Goal: Task Accomplishment & Management: Manage account settings

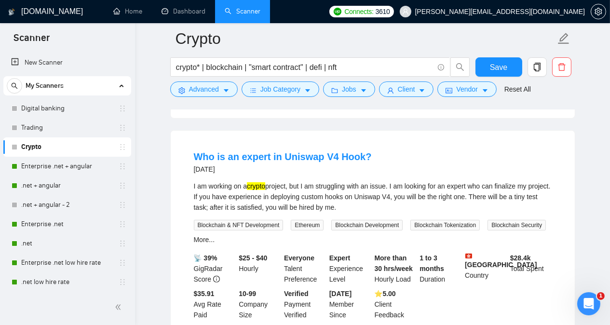
scroll to position [501, 0]
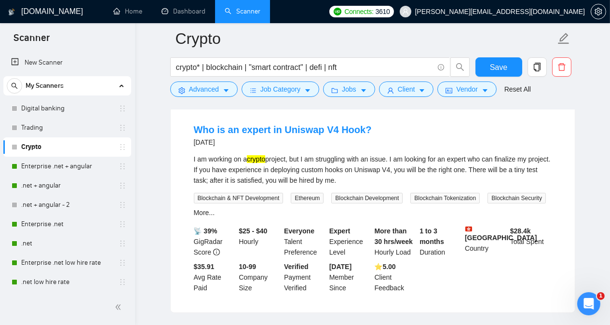
click at [392, 161] on div "I am working on a crypto project, but I am struggling with an issue. I am looki…" at bounding box center [373, 170] width 358 height 32
copy div "Uniswap"
click at [195, 91] on span "Advanced" at bounding box center [204, 89] width 30 height 11
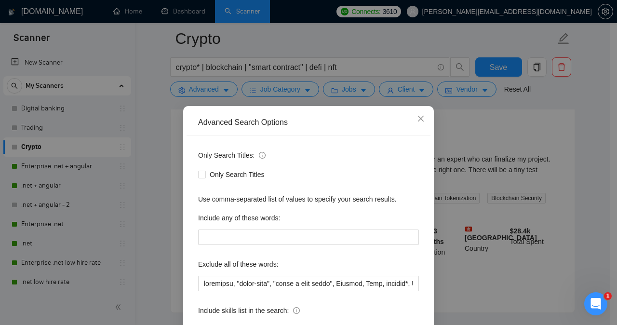
click at [156, 156] on div "Advanced Search Options Only Search Titles: Only Search Titles Use comma-separa…" at bounding box center [308, 162] width 617 height 325
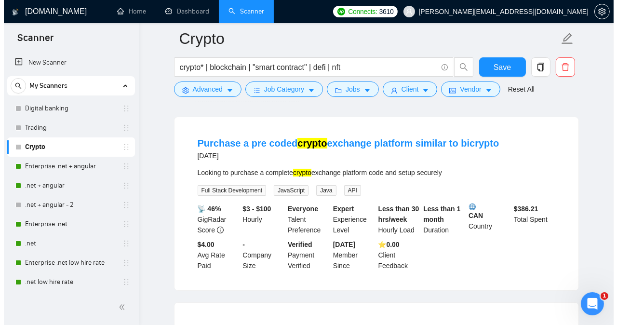
scroll to position [0, 0]
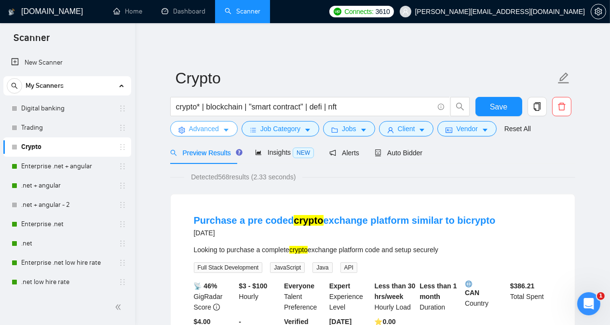
click at [200, 132] on span "Advanced" at bounding box center [204, 128] width 30 height 11
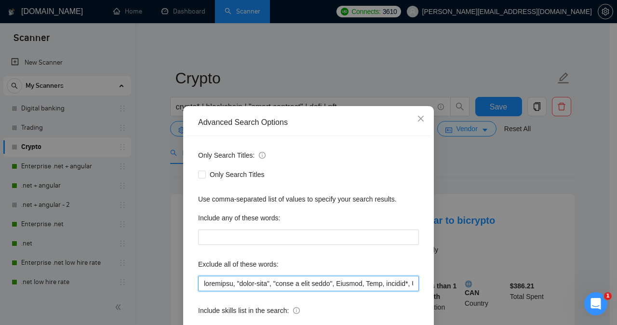
click at [199, 285] on input "text" at bounding box center [308, 283] width 221 height 15
paste input "Uniswap"
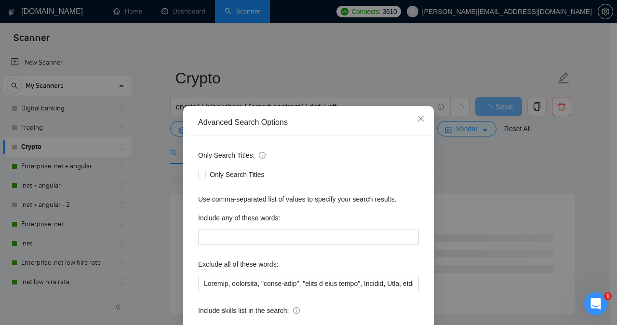
scroll to position [76, 0]
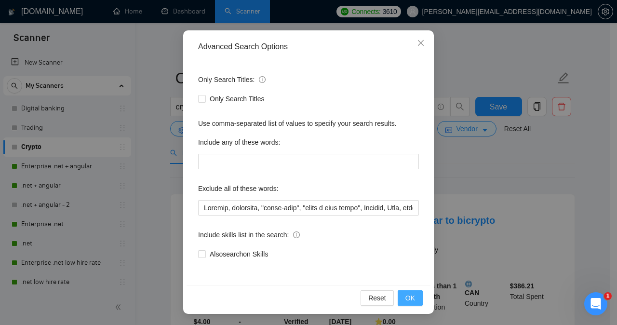
click at [402, 297] on button "OK" at bounding box center [410, 297] width 25 height 15
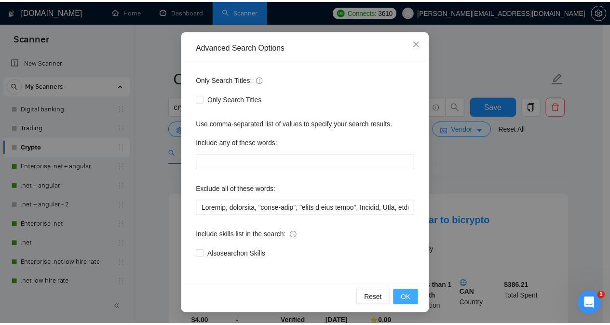
scroll to position [27, 0]
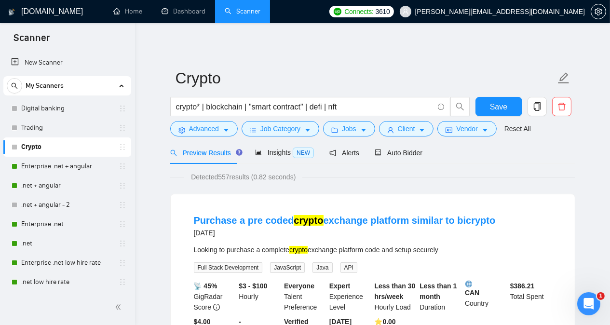
click at [277, 155] on span "Insights NEW" at bounding box center [284, 153] width 59 height 8
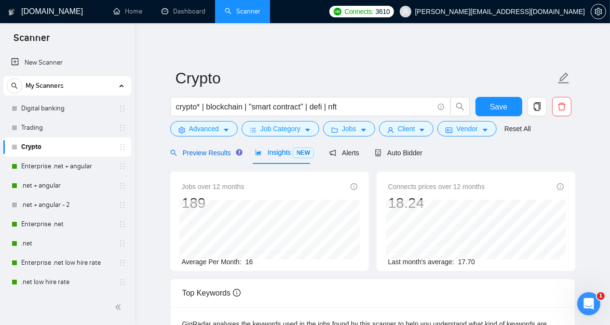
click at [213, 153] on span "Preview Results" at bounding box center [204, 153] width 69 height 8
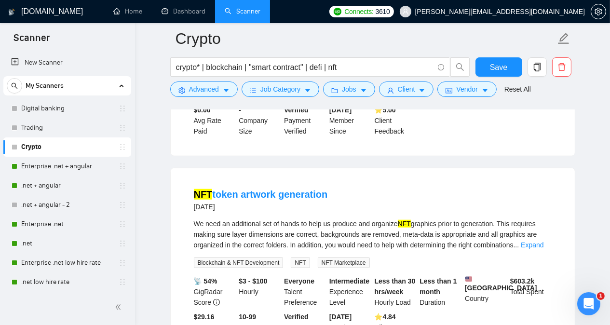
scroll to position [1080, 0]
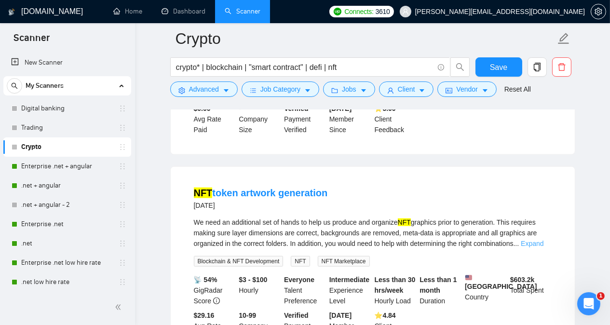
click at [431, 240] on link "Expand" at bounding box center [532, 244] width 23 height 8
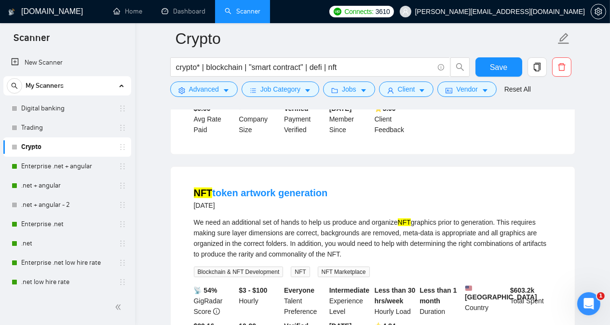
click at [431, 208] on div "NFT token artwork generation [DATE] We need an additional set of hands to help …" at bounding box center [372, 269] width 405 height 206
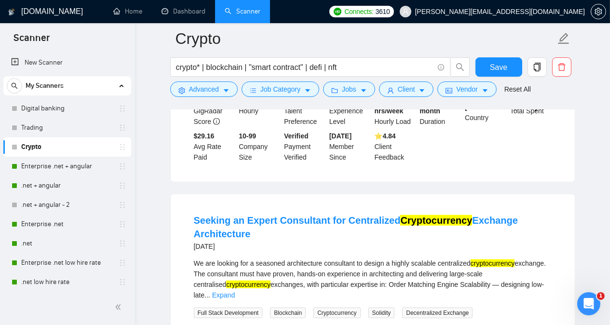
scroll to position [1273, 0]
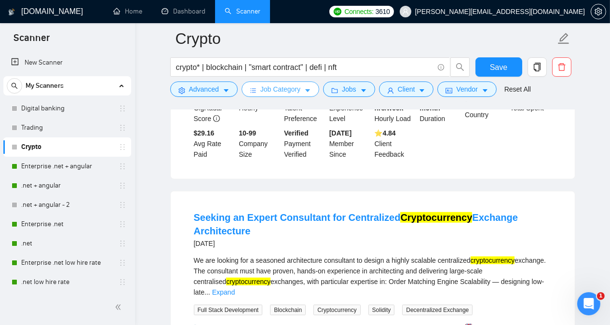
click at [299, 90] on button "Job Category" at bounding box center [281, 88] width 78 height 15
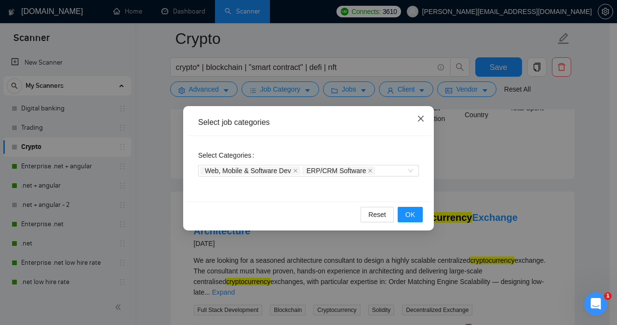
click at [419, 119] on icon "close" at bounding box center [421, 119] width 8 height 8
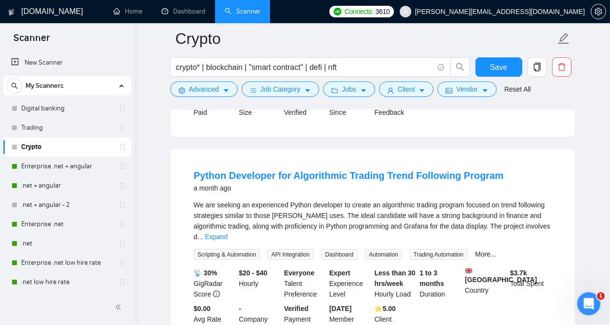
scroll to position [1755, 0]
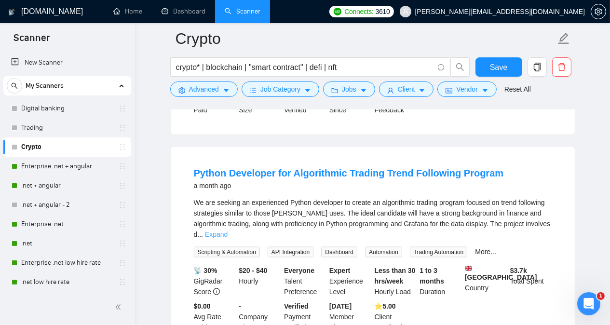
click at [228, 230] on link "Expand" at bounding box center [216, 234] width 23 height 8
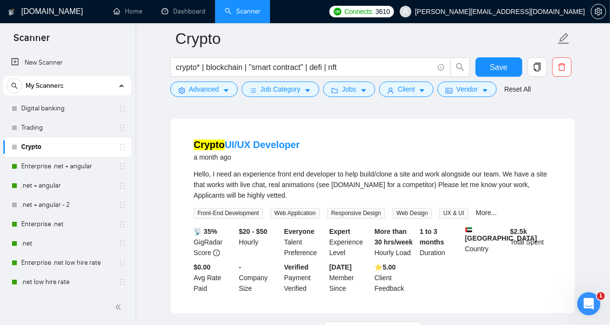
scroll to position [2044, 0]
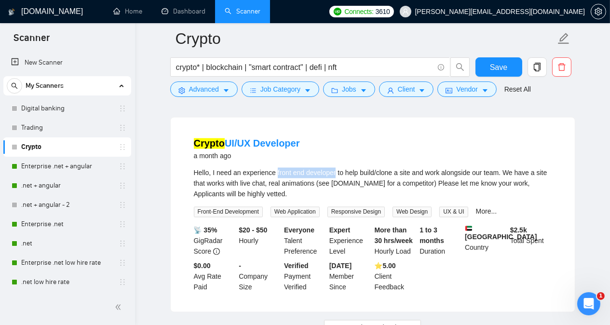
drag, startPoint x: 276, startPoint y: 148, endPoint x: 334, endPoint y: 148, distance: 57.9
click at [334, 168] on div "Hello, I need an experience front end developer to help build/clone a site and …" at bounding box center [373, 184] width 358 height 32
copy div "front end developer"
drag, startPoint x: 317, startPoint y: 119, endPoint x: 228, endPoint y: 115, distance: 88.8
click at [228, 137] on div "Crypto UI/UX Developer a month ago" at bounding box center [373, 149] width 358 height 25
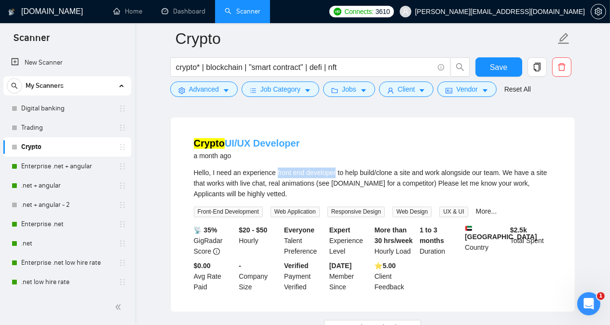
copy link "UI/UX Developer"
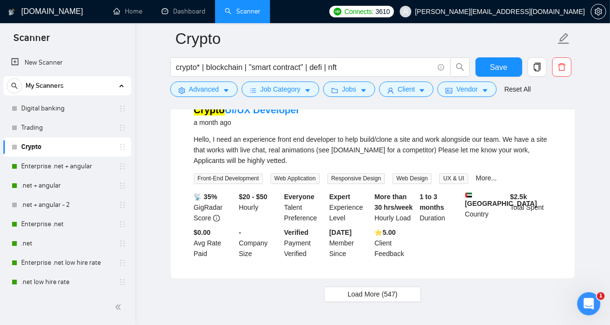
scroll to position [2108, 0]
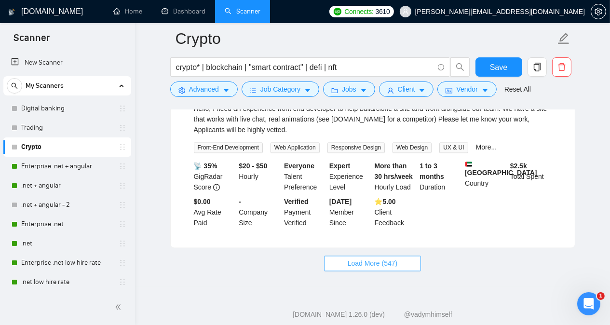
click at [396, 258] on span "Load More (547)" at bounding box center [373, 263] width 50 height 11
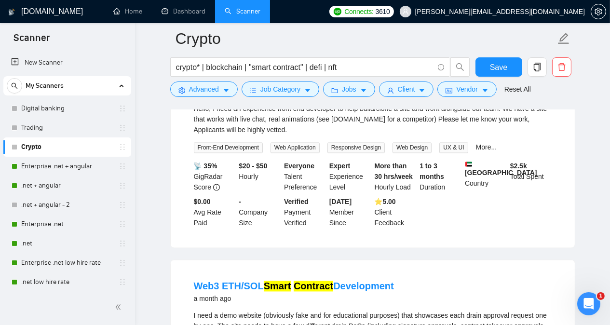
click at [396, 234] on ul "Purchase a pre coded crypto exchange platform similar to bicrypto [DATE] Lookin…" at bounding box center [372, 271] width 405 height 4357
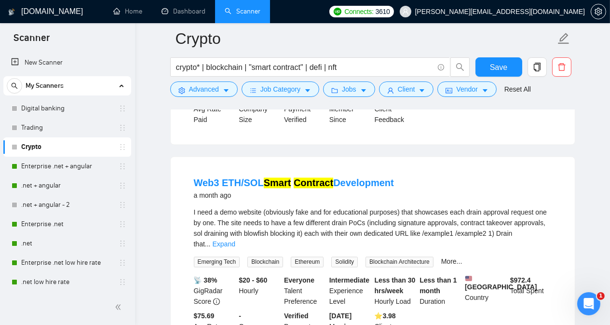
scroll to position [2263, 0]
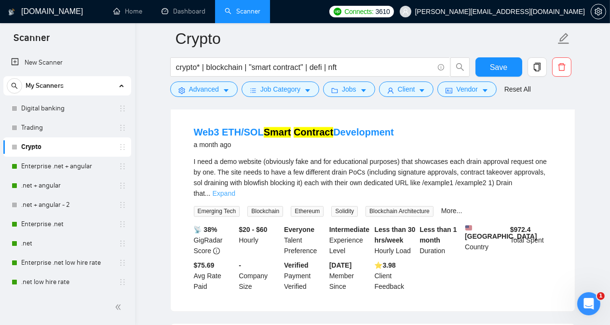
click at [235, 189] on link "Expand" at bounding box center [224, 193] width 23 height 8
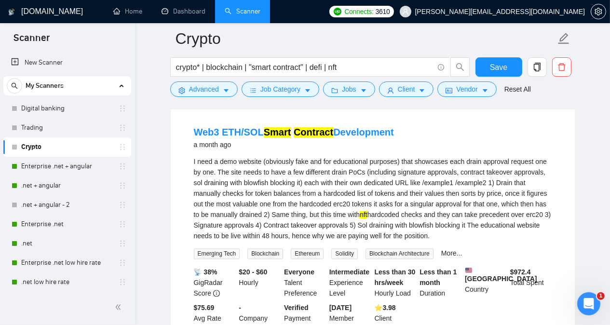
click at [431, 155] on main "Crypto crypto* | blockchain | "smart contract" | defi | nft Save Advanced Job C…" at bounding box center [372, 68] width 444 height 4585
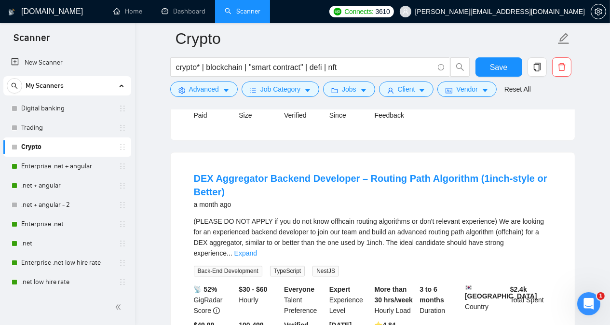
scroll to position [2552, 0]
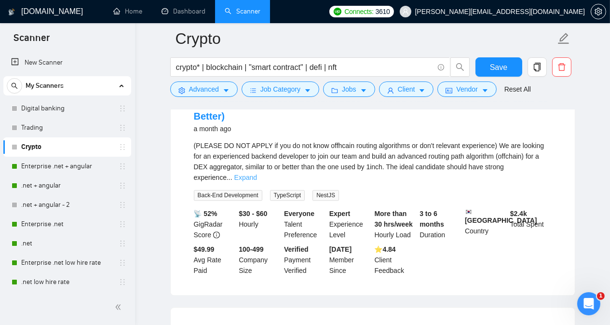
click at [257, 174] on link "Expand" at bounding box center [245, 178] width 23 height 8
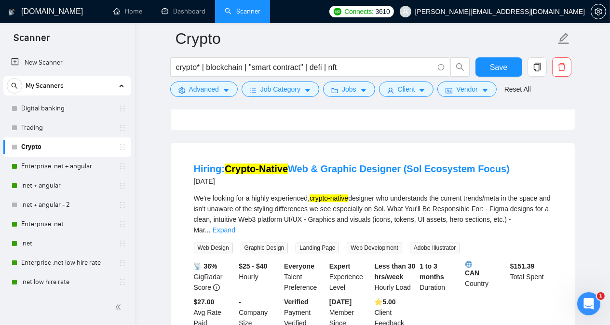
scroll to position [3053, 0]
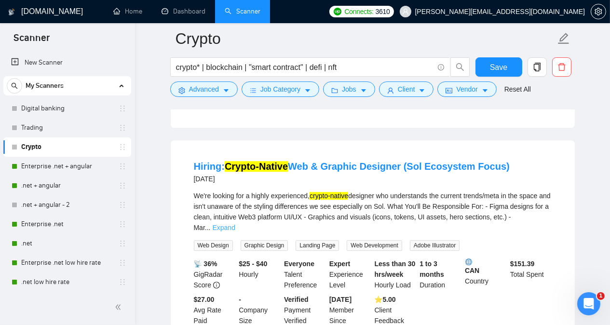
click at [235, 224] on link "Expand" at bounding box center [224, 228] width 23 height 8
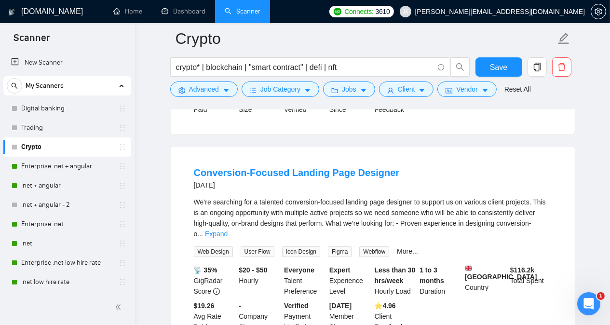
scroll to position [3362, 0]
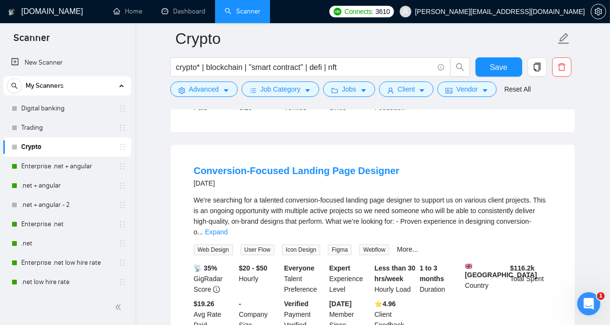
click at [397, 195] on div "We’re searching for a talented conversion-focused landing page designer to supp…" at bounding box center [373, 216] width 358 height 42
copy div "designer"
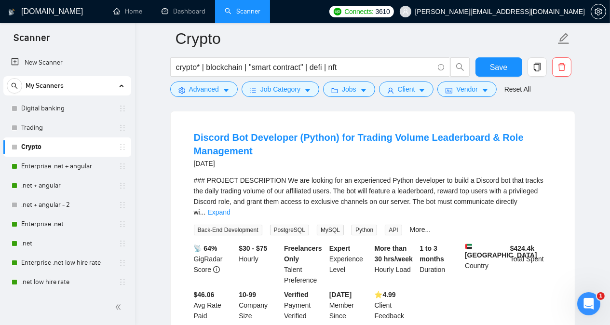
scroll to position [4018, 0]
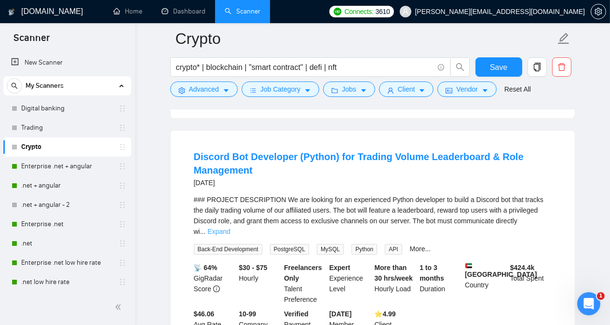
click at [230, 228] on link "Expand" at bounding box center [218, 232] width 23 height 8
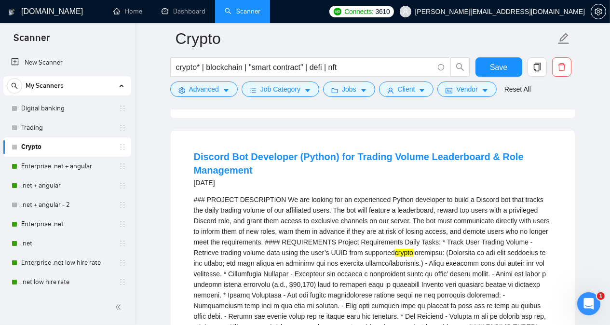
click at [431, 194] on div "### PROJECT DESCRIPTION We are looking for an experienced Python developer to b…" at bounding box center [373, 316] width 358 height 244
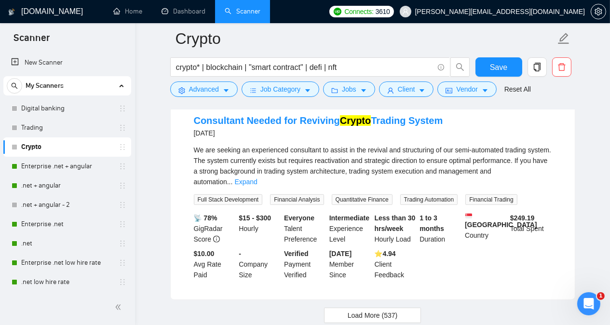
scroll to position [4715, 0]
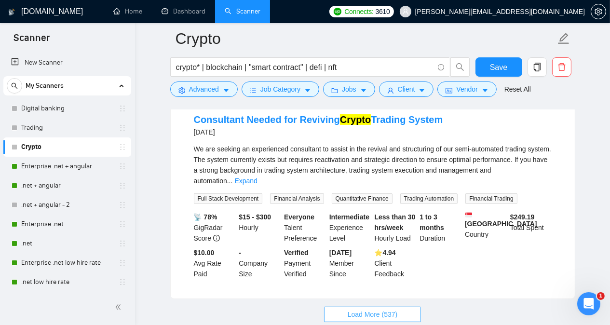
click at [413, 307] on button "Load More (537)" at bounding box center [372, 314] width 97 height 15
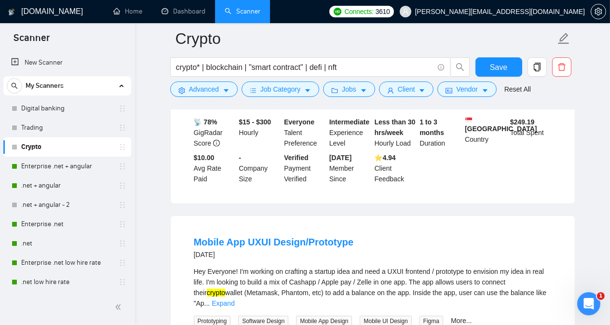
scroll to position [4812, 0]
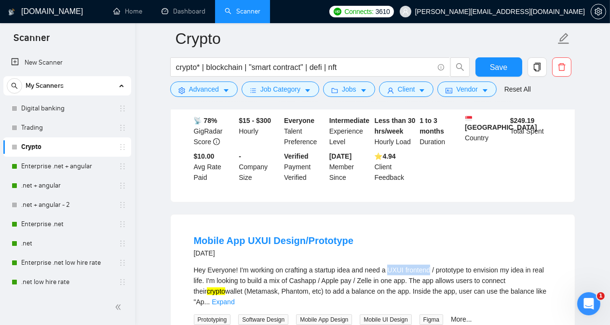
drag, startPoint x: 387, startPoint y: 200, endPoint x: 428, endPoint y: 197, distance: 41.5
click at [428, 265] on div "Hey Everyone! I'm working on crafting a startup idea and need a UXUI frontend /…" at bounding box center [373, 286] width 358 height 42
drag, startPoint x: 422, startPoint y: 197, endPoint x: 594, endPoint y: 159, distance: 175.3
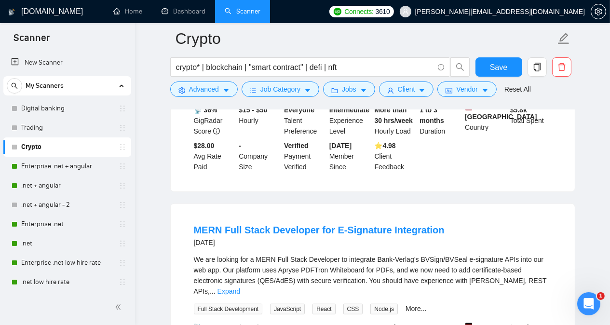
scroll to position [5043, 0]
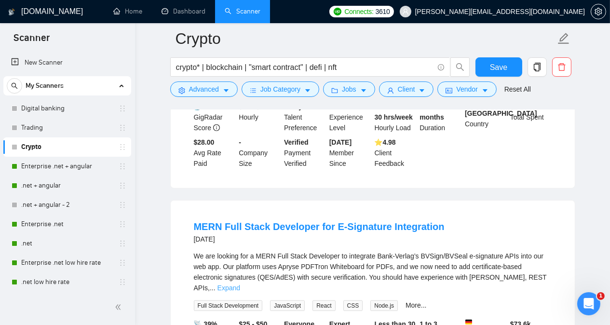
click at [240, 284] on link "Expand" at bounding box center [228, 288] width 23 height 8
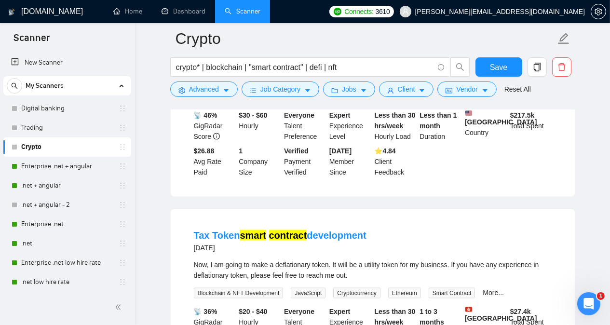
scroll to position [5930, 0]
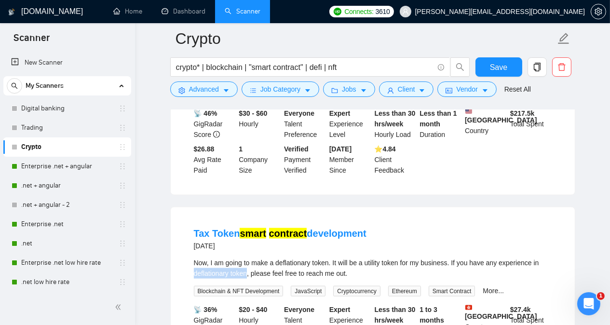
drag, startPoint x: 193, startPoint y: 174, endPoint x: 247, endPoint y: 173, distance: 53.5
click at [247, 257] on div "Now, I am going to make a deflationary token. It will be a utility token for my…" at bounding box center [373, 267] width 358 height 21
copy div "deflationary token"
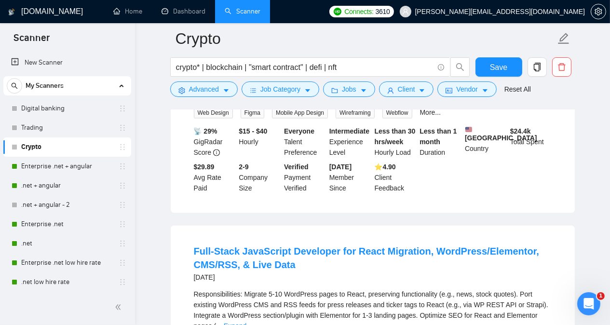
scroll to position [6316, 0]
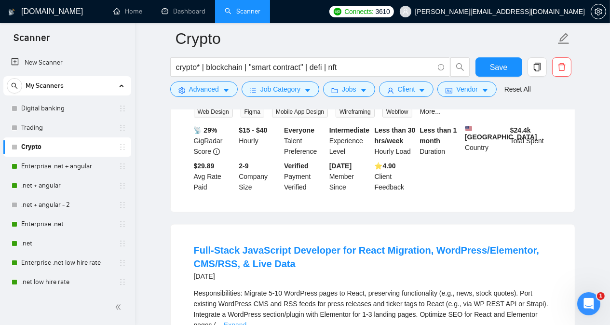
click at [246, 322] on link "Expand" at bounding box center [235, 326] width 23 height 8
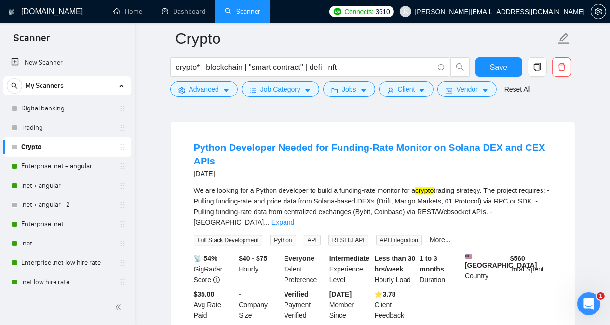
scroll to position [6918, 0]
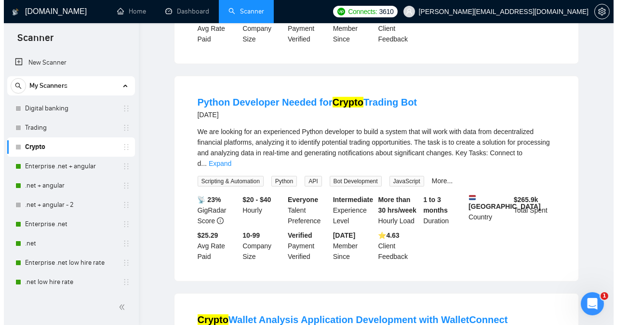
scroll to position [0, 0]
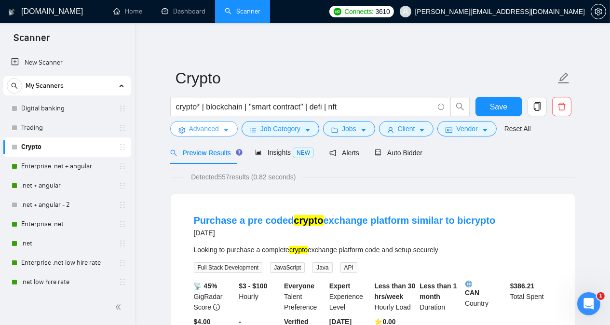
click at [215, 131] on span "Advanced" at bounding box center [204, 128] width 30 height 11
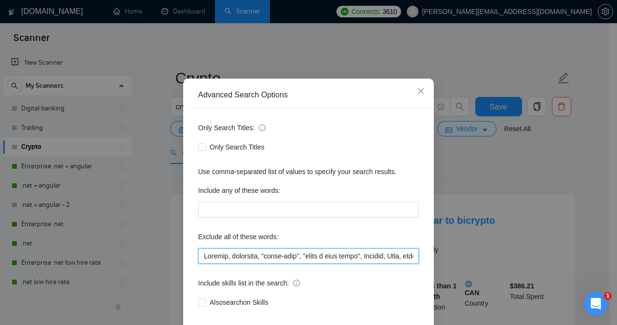
click at [200, 264] on input "text" at bounding box center [308, 255] width 221 height 15
paste input "front end developer, UI/UX Developer, designer, deflationary token,"
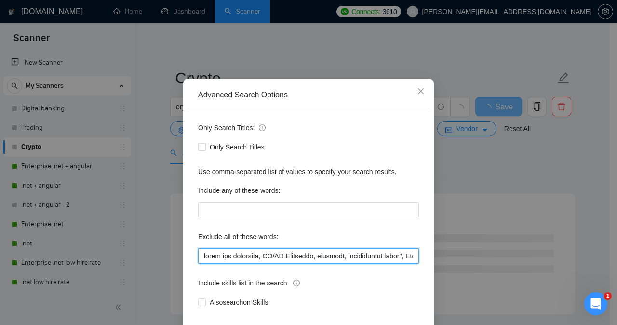
click at [345, 264] on input "text" at bounding box center [308, 255] width 221 height 15
click at [313, 264] on input "text" at bounding box center [308, 255] width 221 height 15
click at [264, 264] on input "text" at bounding box center [308, 255] width 221 height 15
click at [201, 264] on input "text" at bounding box center [308, 255] width 221 height 15
type input ""lorem ips dolorsita", "CO/AD Elitseddo", eiusmodt, "incididuntut labor", Etdol…"
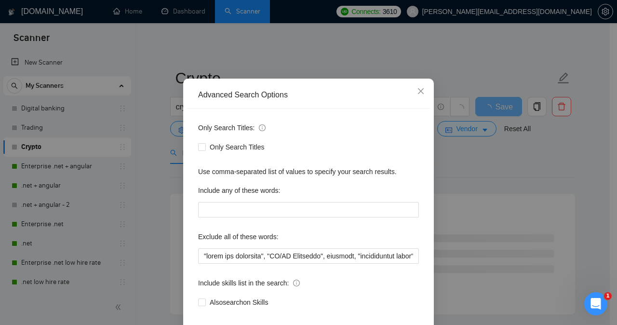
scroll to position [76, 0]
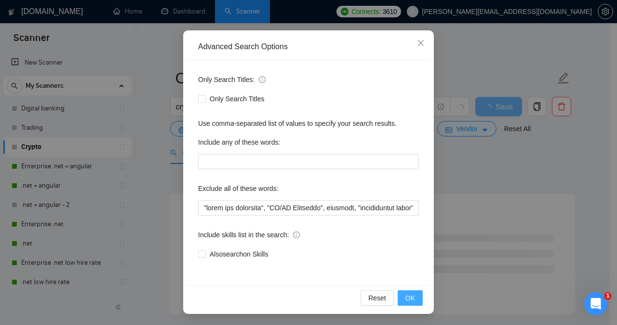
click at [405, 299] on span "OK" at bounding box center [410, 298] width 10 height 11
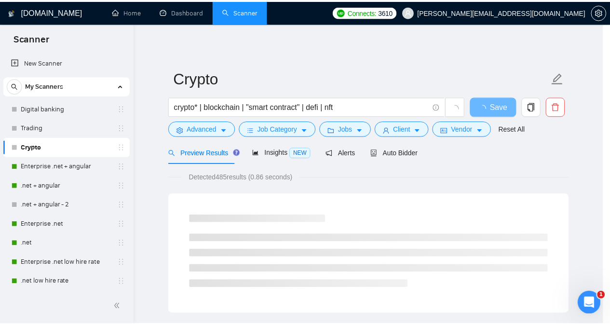
scroll to position [0, 0]
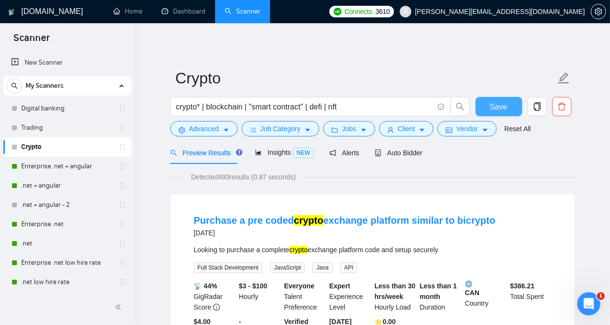
click at [431, 105] on span "Save" at bounding box center [498, 107] width 17 height 12
click at [76, 125] on link "Trading" at bounding box center [67, 127] width 92 height 19
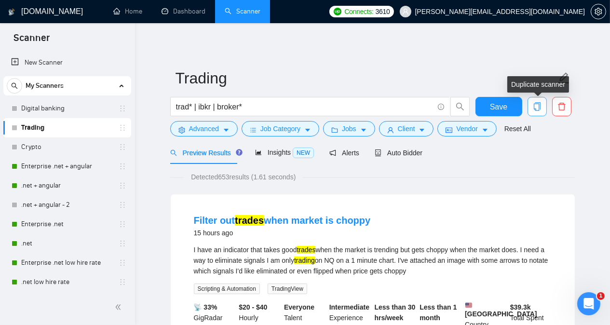
click at [431, 107] on icon "copy" at bounding box center [537, 106] width 9 height 9
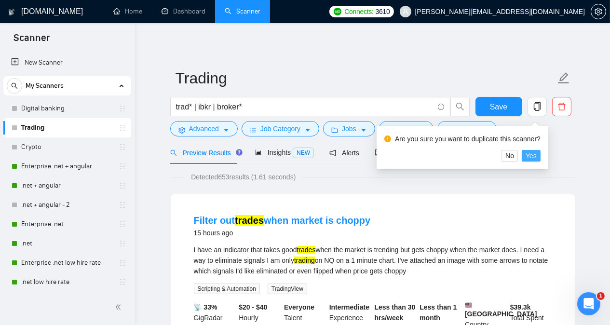
click at [431, 158] on span "Yes" at bounding box center [531, 155] width 11 height 11
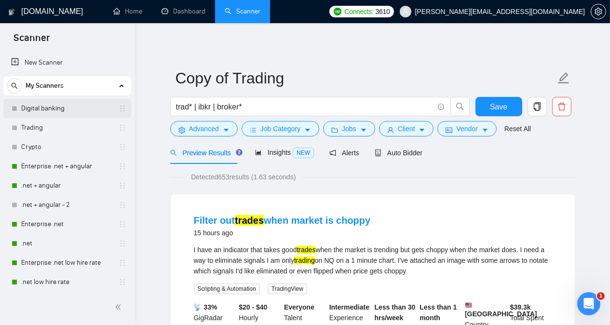
click at [93, 111] on link "Digital banking" at bounding box center [67, 108] width 92 height 19
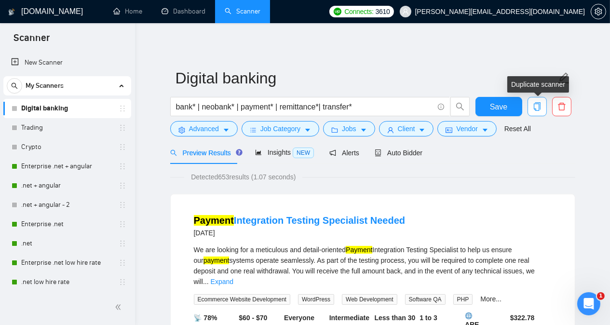
click at [431, 108] on icon "copy" at bounding box center [536, 106] width 7 height 9
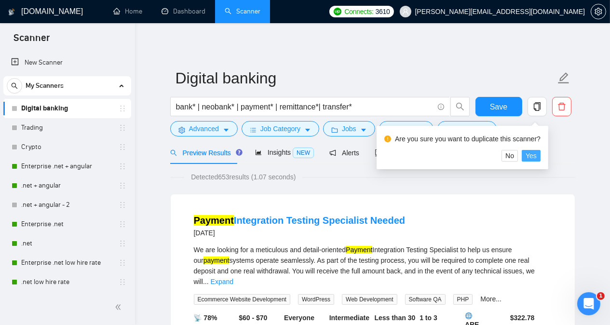
click at [431, 160] on span "Yes" at bounding box center [531, 155] width 11 height 11
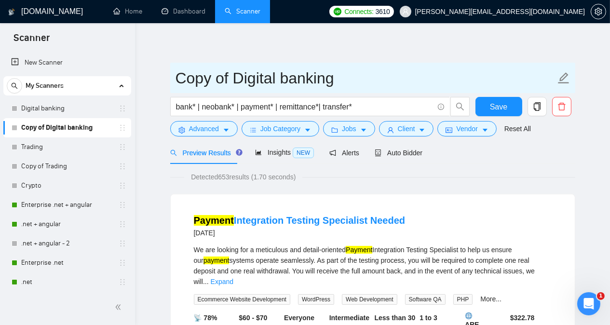
drag, startPoint x: 341, startPoint y: 84, endPoint x: 153, endPoint y: 74, distance: 188.3
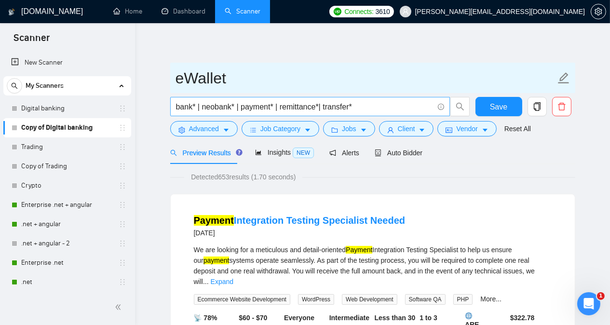
type input "eWallet"
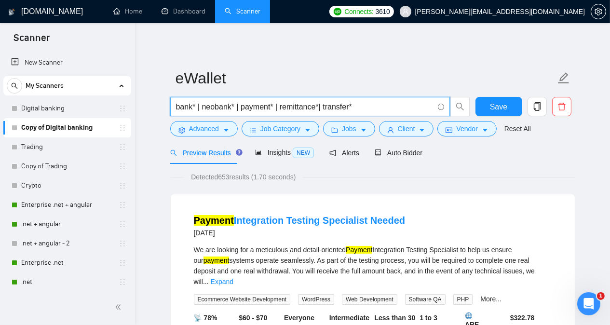
drag, startPoint x: 360, startPoint y: 107, endPoint x: 166, endPoint y: 102, distance: 193.9
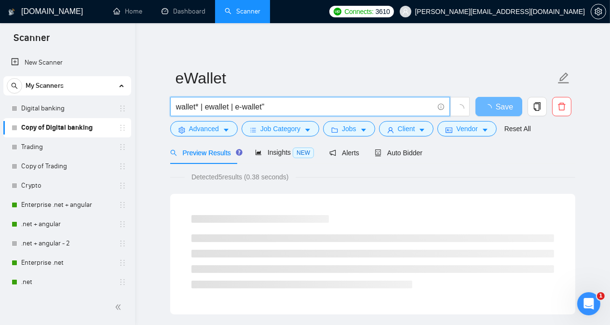
click at [235, 109] on input "wallet* | ewallet | e-wallet"" at bounding box center [304, 107] width 257 height 12
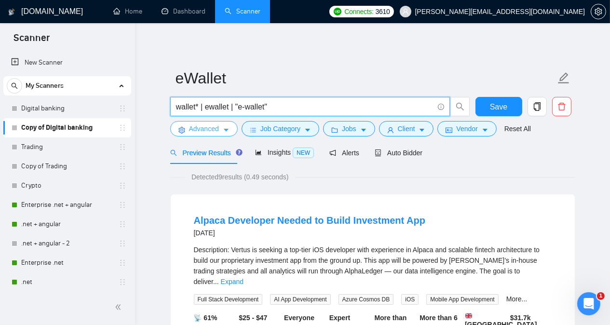
type input "wallet* | ewallet | "e-wallet""
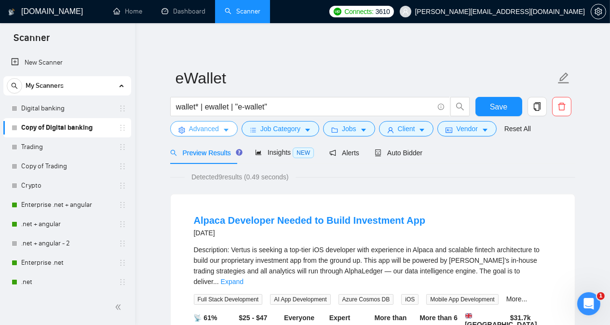
click at [207, 130] on span "Advanced" at bounding box center [204, 128] width 30 height 11
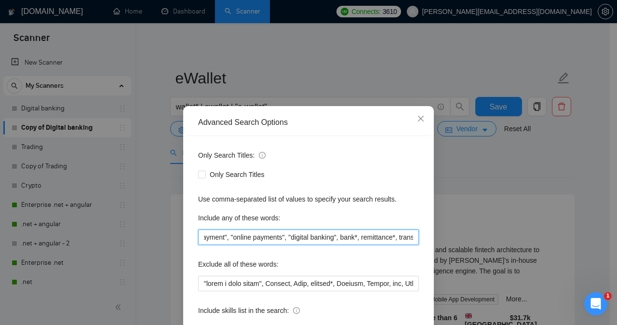
scroll to position [0, 72]
drag, startPoint x: 201, startPoint y: 238, endPoint x: 413, endPoint y: 237, distance: 212.6
click at [413, 237] on input "neobank*, "online payment", "online payments", "digital banking", bank*, remitt…" at bounding box center [308, 237] width 221 height 15
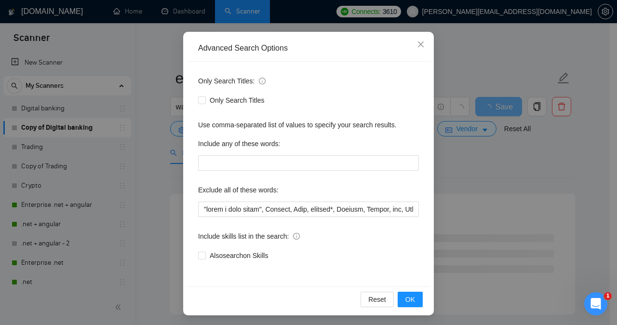
scroll to position [76, 0]
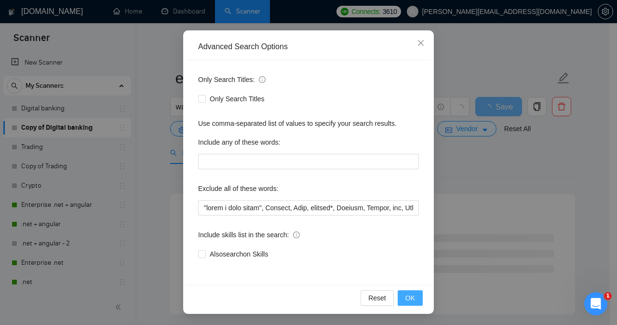
click at [405, 297] on span "OK" at bounding box center [410, 298] width 10 height 11
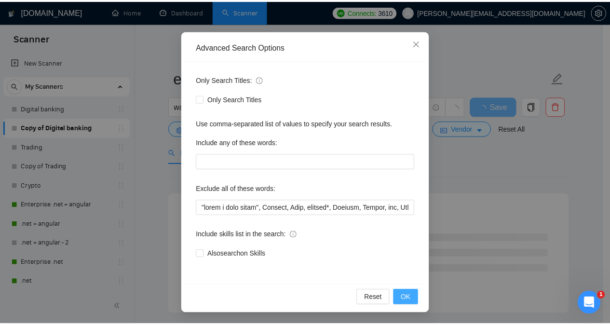
scroll to position [27, 0]
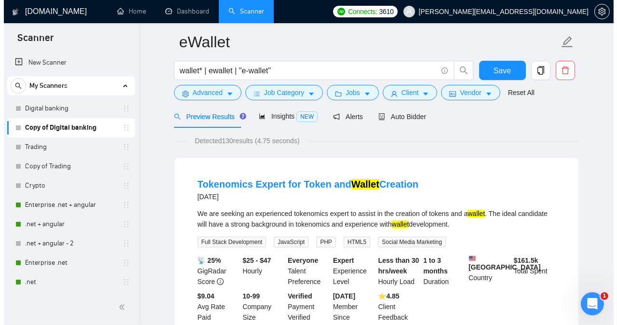
scroll to position [39, 0]
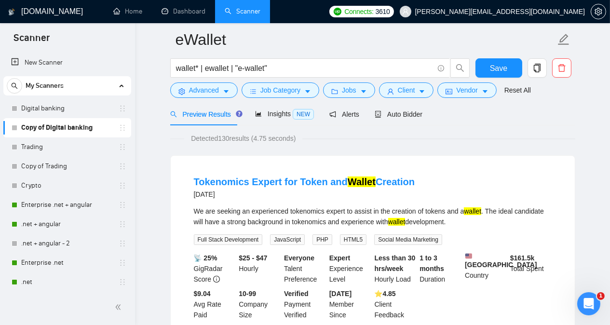
click at [308, 221] on div "We are seeking an experienced tokenomics expert to assist in the creation of to…" at bounding box center [373, 216] width 358 height 21
copy div "tokenomics"
click at [214, 91] on span "Advanced" at bounding box center [204, 90] width 30 height 11
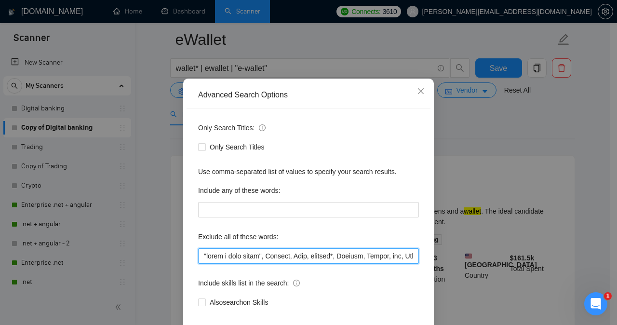
click at [199, 264] on input "text" at bounding box center [308, 255] width 221 height 15
paste input "tokenomics"
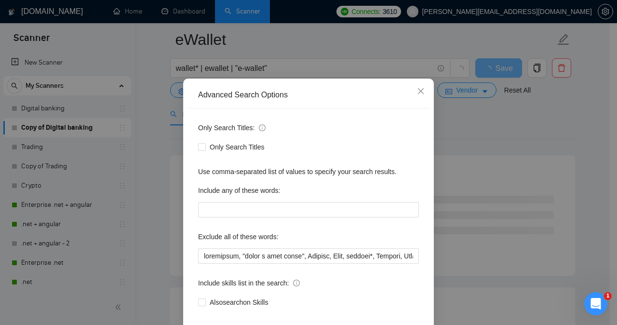
scroll to position [65, 0]
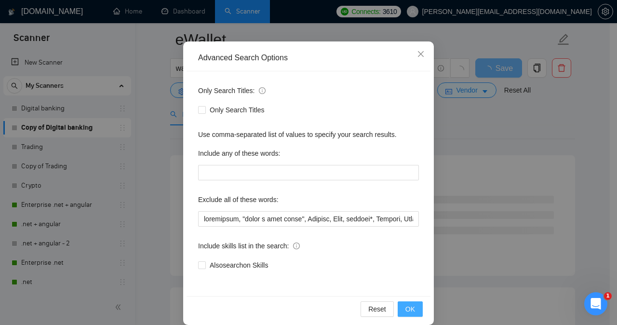
click at [408, 312] on span "OK" at bounding box center [410, 309] width 10 height 11
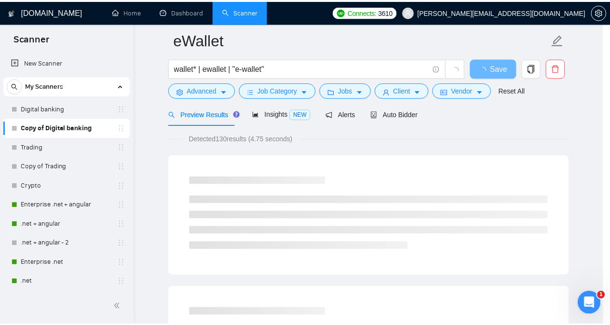
scroll to position [27, 0]
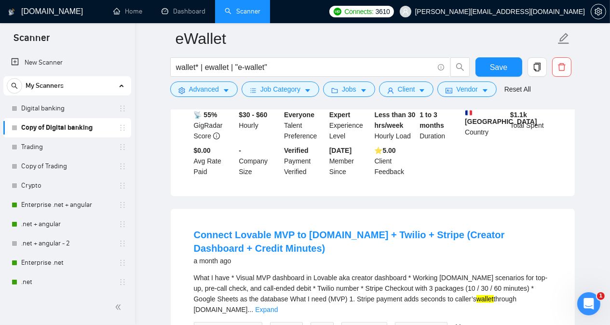
scroll to position [251, 0]
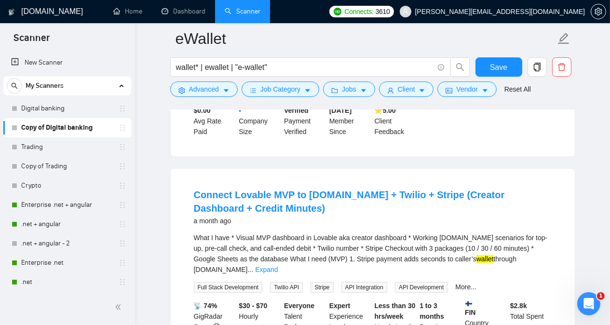
click at [328, 232] on div "What I have * Visual MVP dashboard in Lovable aka creator dashboard * Working […" at bounding box center [373, 253] width 358 height 42
copy div "Lovable"
click at [431, 173] on div "Connect Lovable MVP to [DOMAIN_NAME] + Twilio + Stripe (Creator Dashboard + Cre…" at bounding box center [373, 278] width 404 height 218
drag, startPoint x: 438, startPoint y: 226, endPoint x: 466, endPoint y: 225, distance: 28.0
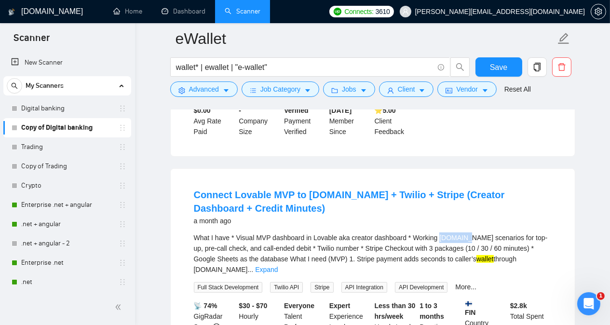
click at [431, 232] on div "What I have * Visual MVP dashboard in Lovable aka creator dashboard * Working […" at bounding box center [373, 253] width 358 height 42
copy div "[DOMAIN_NAME]"
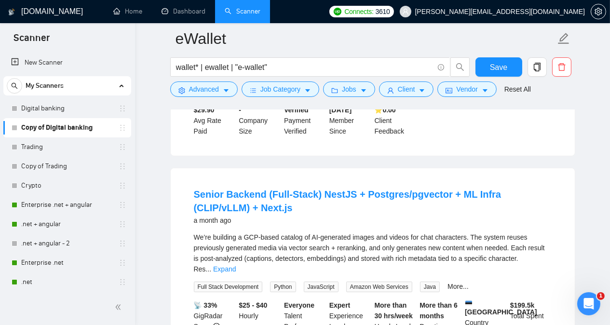
scroll to position [501, 0]
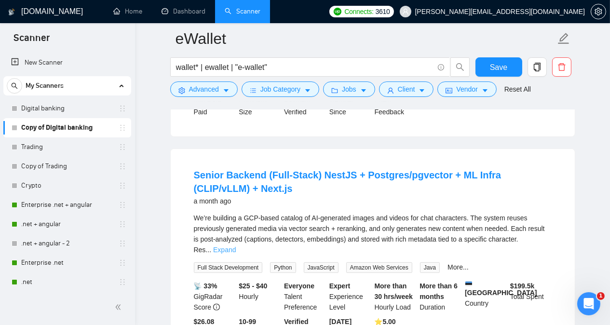
click at [236, 246] on link "Expand" at bounding box center [224, 250] width 23 height 8
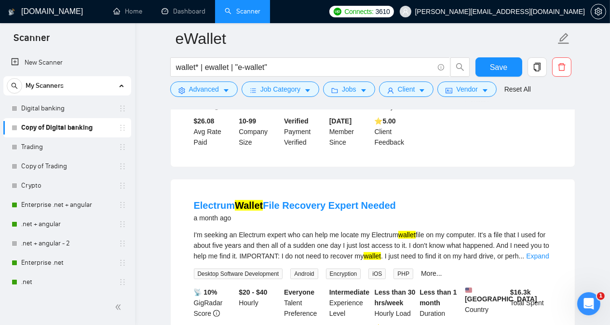
scroll to position [849, 0]
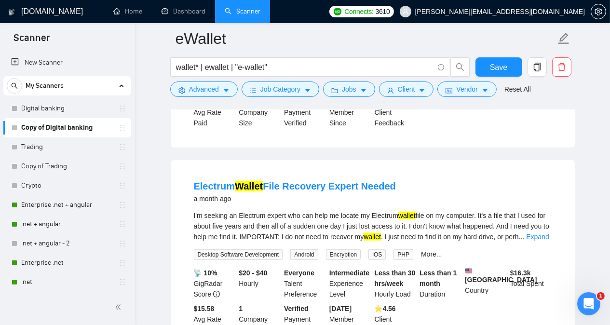
click at [379, 210] on div "I'm seeking an Electrum expert who can help me locate my Electrum wallet file o…" at bounding box center [373, 226] width 358 height 32
copy div "Electrum"
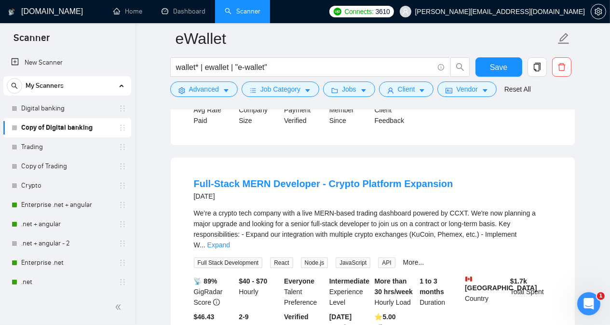
scroll to position [1061, 0]
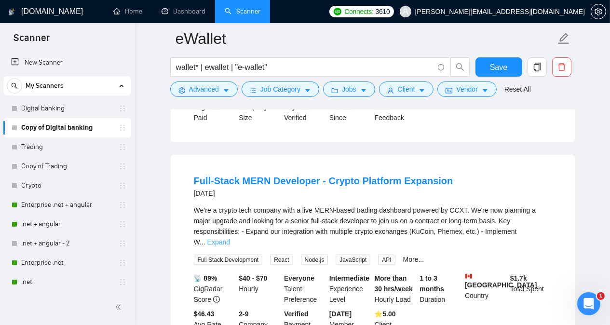
click at [230, 238] on link "Expand" at bounding box center [218, 242] width 23 height 8
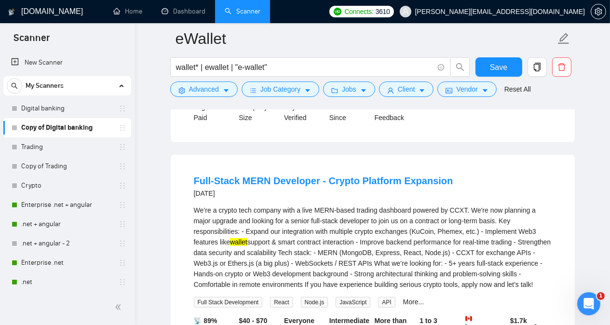
click at [431, 221] on main "eWallet wallet* | ewallet | "e-wallet" Save Advanced Job Category Jobs Client V…" at bounding box center [372, 241] width 444 height 2527
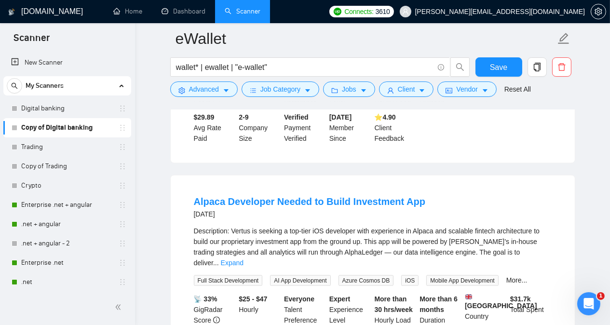
scroll to position [1736, 0]
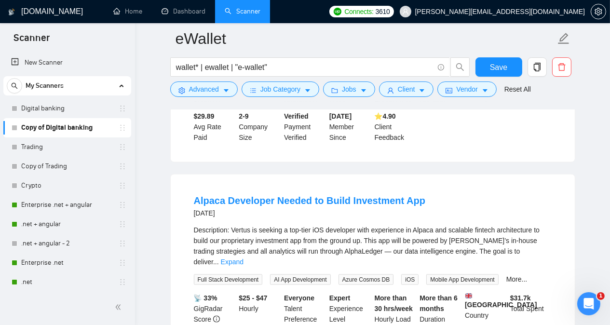
click at [426, 225] on div "Description: Vertus is seeking a top-tier iOS developer with experience in Alpa…" at bounding box center [373, 246] width 358 height 42
copy div "Alpaca"
click at [243, 258] on link "Expand" at bounding box center [232, 262] width 23 height 8
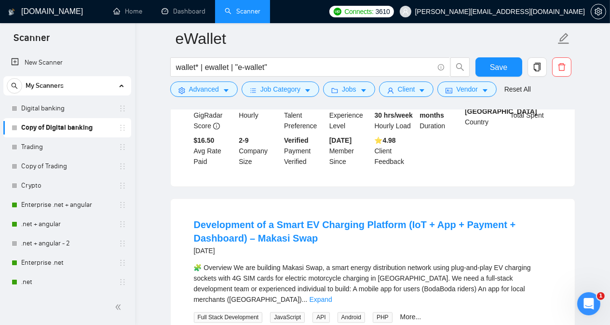
scroll to position [2141, 0]
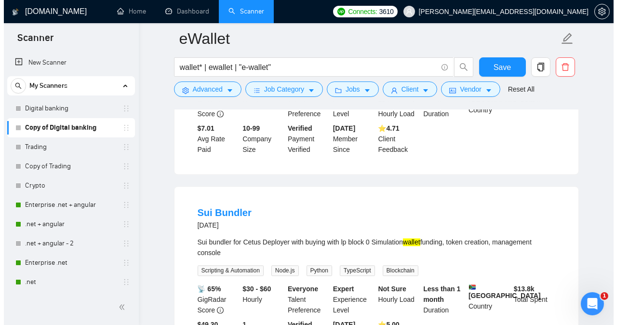
scroll to position [2372, 0]
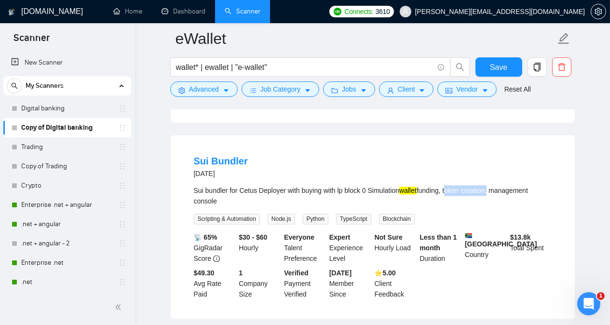
drag, startPoint x: 448, startPoint y: 157, endPoint x: 490, endPoint y: 159, distance: 41.5
click at [431, 185] on div "Sui bundler for Cetus Deployer with buying with lp block 0 Simulation wallet fu…" at bounding box center [373, 195] width 358 height 21
click at [209, 96] on button "Advanced" at bounding box center [204, 88] width 68 height 15
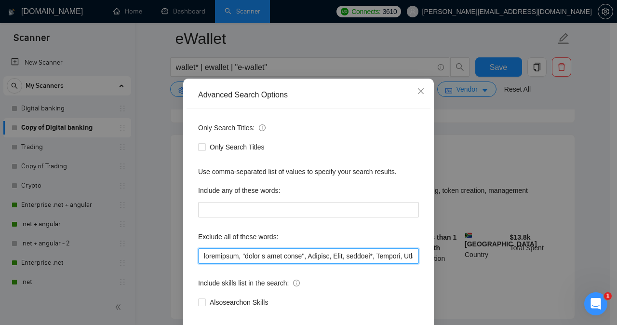
click at [199, 264] on input "text" at bounding box center [308, 255] width 221 height 15
paste input "Lovable, [DOMAIN_NAME], Electrum, Alpaca, token creation,"
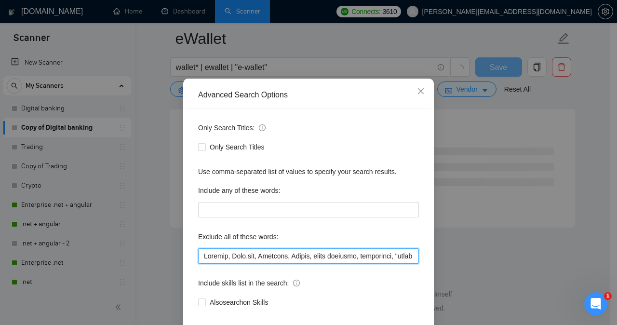
scroll to position [1283, 0]
click at [257, 264] on input "text" at bounding box center [308, 255] width 221 height 15
type input "Loremip, "Dolo.sit", Ametcons, Adipis, "elits doeiusmo", temporinci, "utlab e d…"
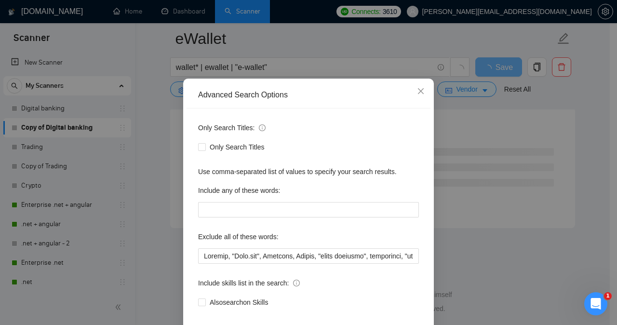
scroll to position [76, 0]
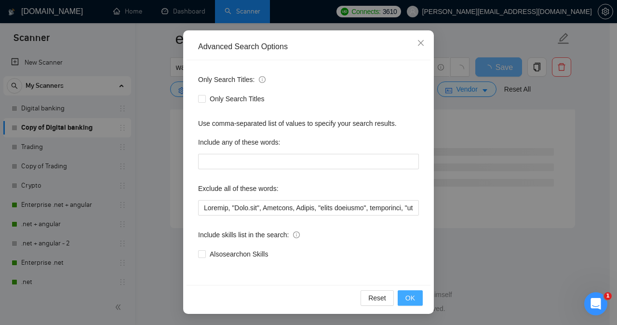
click at [411, 294] on span "OK" at bounding box center [410, 298] width 10 height 11
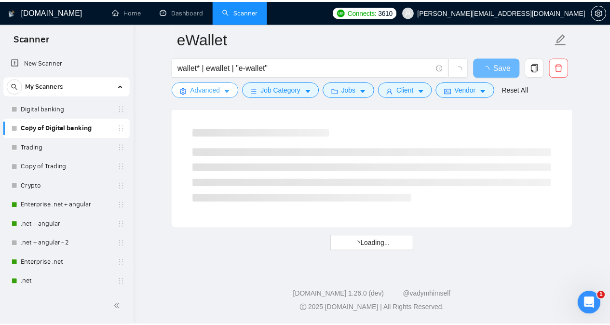
scroll to position [0, 0]
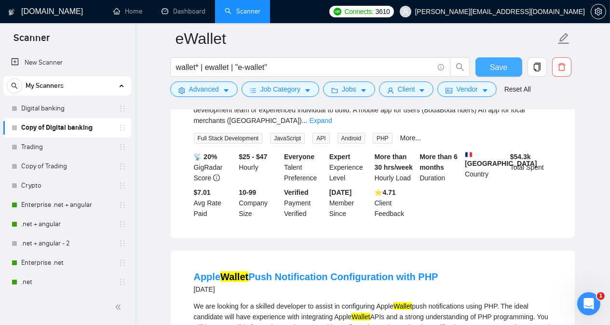
click at [431, 70] on span "Save" at bounding box center [498, 67] width 17 height 12
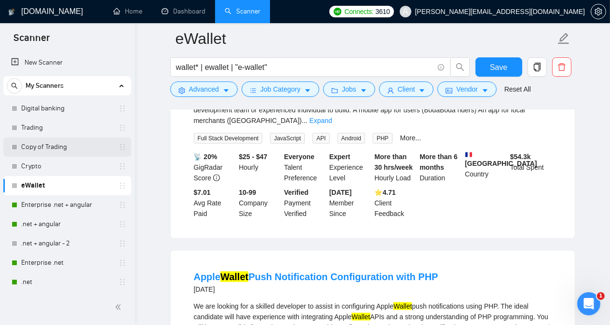
click at [86, 146] on link "Copy of Trading" at bounding box center [67, 146] width 92 height 19
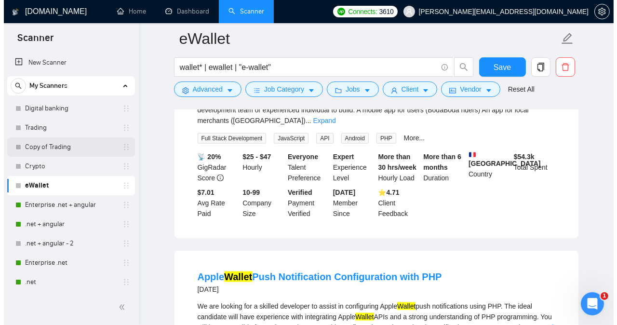
scroll to position [27, 0]
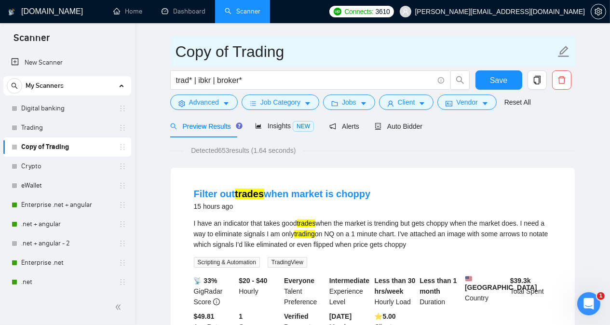
drag, startPoint x: 290, startPoint y: 53, endPoint x: 174, endPoint y: 55, distance: 115.7
click at [174, 55] on span "Copy of Trading" at bounding box center [372, 51] width 405 height 30
type input "Lending"
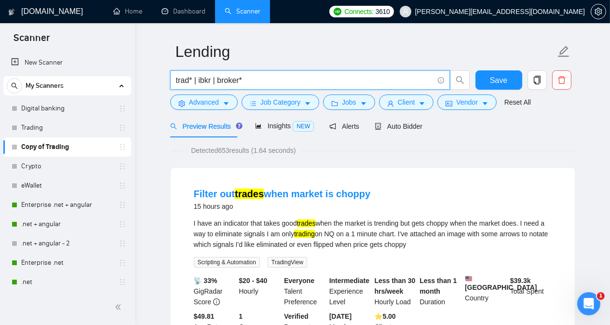
drag, startPoint x: 250, startPoint y: 79, endPoint x: 170, endPoint y: 80, distance: 80.0
click at [170, 80] on span "trad* | ibkr | broker*" at bounding box center [310, 79] width 280 height 19
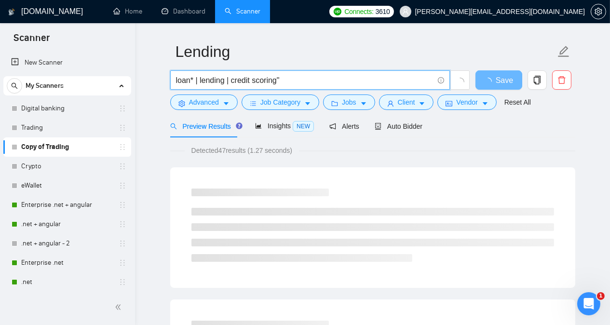
click at [232, 80] on input "loan* | lending | credit scoring"" at bounding box center [304, 80] width 257 height 12
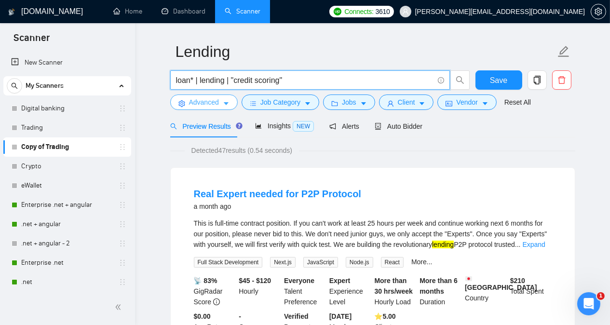
type input "loan* | lending | "credit scoring""
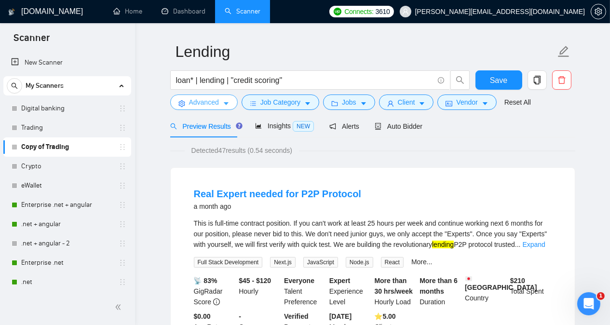
click at [219, 100] on button "Advanced" at bounding box center [204, 102] width 68 height 15
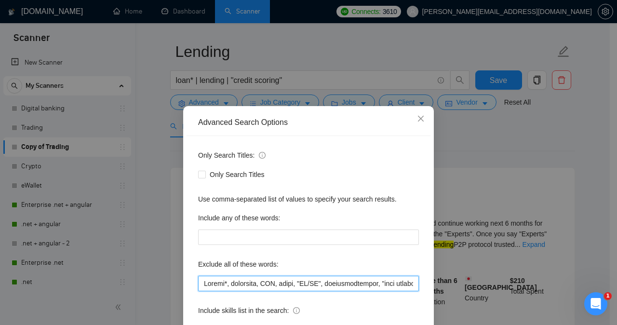
click at [348, 283] on input "text" at bounding box center [308, 283] width 221 height 15
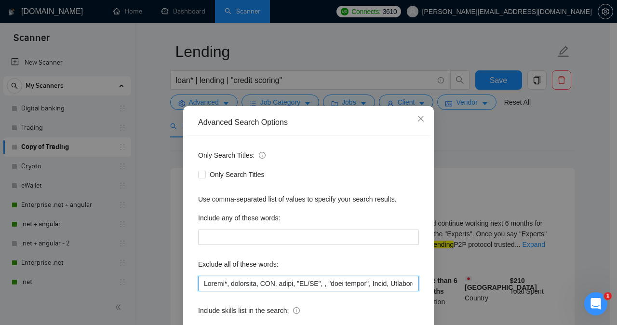
click at [321, 283] on input "text" at bounding box center [308, 283] width 221 height 15
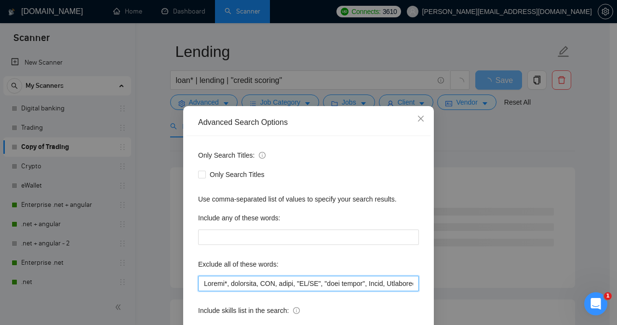
click at [387, 284] on input "text" at bounding box center [308, 283] width 221 height 15
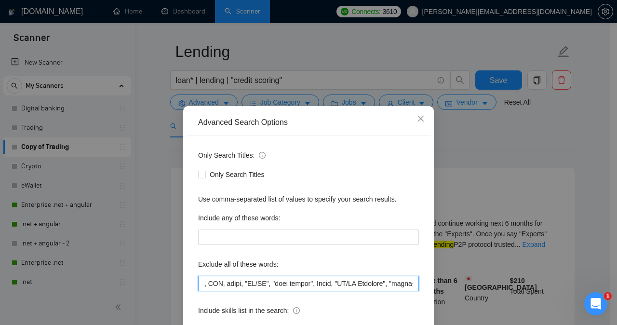
click at [251, 284] on input "text" at bounding box center [308, 283] width 221 height 15
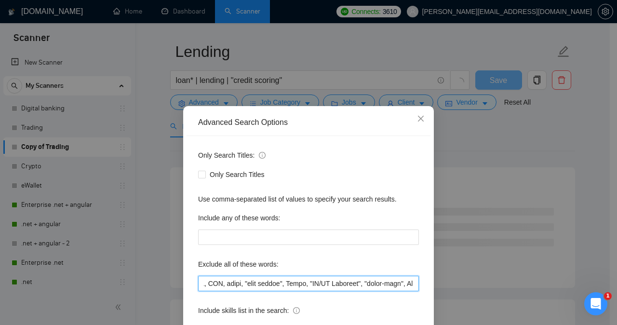
click at [400, 283] on input "text" at bounding box center [308, 283] width 221 height 15
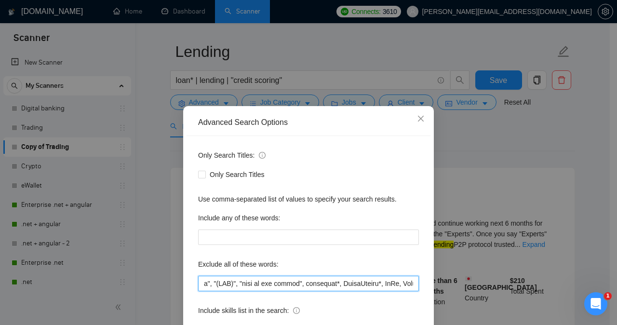
scroll to position [0, 392]
click at [284, 283] on input "text" at bounding box center [308, 283] width 221 height 15
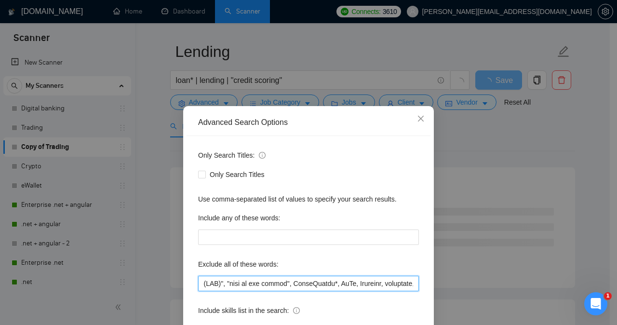
click at [371, 286] on input "text" at bounding box center [308, 283] width 221 height 15
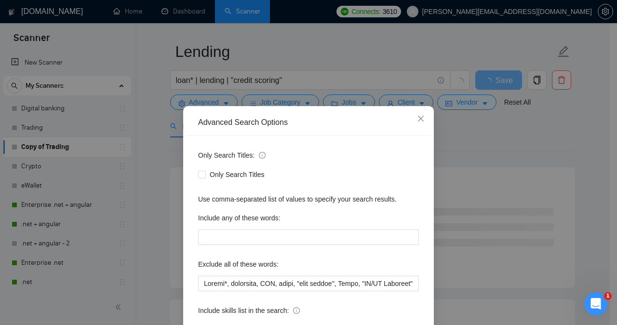
scroll to position [76, 0]
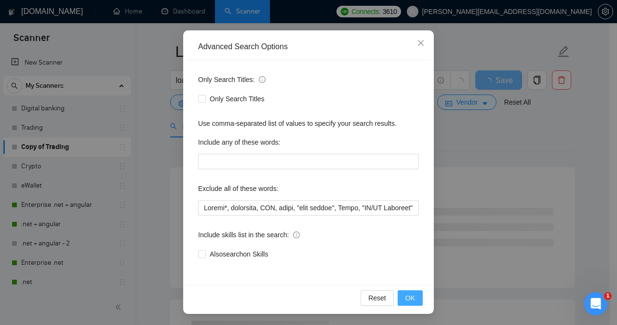
click at [407, 297] on span "OK" at bounding box center [410, 298] width 10 height 11
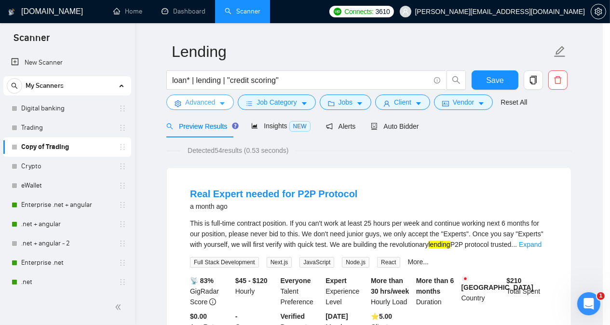
scroll to position [0, 0]
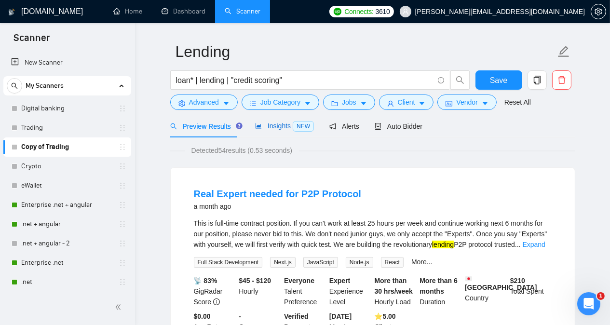
click at [273, 126] on span "Insights NEW" at bounding box center [284, 126] width 59 height 8
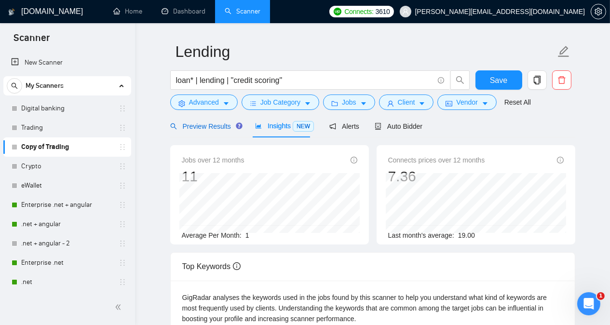
click at [207, 127] on span "Preview Results" at bounding box center [204, 126] width 69 height 8
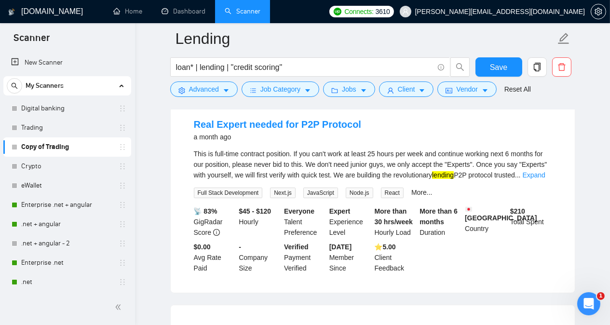
scroll to position [123, 0]
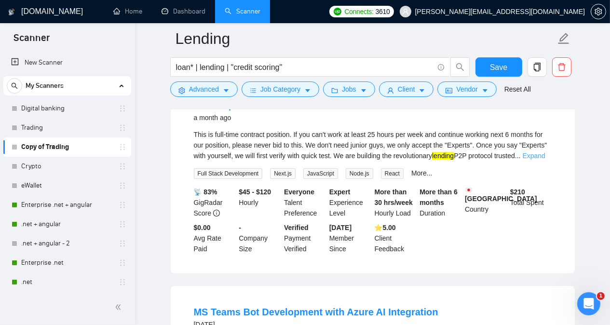
click at [431, 157] on link "Expand" at bounding box center [534, 156] width 23 height 8
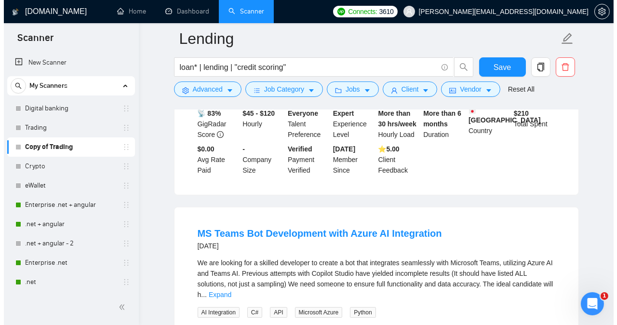
scroll to position [297, 0]
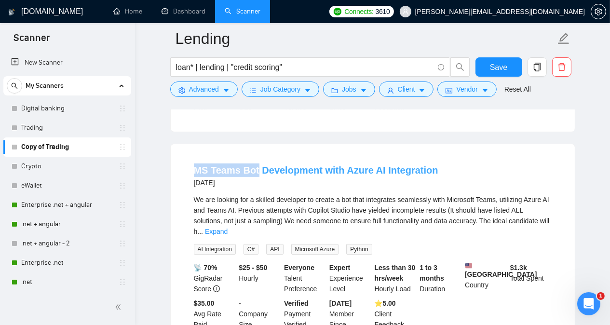
drag, startPoint x: 189, startPoint y: 169, endPoint x: 255, endPoint y: 171, distance: 66.6
click at [255, 171] on li "MS Teams Bot Development with Azure AI Integration [DATE] We are looking for a …" at bounding box center [372, 247] width 381 height 182
click at [228, 228] on link "Expand" at bounding box center [216, 232] width 23 height 8
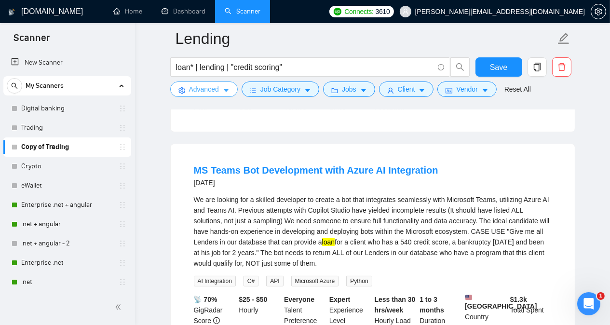
click at [207, 90] on span "Advanced" at bounding box center [204, 89] width 30 height 11
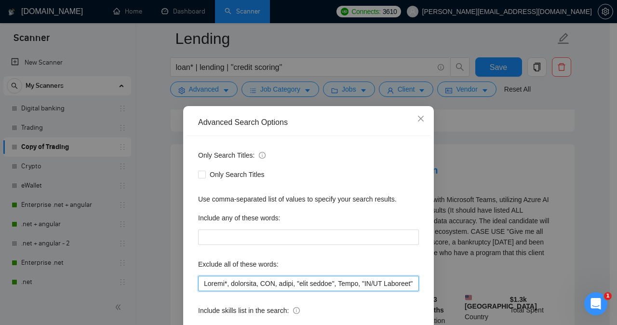
click at [200, 284] on input "text" at bounding box center [308, 283] width 221 height 15
paste input "MS Teams Bot"
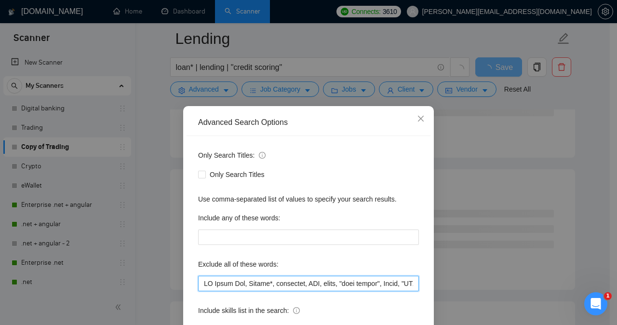
click at [204, 285] on input "text" at bounding box center [308, 283] width 221 height 15
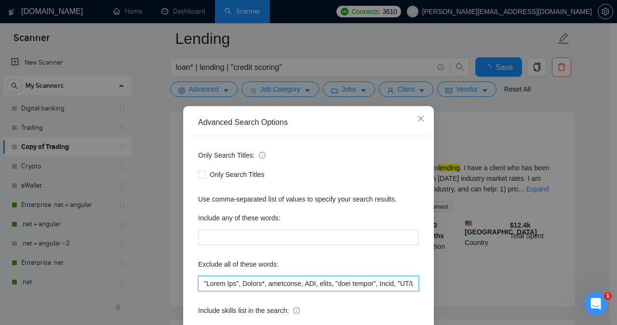
type input ""Teams Bot", Crypto*, tradeoffs, FTP, boomi, "real estate", Avada, "UI/UX Desig…"
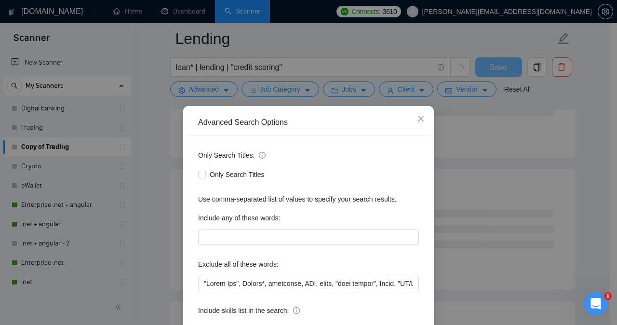
scroll to position [76, 0]
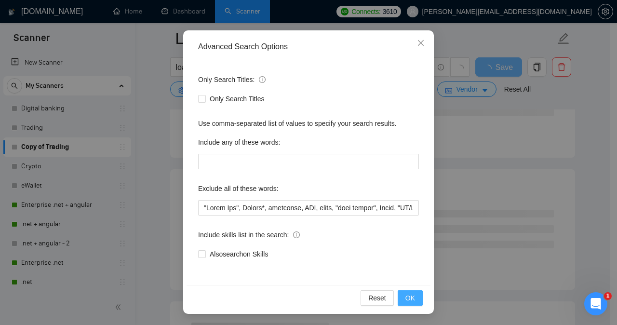
click at [408, 293] on span "OK" at bounding box center [410, 298] width 10 height 11
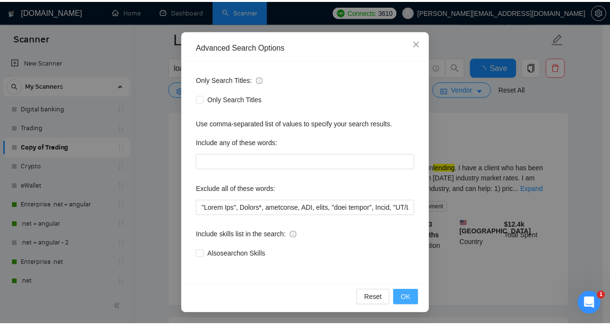
scroll to position [27, 0]
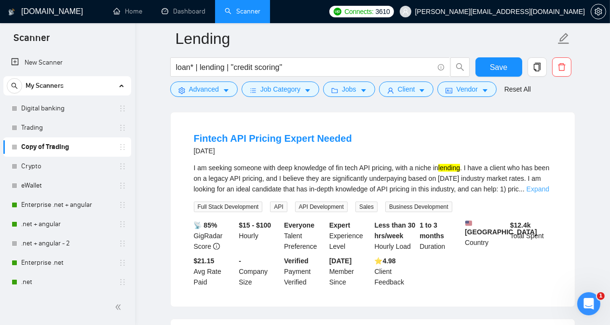
click at [431, 186] on link "Expand" at bounding box center [538, 189] width 23 height 8
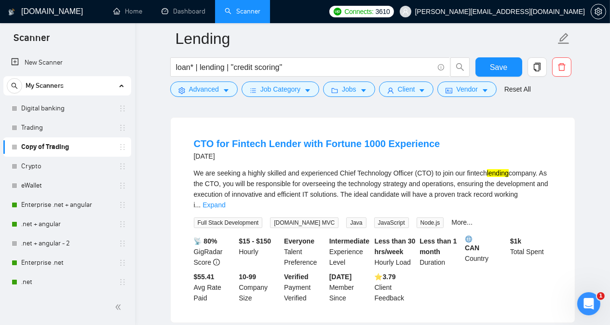
scroll to position [0, 0]
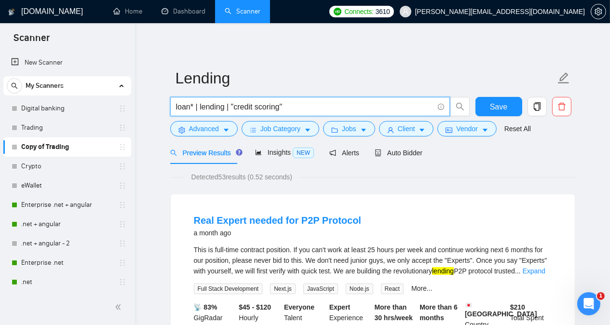
click at [225, 107] on input "loan* | lending | "credit scoring"" at bounding box center [304, 107] width 257 height 12
type input "loan* | lend* | "credit scoring""
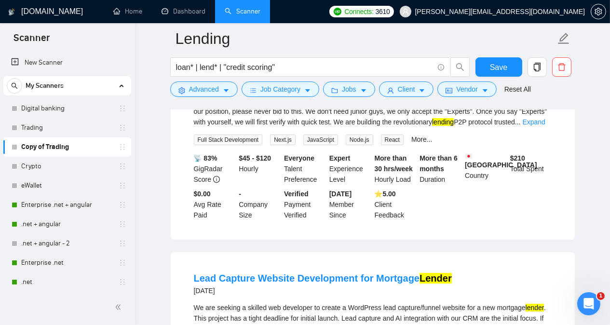
scroll to position [289, 0]
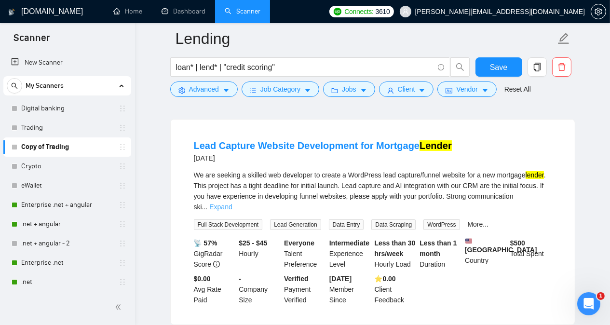
click at [232, 203] on link "Expand" at bounding box center [220, 207] width 23 height 8
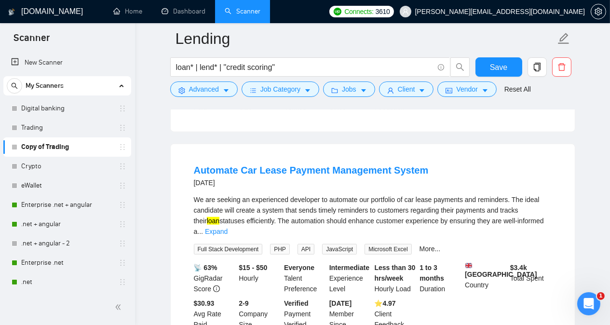
scroll to position [926, 0]
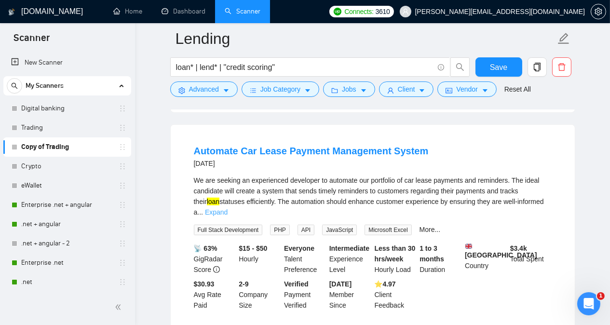
click at [228, 208] on link "Expand" at bounding box center [216, 212] width 23 height 8
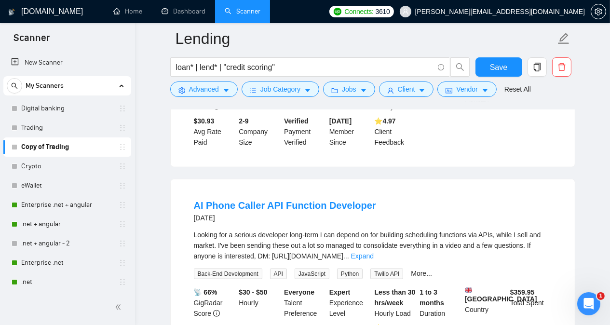
scroll to position [1157, 0]
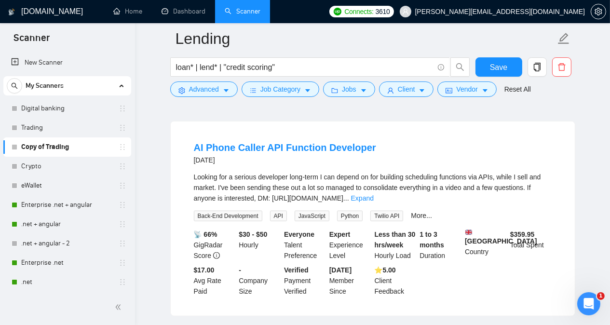
click at [374, 196] on link "Expand" at bounding box center [362, 198] width 23 height 8
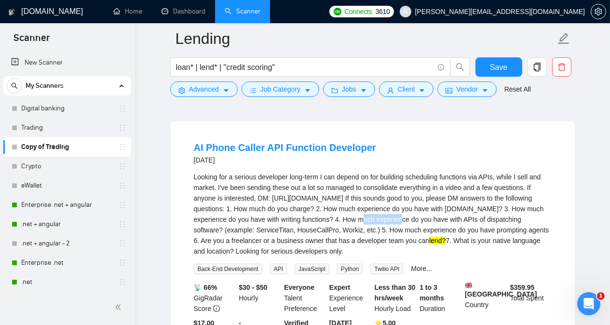
drag, startPoint x: 359, startPoint y: 218, endPoint x: 392, endPoint y: 217, distance: 33.3
click at [392, 217] on div "Looking for a serious developer long-term I can depend on for building scheduli…" at bounding box center [373, 214] width 358 height 85
click at [431, 166] on div "AI Phone Caller API Function Developer [DATE] Looking for a serious developer l…" at bounding box center [373, 245] width 404 height 247
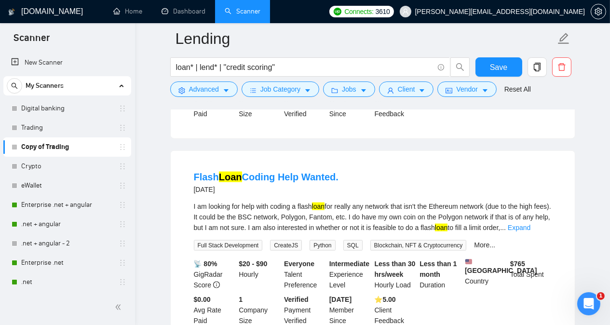
scroll to position [1389, 0]
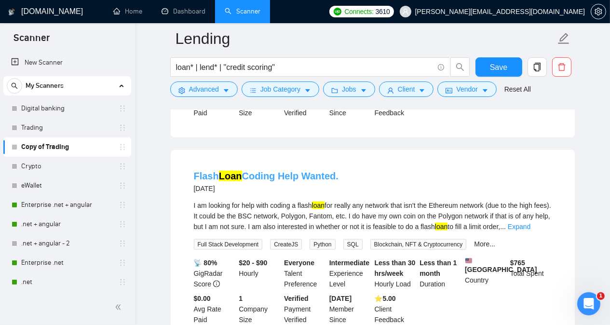
drag, startPoint x: 342, startPoint y: 190, endPoint x: 257, endPoint y: 192, distance: 84.9
click at [257, 192] on div "Flash Loan Coding Help Wanted. [DATE]" at bounding box center [373, 181] width 358 height 25
click at [431, 223] on div "I am looking for help with coding a flash loan for really any network that isn'…" at bounding box center [373, 216] width 358 height 32
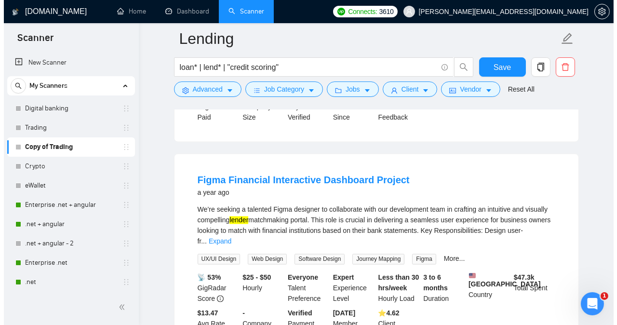
scroll to position [1986, 0]
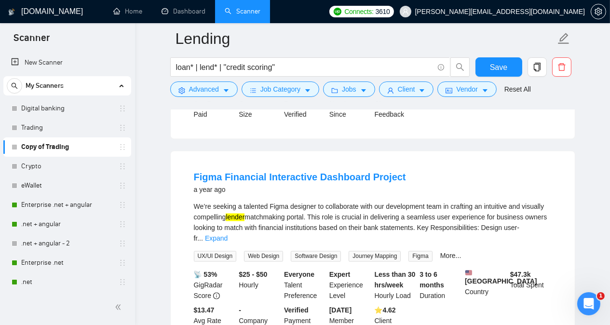
click at [209, 88] on span "Advanced" at bounding box center [204, 89] width 30 height 11
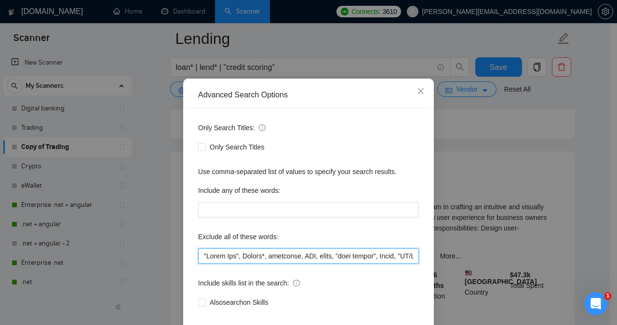
click at [199, 264] on input "text" at bounding box center [308, 255] width 221 height 15
paste input "[DOMAIN_NAME], Ethereum,"
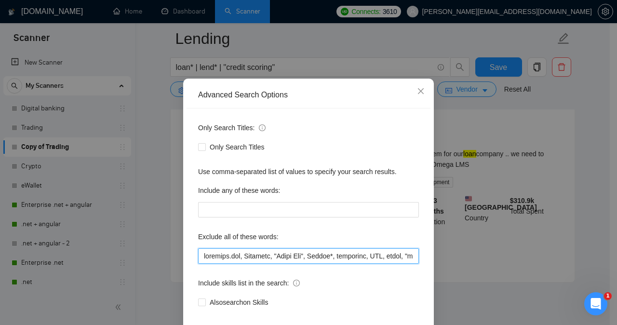
click at [232, 264] on input "text" at bounding box center [308, 255] width 221 height 15
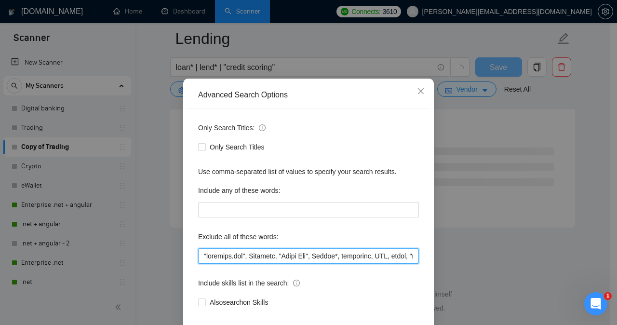
scroll to position [1283, 0]
type input ""[DOMAIN_NAME]", Ethereum, "Teams Bot", Crypto*, tradeoffs, FTP, boomi, "real e…"
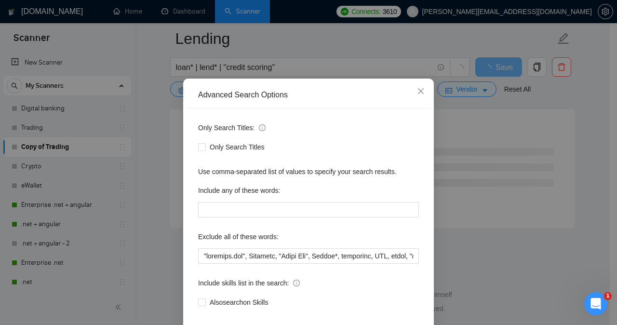
scroll to position [76, 0]
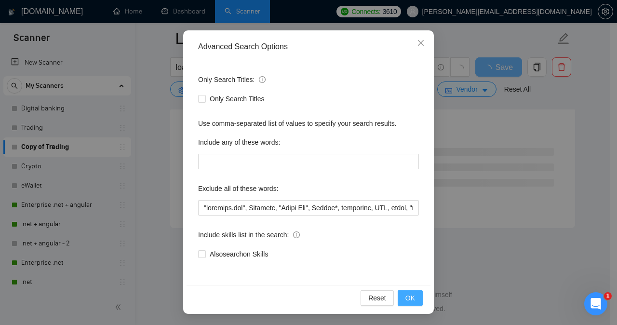
click at [406, 297] on span "OK" at bounding box center [410, 298] width 10 height 11
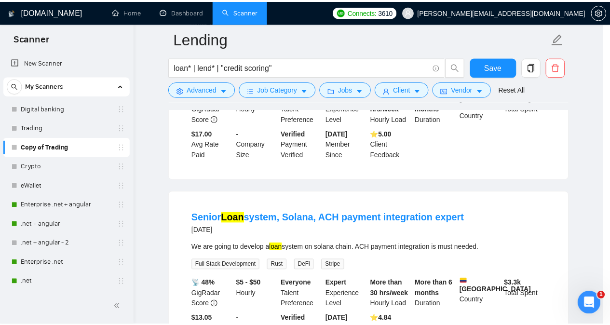
scroll to position [27, 0]
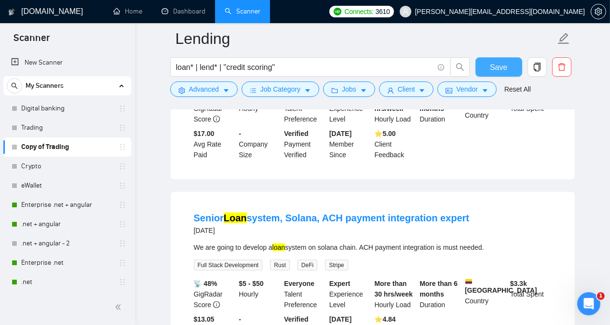
click at [431, 68] on span "Save" at bounding box center [498, 67] width 17 height 12
click at [101, 108] on link "Digital banking" at bounding box center [67, 108] width 92 height 19
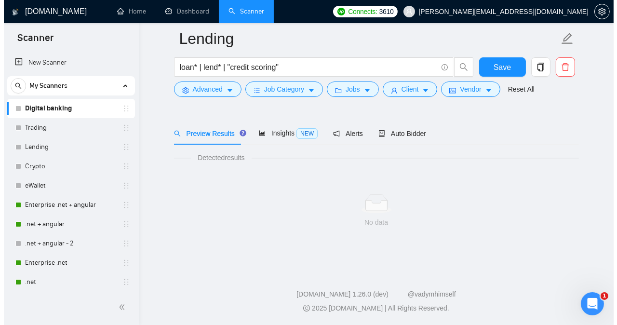
scroll to position [27, 0]
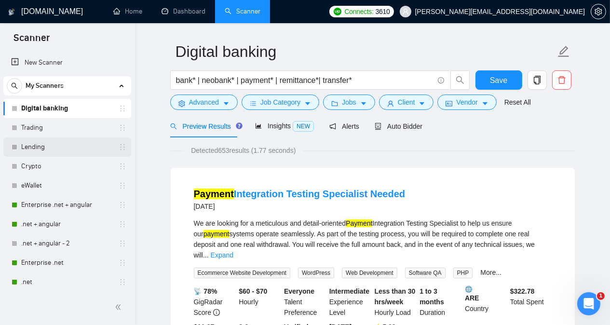
click at [80, 140] on link "Lending" at bounding box center [67, 146] width 92 height 19
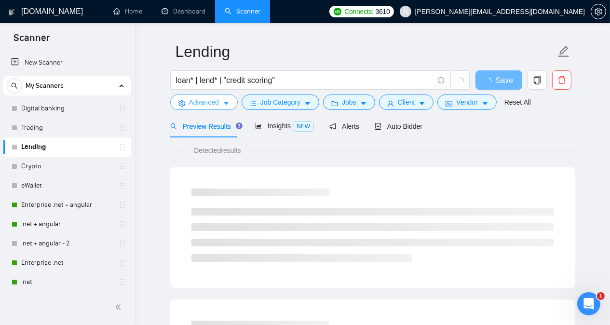
click at [211, 104] on span "Advanced" at bounding box center [204, 102] width 30 height 11
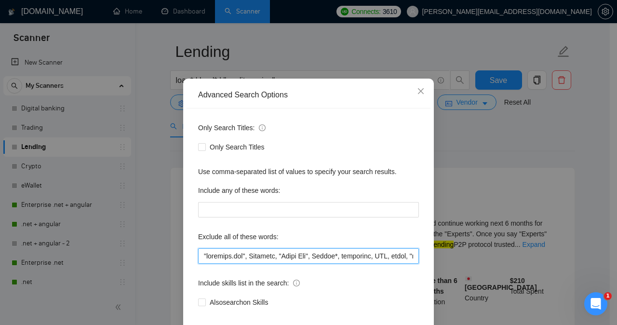
click at [383, 264] on input "text" at bounding box center [308, 255] width 221 height 15
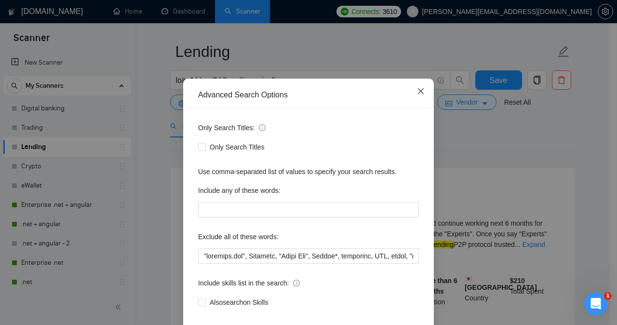
click at [417, 95] on icon "close" at bounding box center [421, 91] width 8 height 8
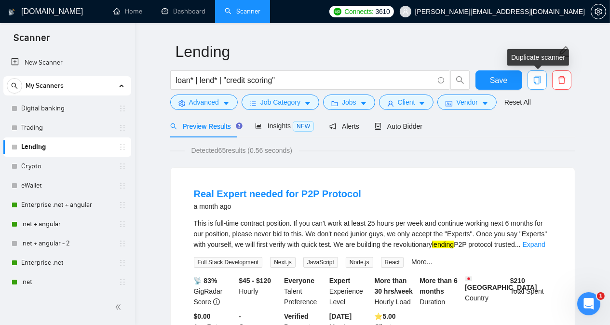
click at [431, 80] on icon "copy" at bounding box center [537, 80] width 9 height 9
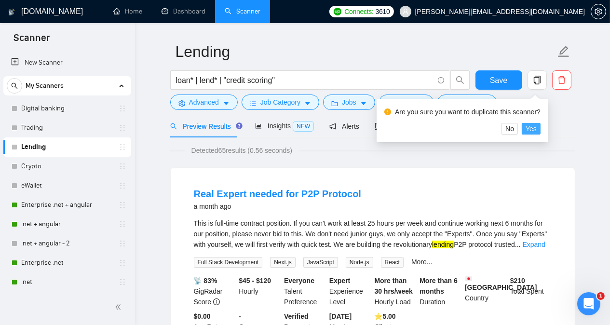
click at [431, 130] on span "Yes" at bounding box center [531, 128] width 11 height 11
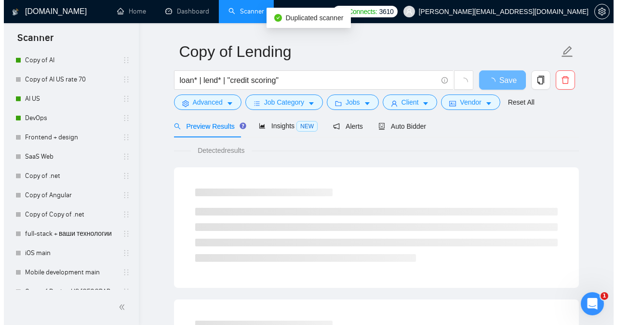
scroll to position [1024, 0]
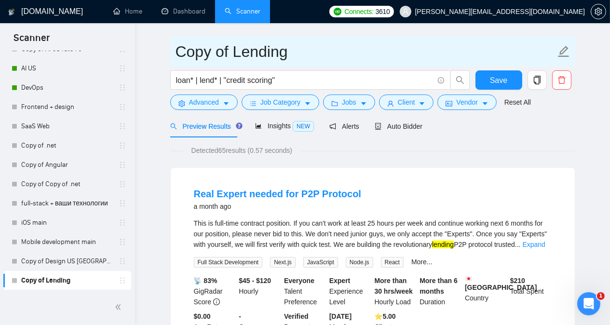
drag, startPoint x: 294, startPoint y: 54, endPoint x: 171, endPoint y: 53, distance: 123.0
click at [171, 53] on span "Copy of Lending" at bounding box center [372, 51] width 405 height 30
type input "Fintech"
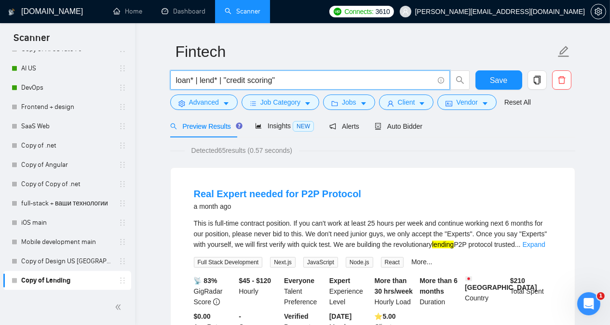
drag, startPoint x: 281, startPoint y: 82, endPoint x: 168, endPoint y: 82, distance: 112.3
click at [168, 82] on div "loan* | lend* | "credit scoring"" at bounding box center [320, 82] width 304 height 24
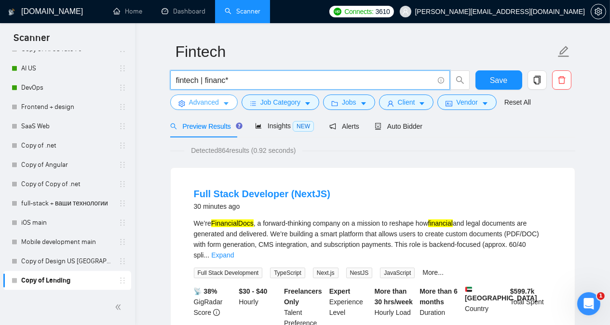
type input "fintech | financ*"
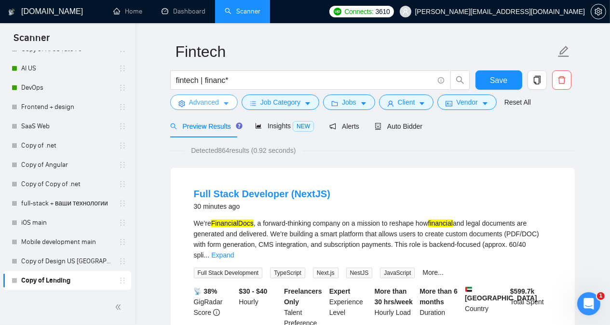
click at [190, 105] on span "Advanced" at bounding box center [204, 102] width 30 height 11
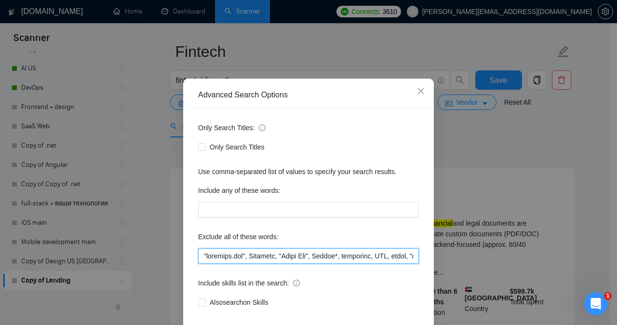
click at [251, 264] on input "text" at bounding box center [308, 255] width 221 height 15
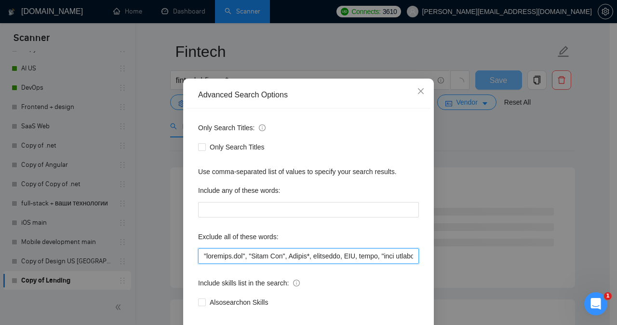
click at [288, 264] on input "text" at bounding box center [308, 255] width 221 height 15
click at [395, 264] on input "text" at bounding box center [308, 255] width 221 height 15
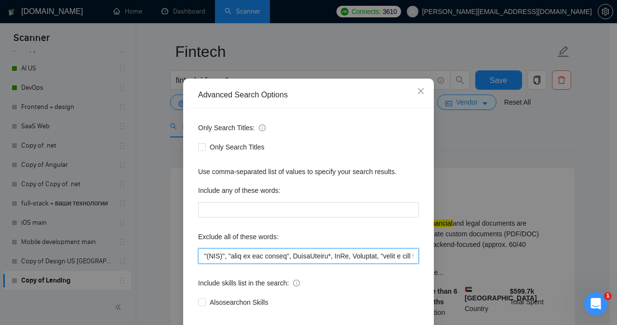
scroll to position [0, 456]
click at [305, 264] on input "text" at bounding box center [308, 255] width 221 height 15
drag, startPoint x: 305, startPoint y: 283, endPoint x: 344, endPoint y: 283, distance: 39.5
click at [344, 264] on input "text" at bounding box center [308, 255] width 221 height 15
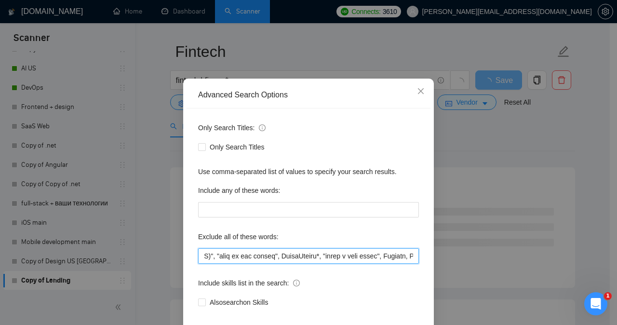
click at [395, 264] on input "text" at bounding box center [308, 255] width 221 height 15
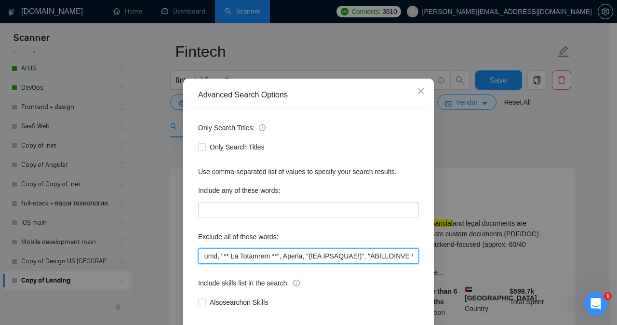
scroll to position [0, 1093]
type input ""[DOMAIN_NAME]", "Teams Bot", tradeoffs, FTP, boomi, "real estate", Avada, "UI/…"
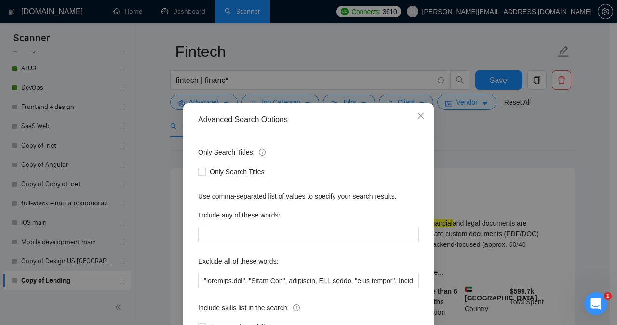
scroll to position [76, 0]
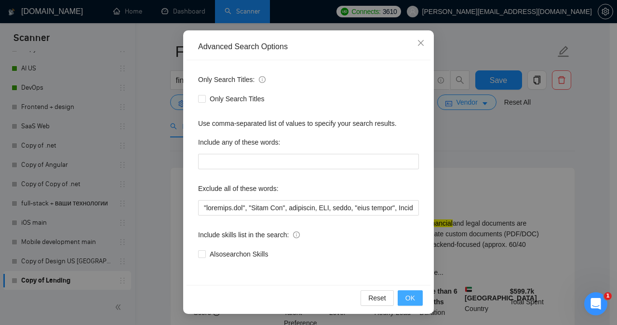
click at [405, 296] on span "OK" at bounding box center [410, 298] width 10 height 11
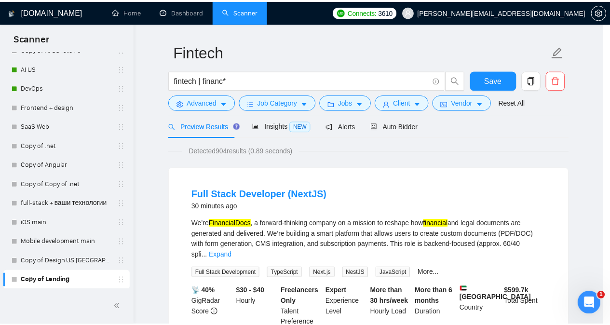
scroll to position [27, 0]
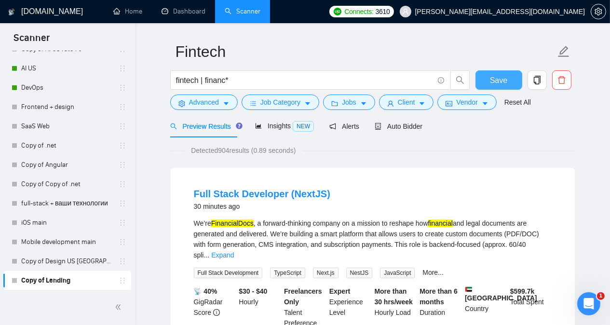
click at [431, 80] on span "Save" at bounding box center [498, 80] width 17 height 12
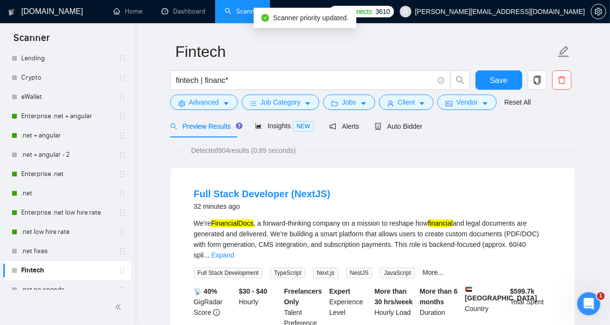
scroll to position [84, 0]
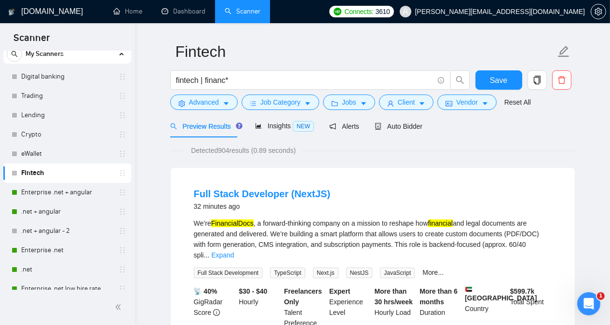
scroll to position [19, 0]
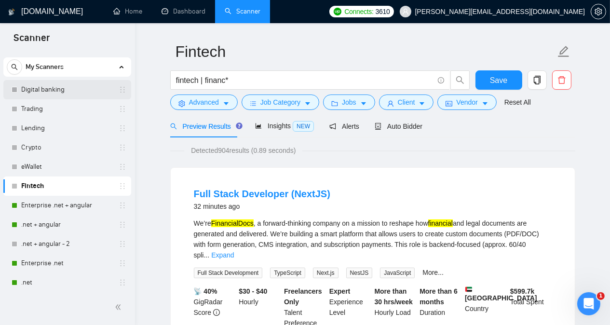
click at [85, 88] on link "Digital banking" at bounding box center [67, 89] width 92 height 19
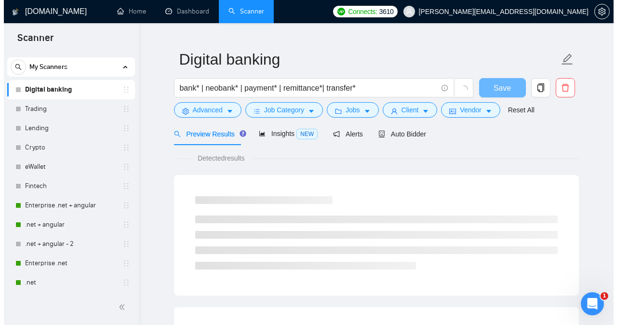
scroll to position [27, 0]
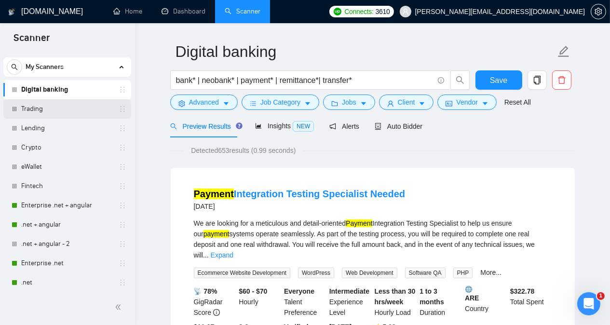
click at [49, 110] on link "Trading" at bounding box center [67, 108] width 92 height 19
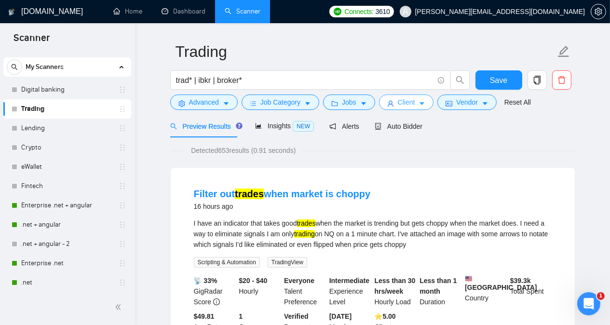
click at [405, 103] on span "Client" at bounding box center [406, 102] width 17 height 11
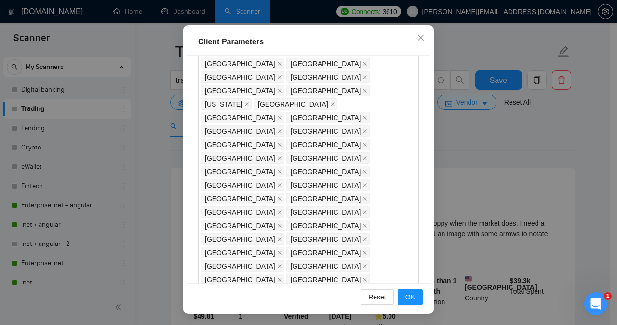
scroll to position [274, 0]
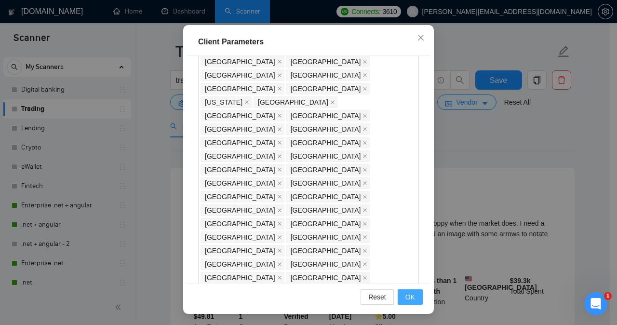
click at [409, 296] on span "OK" at bounding box center [410, 297] width 10 height 11
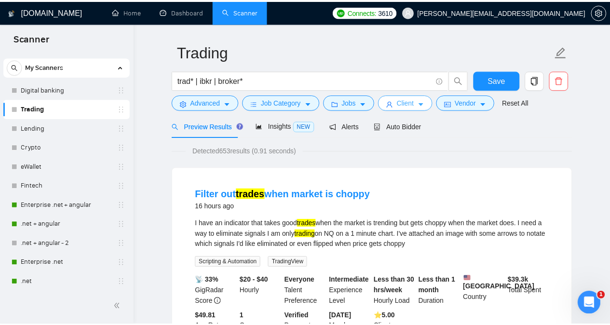
scroll to position [0, 0]
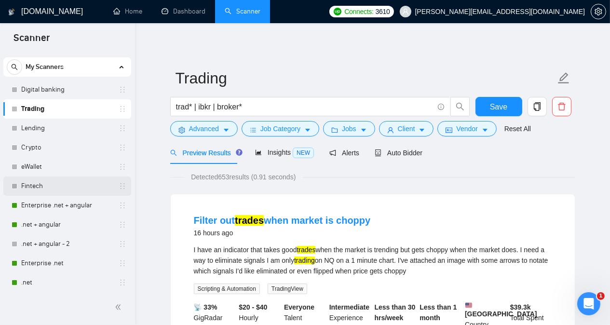
click at [39, 185] on link "Fintech" at bounding box center [67, 185] width 92 height 19
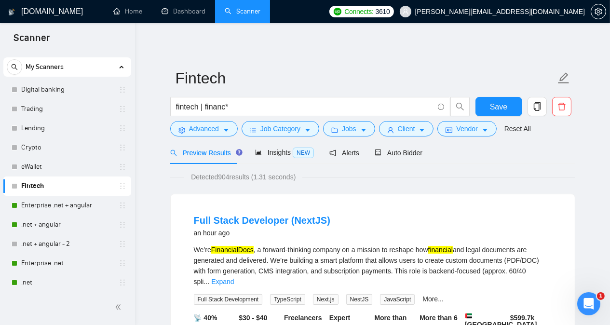
scroll to position [2, 0]
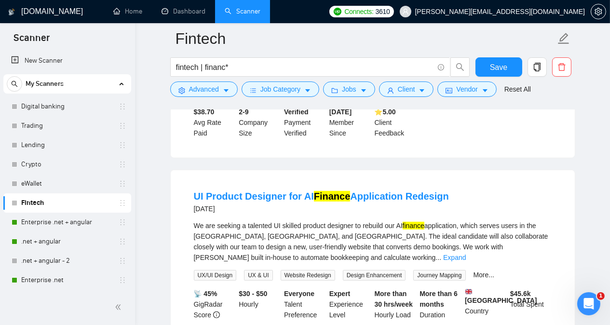
scroll to position [521, 0]
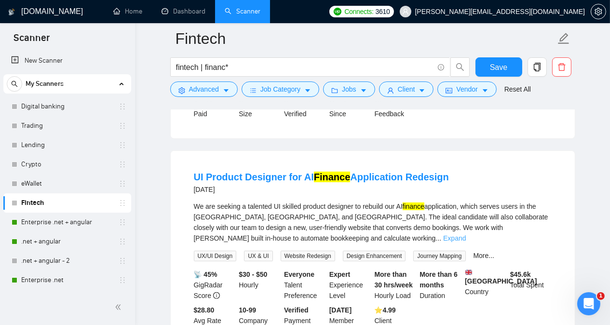
click at [431, 234] on link "Expand" at bounding box center [454, 238] width 23 height 8
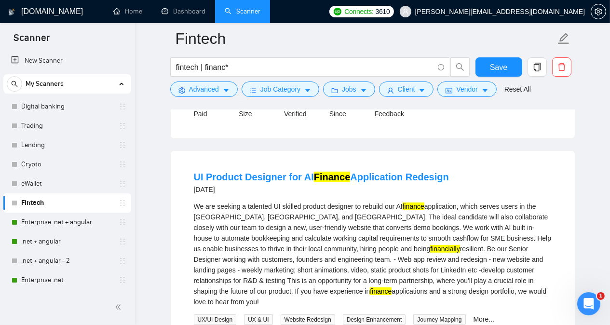
click at [431, 206] on div "UI Product Designer for AI Finance Application Redesign [DATE] We are seeking a…" at bounding box center [373, 285] width 404 height 269
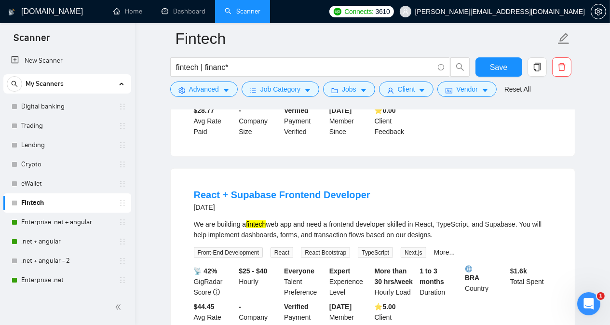
scroll to position [1427, 0]
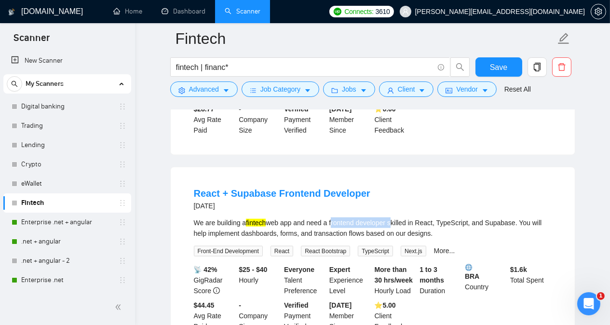
drag, startPoint x: 331, startPoint y: 191, endPoint x: 391, endPoint y: 193, distance: 59.3
click at [391, 217] on div "We are building a fintech web app and need a frontend developer skilled in Reac…" at bounding box center [373, 227] width 358 height 21
click at [431, 190] on div "React + Supabase Frontend Developer [DATE] We are building a fintech web app an…" at bounding box center [373, 259] width 404 height 184
click at [66, 100] on link "Digital banking" at bounding box center [67, 106] width 92 height 19
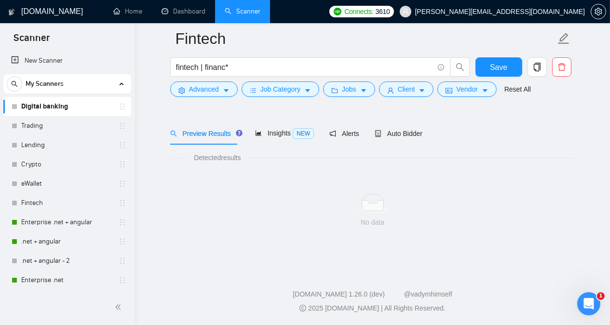
scroll to position [27, 0]
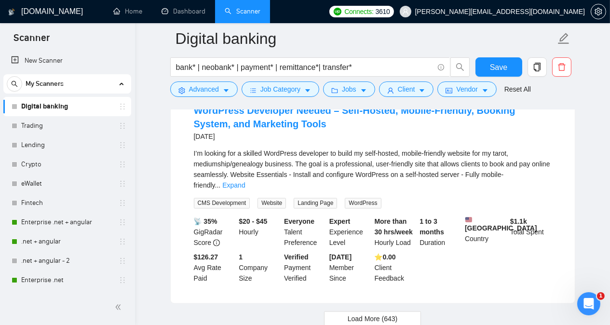
scroll to position [2091, 0]
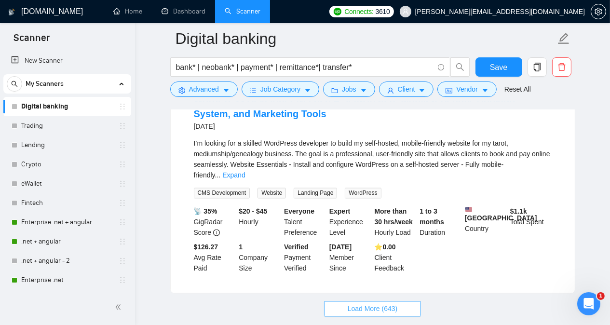
click at [369, 304] on span "Load More (643)" at bounding box center [373, 309] width 50 height 11
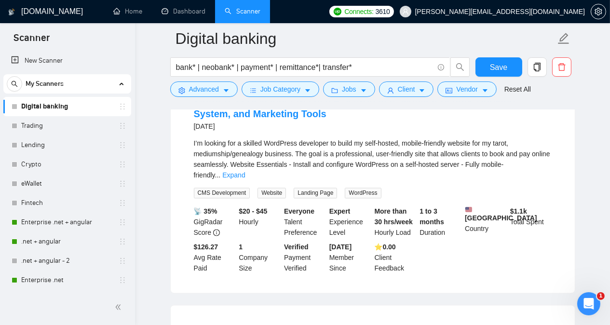
click at [153, 234] on main "Digital banking bank* | neobank* | payment* | remittance*| transfer* Save Advan…" at bounding box center [372, 229] width 444 height 4563
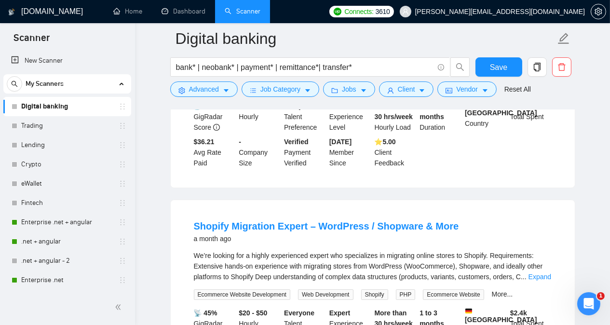
scroll to position [4210, 0]
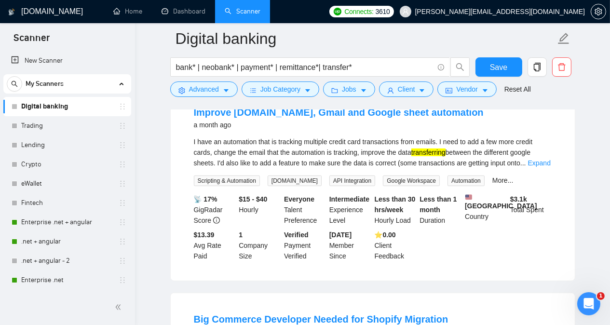
scroll to position [4943, 0]
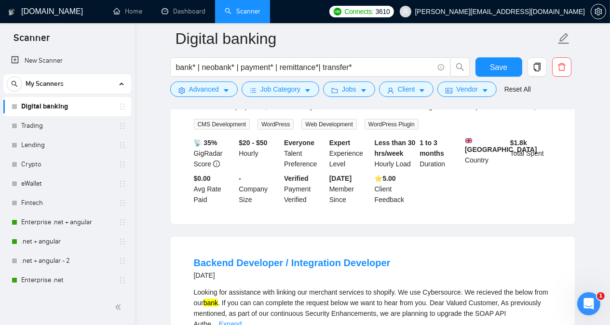
scroll to position [5406, 0]
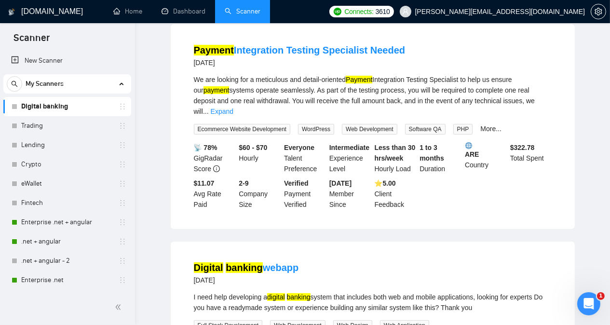
scroll to position [0, 0]
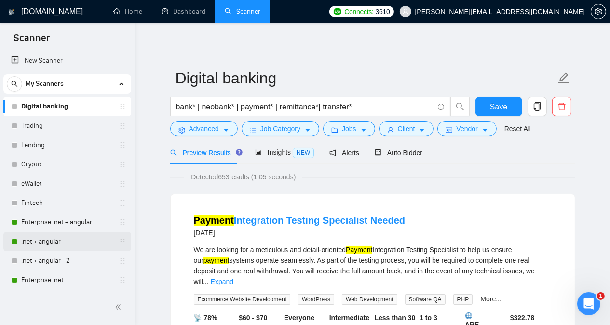
click at [60, 245] on link ".net + angular" at bounding box center [67, 241] width 92 height 19
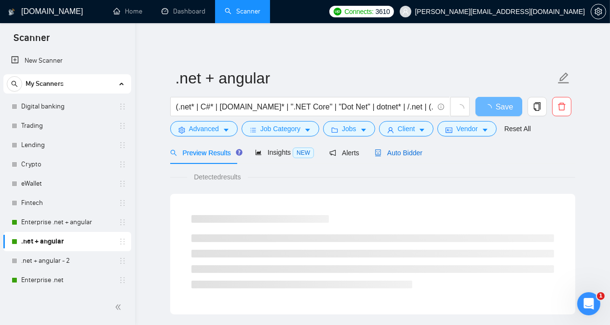
click at [396, 154] on span "Auto Bidder" at bounding box center [399, 153] width 48 height 8
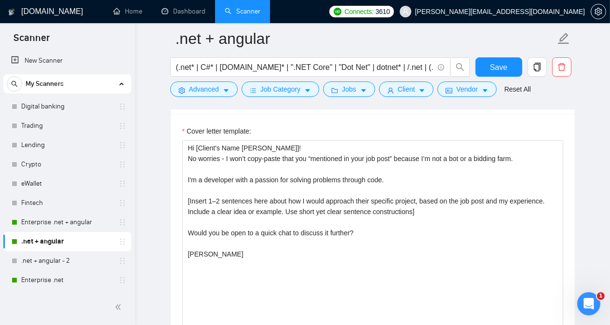
scroll to position [1119, 0]
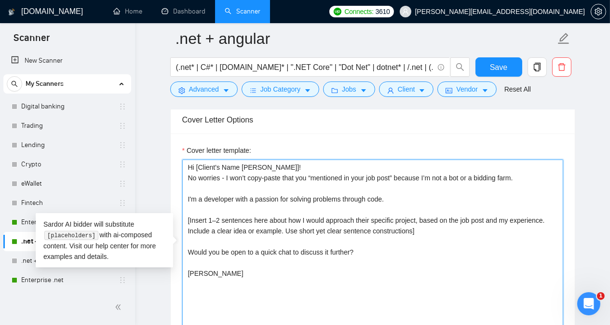
drag, startPoint x: 186, startPoint y: 200, endPoint x: 413, endPoint y: 209, distance: 227.3
click at [413, 209] on textarea "Hi [Client's Name [PERSON_NAME]]! No worries - I won’t copy-paste that you “men…" at bounding box center [372, 268] width 381 height 217
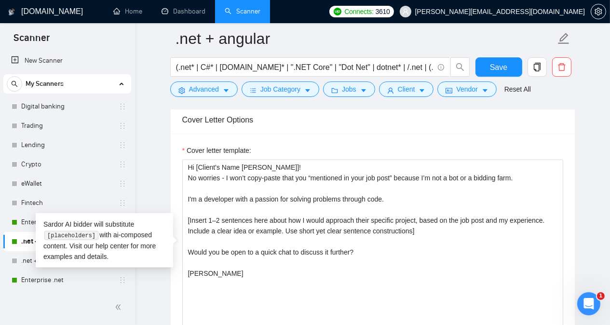
click at [153, 120] on main ".net + angular (.net* | C#* | [DOMAIN_NAME]* | ".NET Core" | "Dot Net" | dotnet…" at bounding box center [372, 251] width 444 height 2662
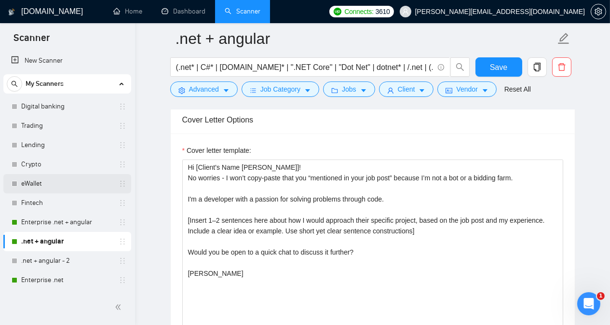
click at [56, 185] on link "eWallet" at bounding box center [67, 183] width 92 height 19
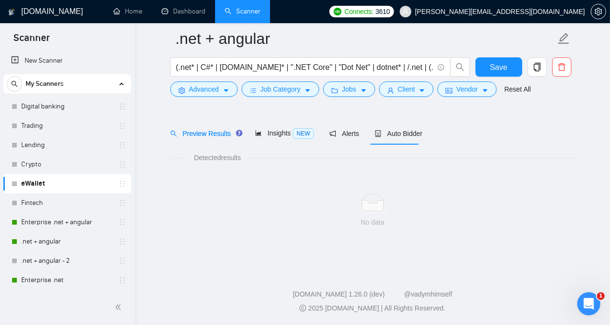
scroll to position [27, 0]
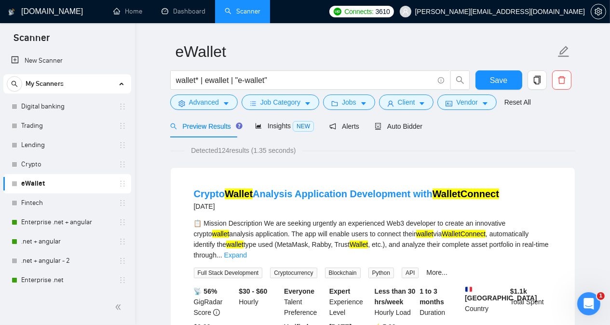
click at [278, 127] on span "Insights NEW" at bounding box center [284, 126] width 59 height 8
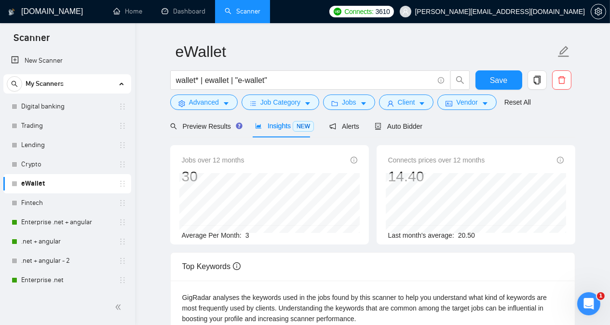
click at [155, 188] on main "eWallet wallet* | ewallet | "e-wallet" Save Advanced Job Category Jobs Client V…" at bounding box center [372, 302] width 444 height 581
click at [199, 128] on span "Preview Results" at bounding box center [204, 126] width 69 height 8
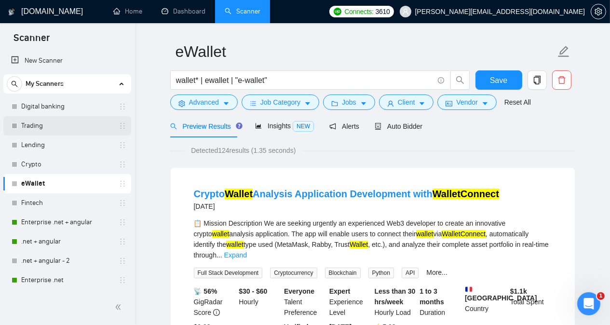
click at [72, 122] on link "Trading" at bounding box center [67, 125] width 92 height 19
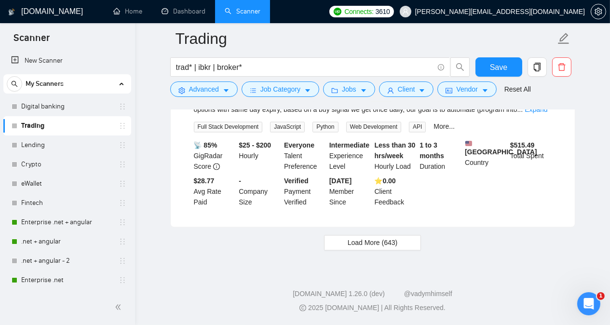
scroll to position [2027, 0]
click at [383, 244] on span "Load More (643)" at bounding box center [373, 243] width 50 height 11
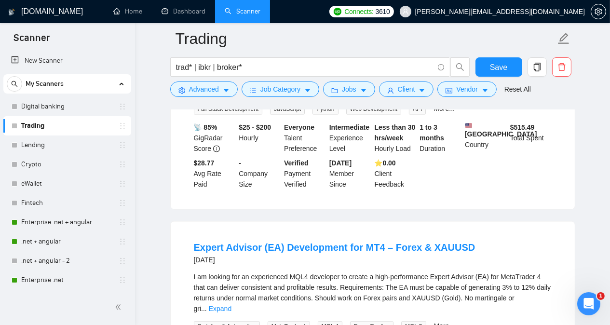
click at [151, 246] on main "Trading trad* | ibkr | broker* Save Advanced Job Category Jobs Client Vendor Re…" at bounding box center [372, 172] width 444 height 4322
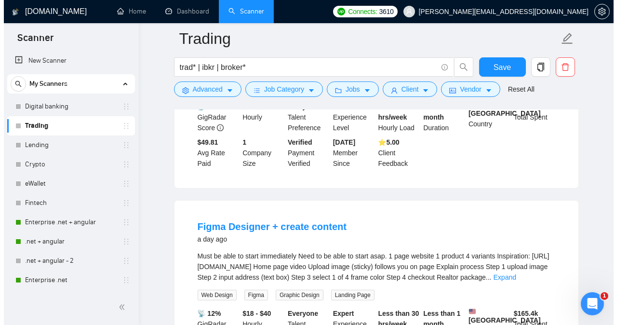
scroll to position [0, 0]
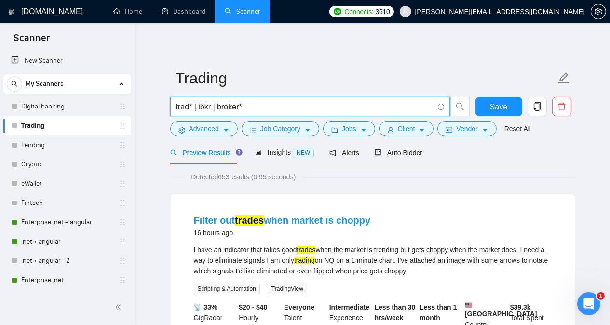
click at [254, 107] on input "trad* | ibkr | broker*" at bounding box center [304, 107] width 257 height 12
click at [263, 107] on input "trad* | ibkr | broker* | alpaca" at bounding box center [304, 107] width 257 height 12
type input "trad* | ibkr | broker* | alpaca"
click at [210, 130] on span "Advanced" at bounding box center [204, 128] width 30 height 11
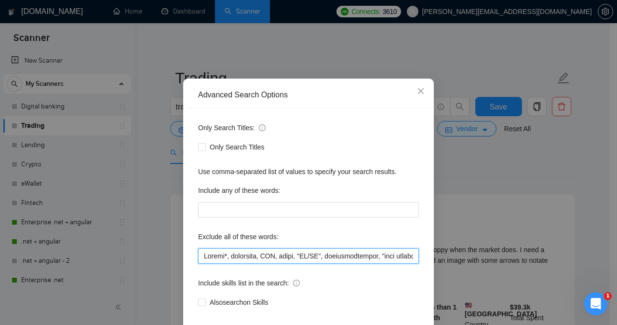
click at [200, 264] on input "text" at bounding box center [308, 255] width 221 height 15
paste input "alpaca"
type input ""alpaca developer", Crypto*, tradeoffs, FTP, boomi, "UI/UX", brokermortgages, "…"
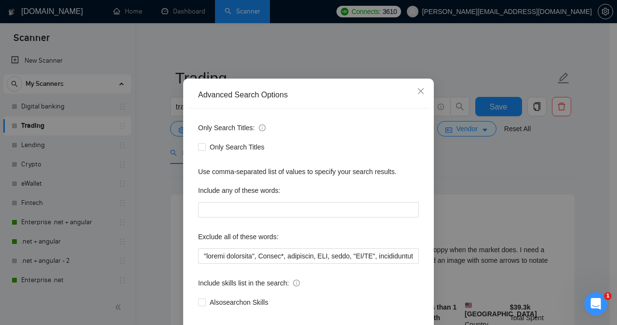
scroll to position [76, 0]
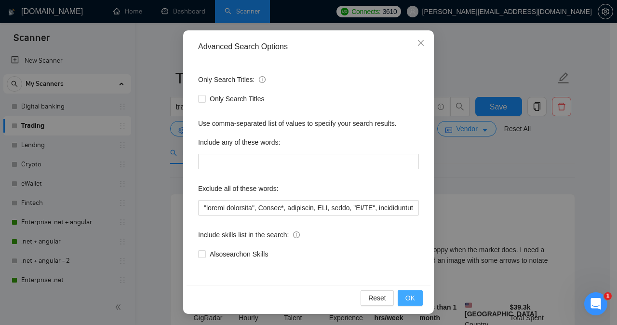
click at [407, 300] on span "OK" at bounding box center [410, 298] width 10 height 11
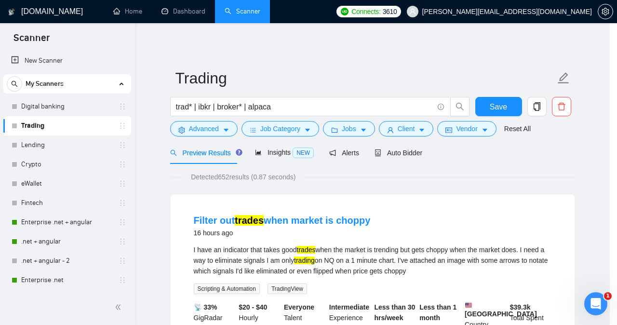
scroll to position [27, 0]
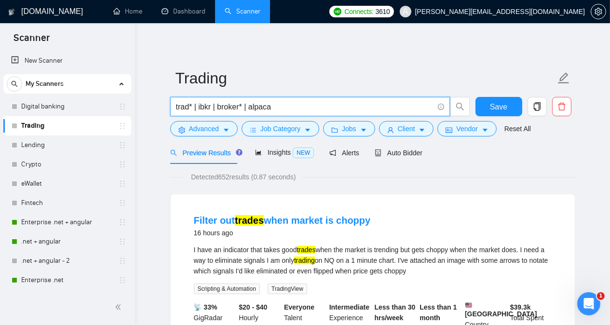
click at [259, 108] on input "trad* | ibkr | broker* | alpaca" at bounding box center [304, 107] width 257 height 12
type input "trad* | ibkr | broker*"
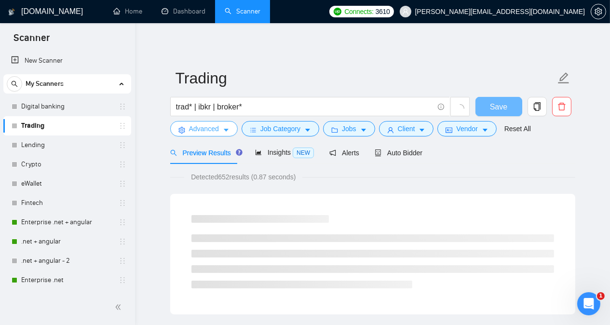
click at [211, 128] on span "Advanced" at bounding box center [204, 128] width 30 height 11
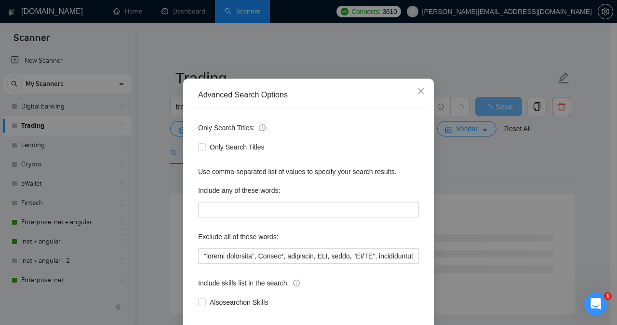
click at [175, 181] on div "Advanced Search Options Only Search Titles: Only Search Titles Use comma-separa…" at bounding box center [308, 162] width 617 height 325
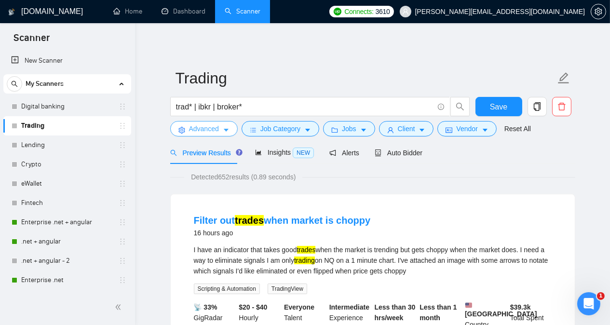
click at [213, 130] on span "Advanced" at bounding box center [204, 128] width 30 height 11
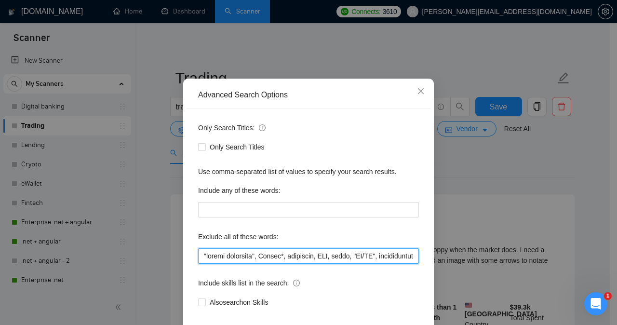
drag, startPoint x: 199, startPoint y: 281, endPoint x: 258, endPoint y: 283, distance: 59.8
click at [258, 264] on input "text" at bounding box center [308, 255] width 221 height 15
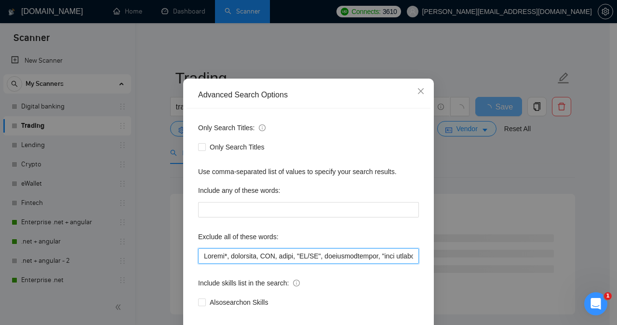
type input "Crypto*, tradeoffs, FTP, boomi, "UI/UX", brokermortgages, "real estate", Avada,…"
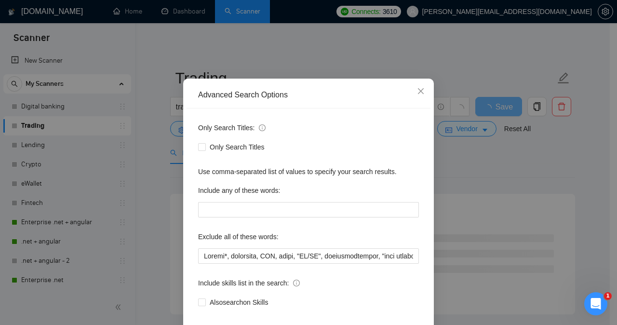
scroll to position [76, 0]
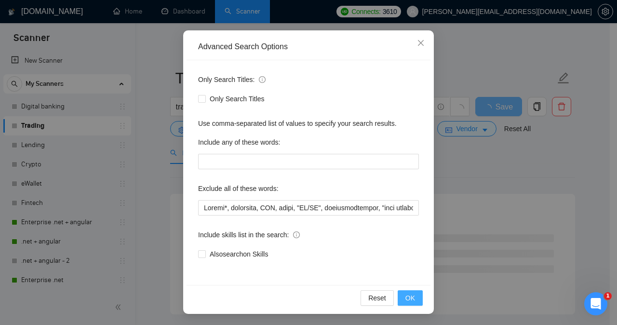
click at [409, 298] on span "OK" at bounding box center [410, 298] width 10 height 11
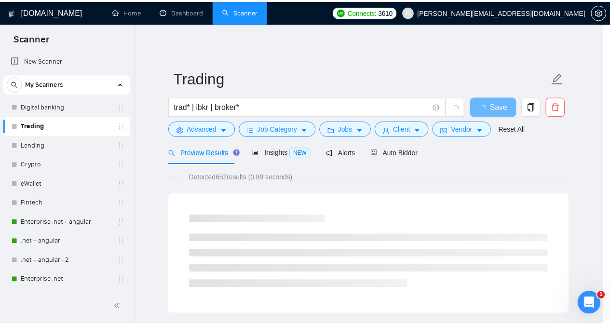
scroll to position [27, 0]
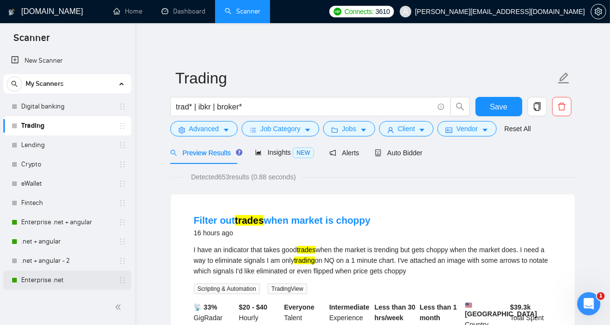
click at [58, 275] on link "Enterprise .net" at bounding box center [67, 279] width 92 height 19
click at [431, 109] on button "Save" at bounding box center [498, 106] width 47 height 19
click at [73, 280] on link "Enterprise .net" at bounding box center [67, 279] width 92 height 19
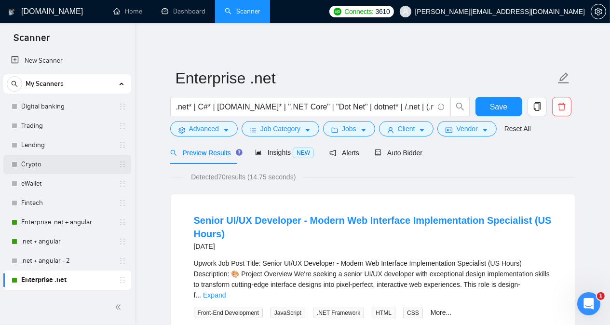
click at [59, 165] on link "Crypto" at bounding box center [67, 164] width 92 height 19
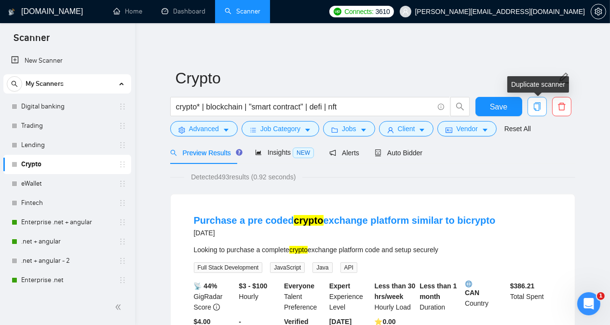
click at [431, 104] on icon "copy" at bounding box center [536, 106] width 7 height 9
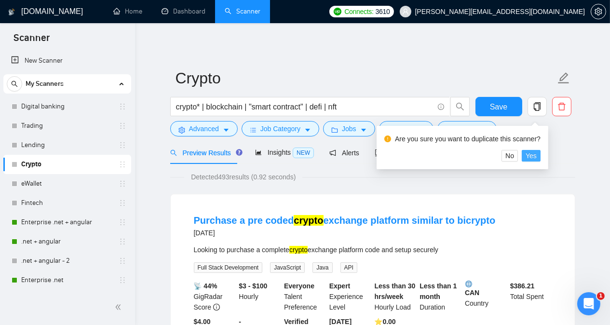
click at [431, 159] on span "Yes" at bounding box center [531, 155] width 11 height 11
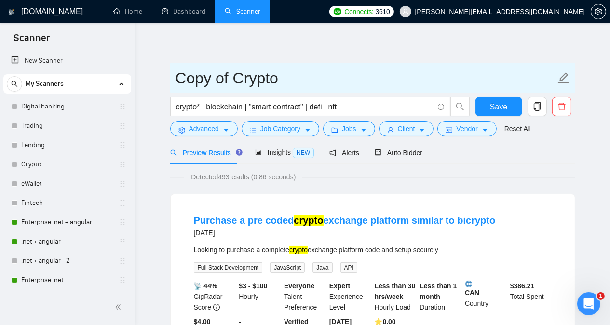
click at [230, 79] on input "Copy of Crypto" at bounding box center [366, 78] width 380 height 24
click at [288, 80] on input "MENA Crypto" at bounding box center [366, 78] width 380 height 24
click at [288, 80] on input "MENA Crypto tarding" at bounding box center [366, 78] width 380 height 24
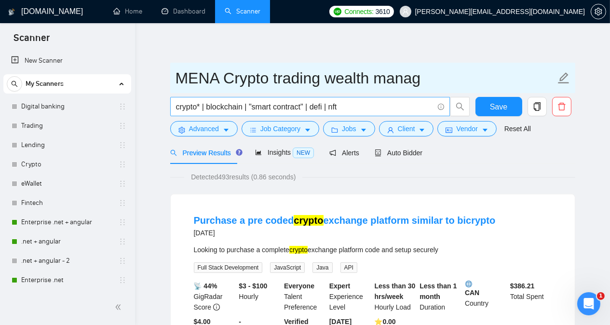
type input "MENA Crypto trading wealth manag"
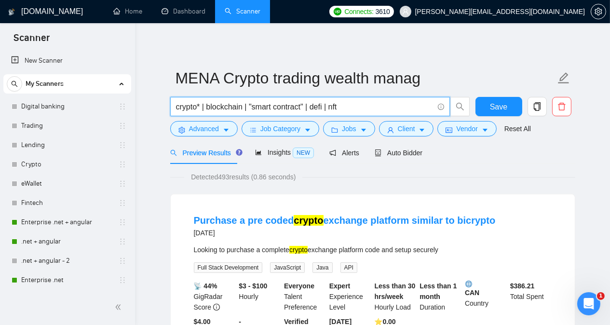
click at [346, 108] on input "crypto* | blockchain | "smart contract" | defi | nft" at bounding box center [304, 107] width 257 height 12
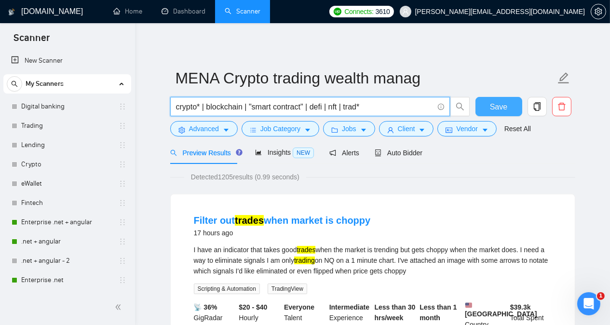
type input "crypto* | blockchain | "smart contract" | defi | nft | trad*"
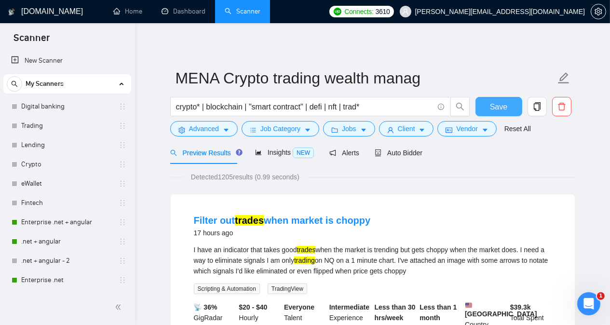
click at [431, 113] on button "Save" at bounding box center [498, 106] width 47 height 19
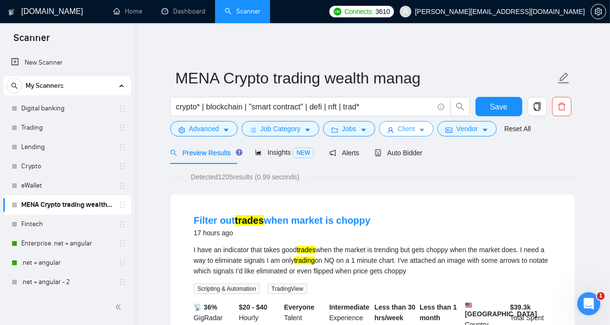
click at [411, 131] on button "Client" at bounding box center [406, 128] width 55 height 15
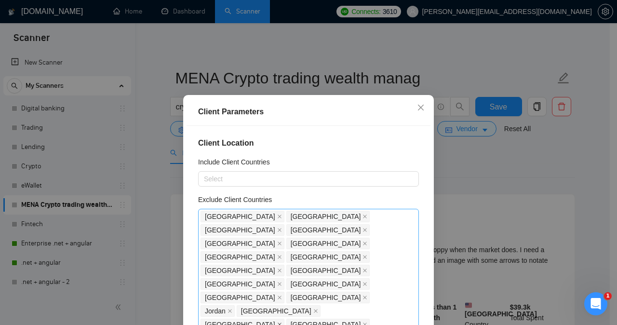
click at [282, 322] on icon "close" at bounding box center [279, 324] width 5 height 5
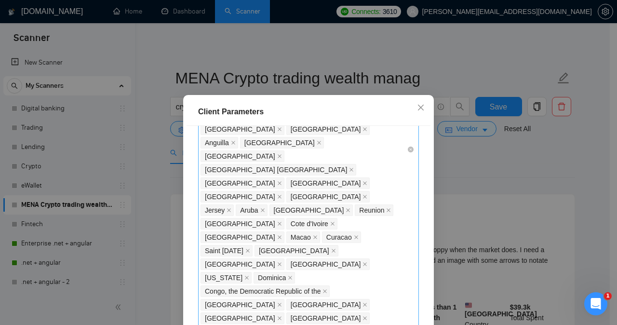
scroll to position [491, 0]
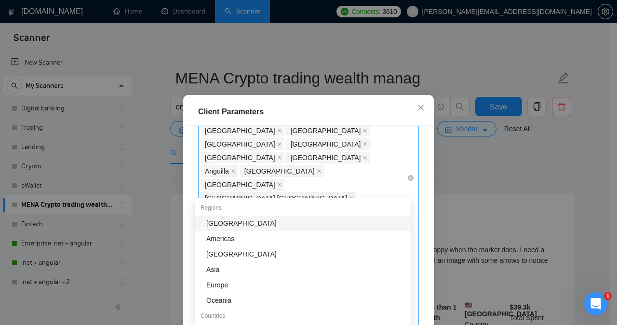
click at [384, 198] on div "[GEOGRAPHIC_DATA] [GEOGRAPHIC_DATA] [GEOGRAPHIC_DATA] [GEOGRAPHIC_DATA] [GEOGRA…" at bounding box center [304, 178] width 206 height 918
click at [267, 223] on div "[GEOGRAPHIC_DATA]" at bounding box center [305, 223] width 199 height 11
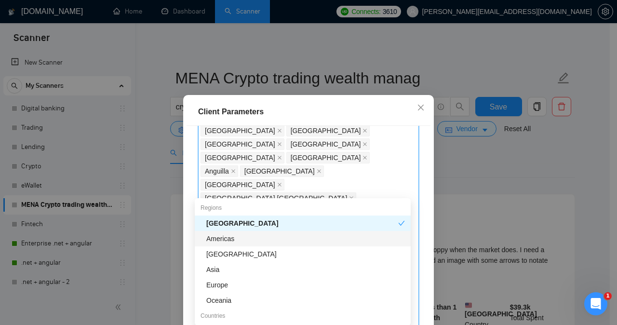
click at [257, 240] on div "Americas" at bounding box center [305, 238] width 199 height 11
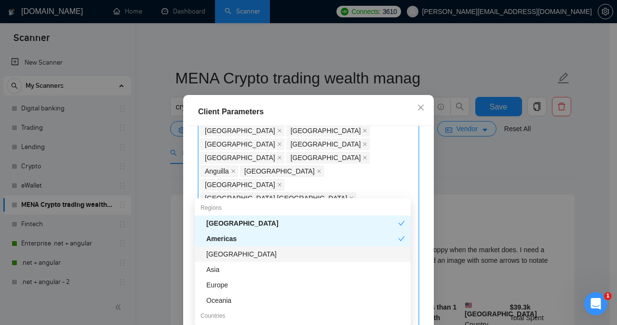
click at [256, 256] on div "[GEOGRAPHIC_DATA]" at bounding box center [305, 254] width 199 height 11
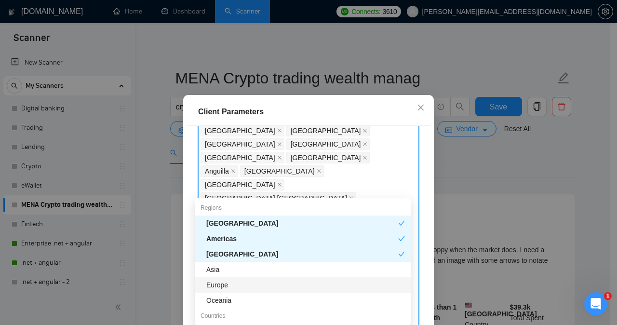
click at [248, 286] on div "Europe" at bounding box center [305, 285] width 199 height 11
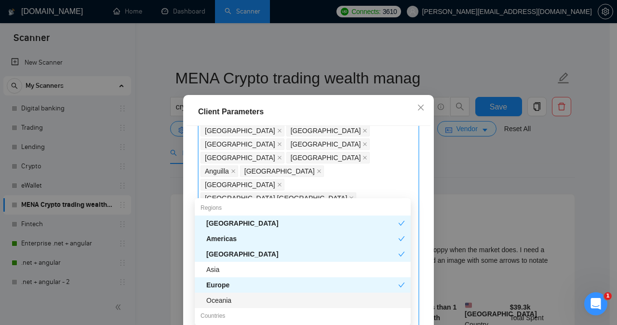
click at [248, 298] on div "Oceania" at bounding box center [305, 300] width 199 height 11
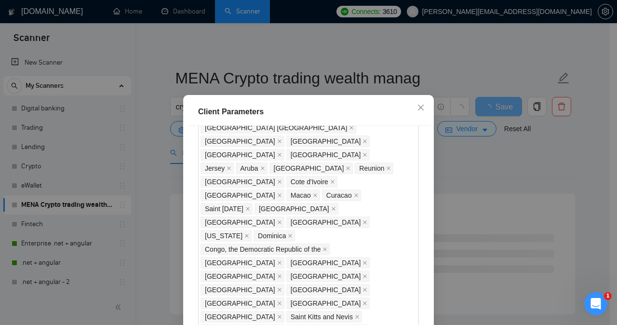
scroll to position [569, 0]
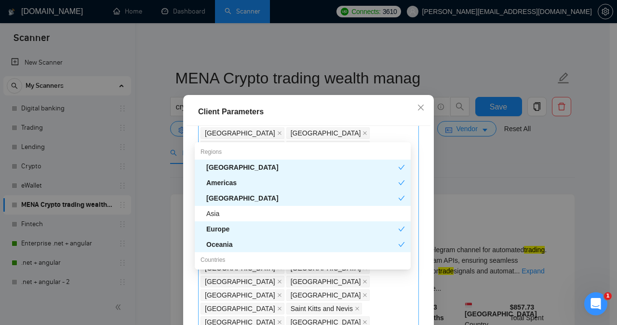
click at [378, 135] on div "[GEOGRAPHIC_DATA] [GEOGRAPHIC_DATA] [GEOGRAPHIC_DATA] [GEOGRAPHIC_DATA] [GEOGRA…" at bounding box center [304, 112] width 206 height 945
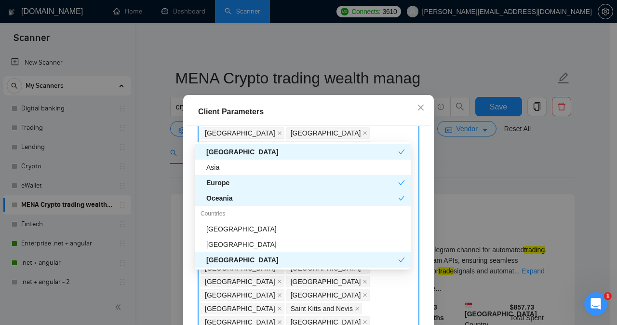
scroll to position [62, 0]
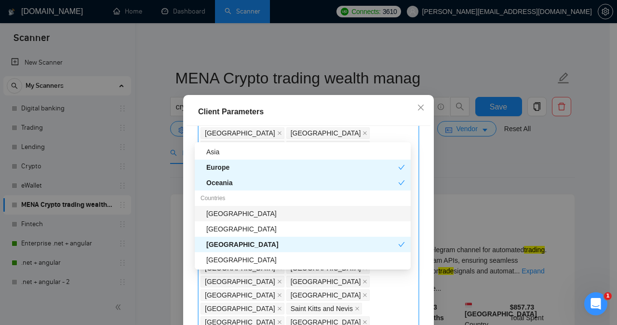
click at [311, 212] on div "[GEOGRAPHIC_DATA]" at bounding box center [305, 213] width 199 height 11
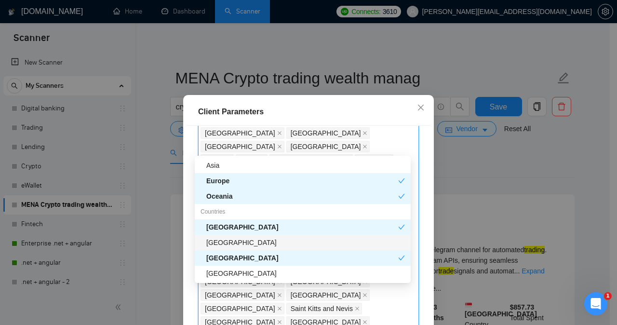
click at [301, 246] on div "[GEOGRAPHIC_DATA]" at bounding box center [305, 242] width 199 height 11
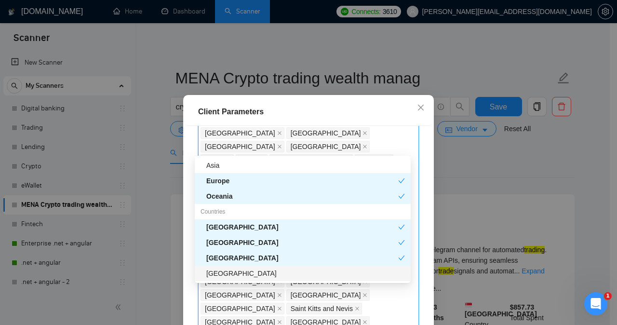
click at [289, 276] on div "[GEOGRAPHIC_DATA]" at bounding box center [305, 273] width 199 height 11
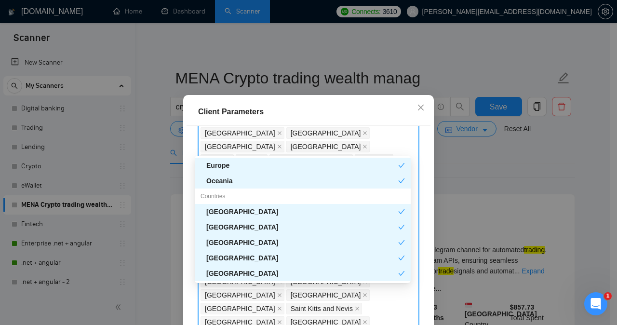
scroll to position [93, 0]
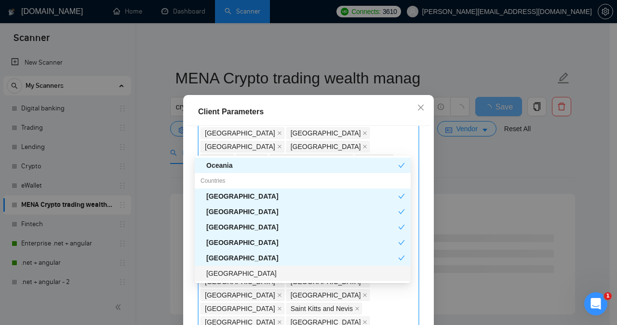
click at [289, 276] on div "[GEOGRAPHIC_DATA]" at bounding box center [305, 273] width 199 height 11
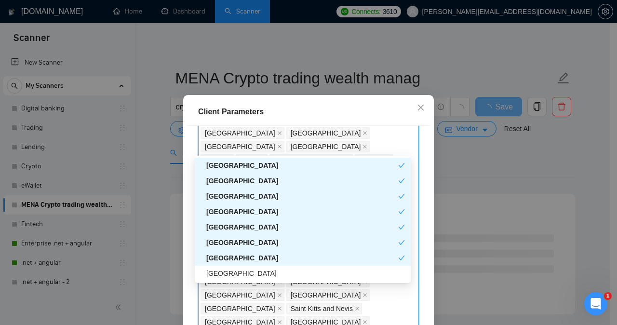
scroll to position [139, 0]
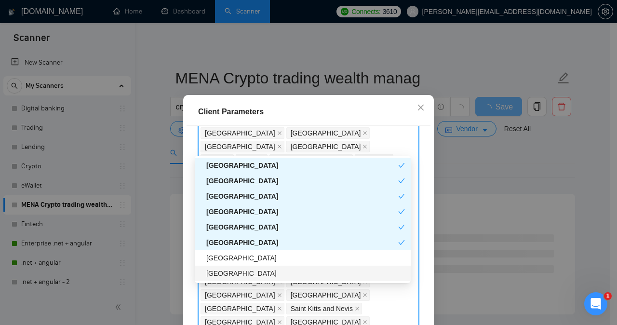
click at [289, 276] on div "[GEOGRAPHIC_DATA]" at bounding box center [305, 273] width 199 height 11
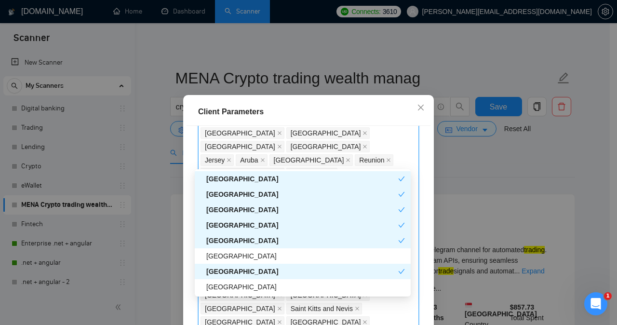
scroll to position [170, 0]
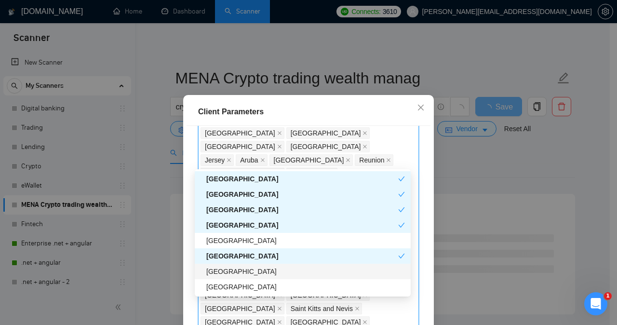
click at [286, 271] on div "[GEOGRAPHIC_DATA]" at bounding box center [305, 271] width 199 height 11
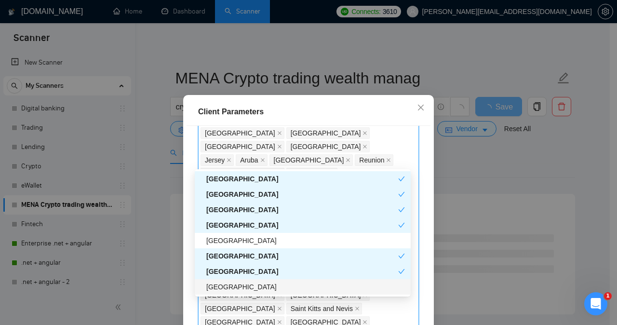
click at [284, 292] on div "[GEOGRAPHIC_DATA]" at bounding box center [305, 287] width 199 height 11
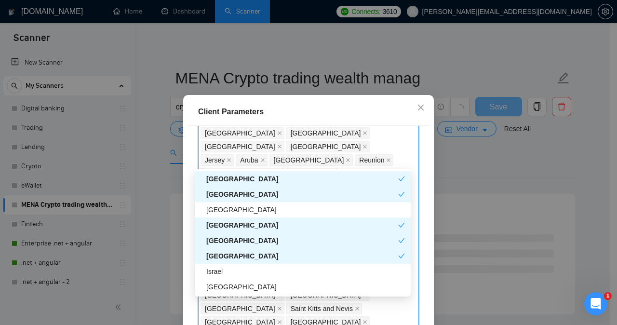
scroll to position [216, 0]
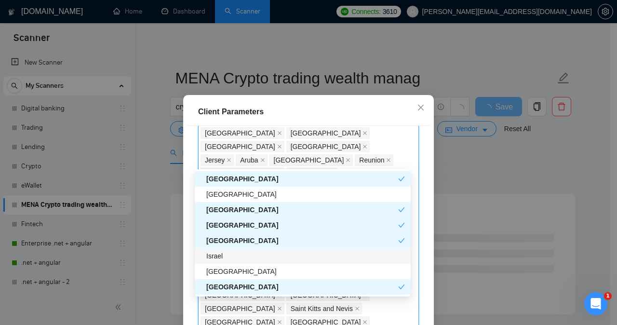
click at [273, 261] on div "Israel" at bounding box center [305, 256] width 199 height 11
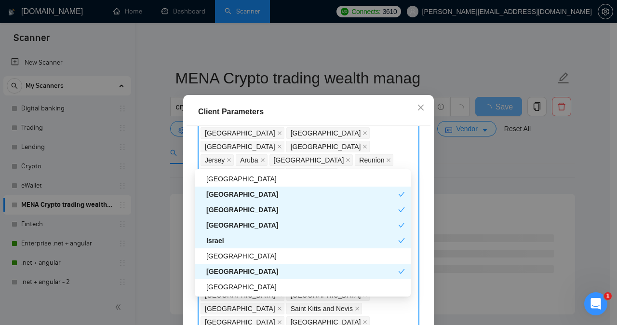
scroll to position [247, 0]
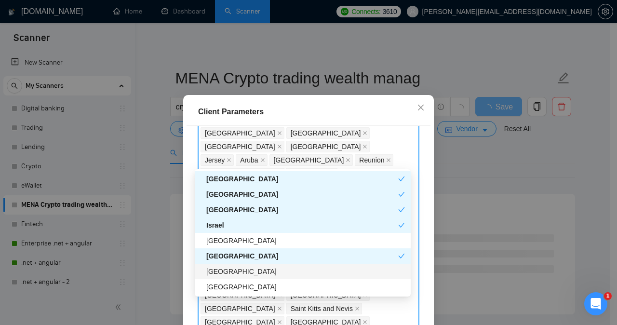
click at [275, 271] on div "[GEOGRAPHIC_DATA]" at bounding box center [305, 271] width 199 height 11
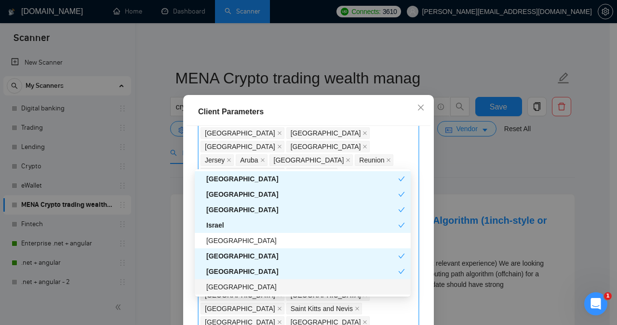
click at [269, 290] on div "[GEOGRAPHIC_DATA]" at bounding box center [305, 287] width 199 height 11
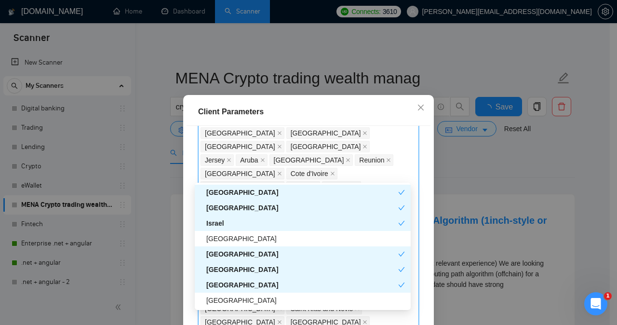
scroll to position [278, 0]
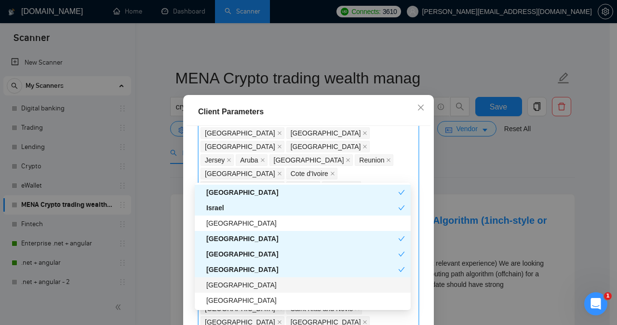
click at [269, 288] on div "[GEOGRAPHIC_DATA]" at bounding box center [305, 285] width 199 height 11
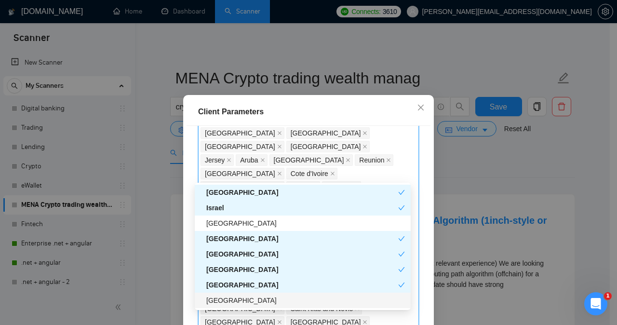
click at [266, 302] on div "[GEOGRAPHIC_DATA]" at bounding box center [305, 300] width 199 height 11
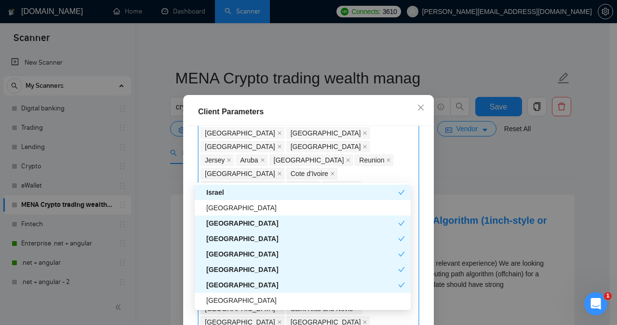
scroll to position [309, 0]
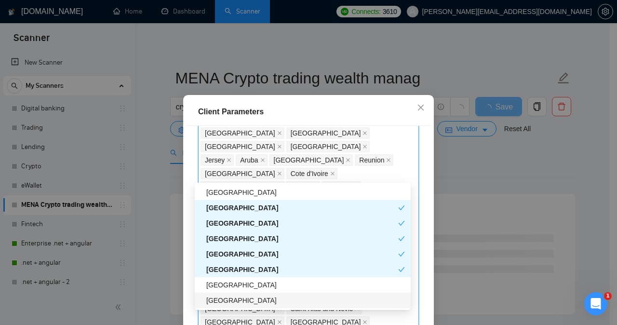
click at [266, 302] on div "[GEOGRAPHIC_DATA]" at bounding box center [305, 300] width 199 height 11
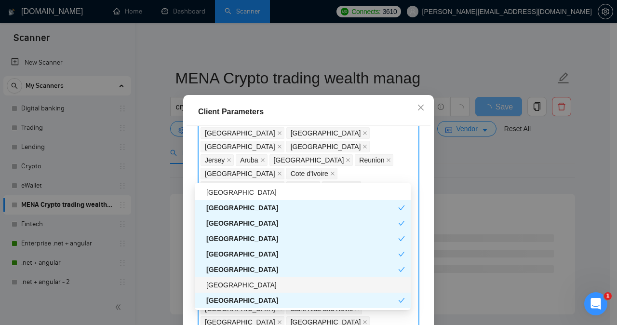
click at [265, 288] on div "[GEOGRAPHIC_DATA]" at bounding box center [305, 285] width 199 height 11
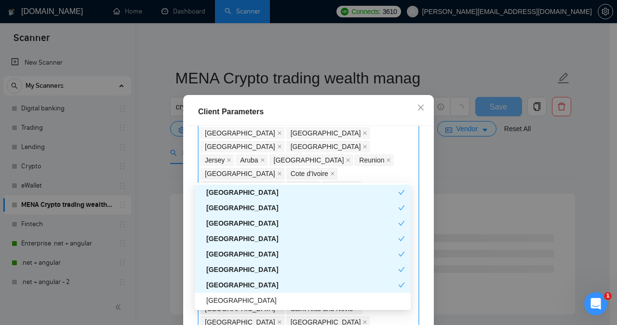
scroll to position [339, 0]
click at [265, 285] on div "[GEOGRAPHIC_DATA]" at bounding box center [305, 285] width 199 height 11
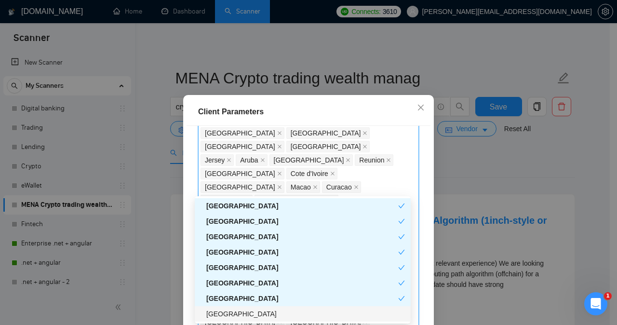
click at [258, 316] on div "[GEOGRAPHIC_DATA]" at bounding box center [305, 314] width 199 height 11
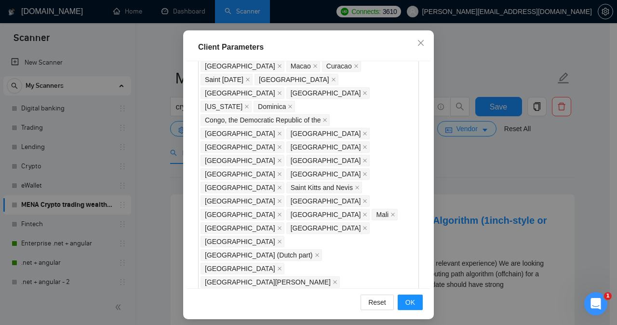
scroll to position [69, 0]
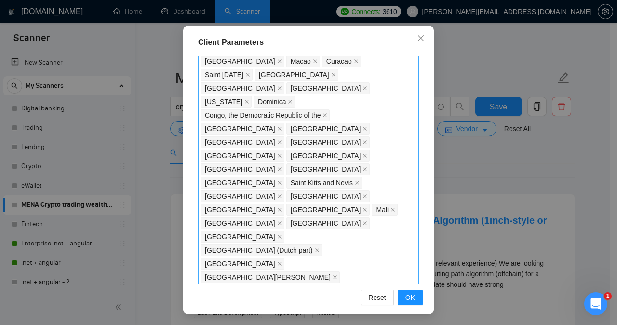
click at [319, 61] on div "[GEOGRAPHIC_DATA] [GEOGRAPHIC_DATA] [GEOGRAPHIC_DATA] [GEOGRAPHIC_DATA] [GEOGRA…" at bounding box center [304, 34] width 206 height 1040
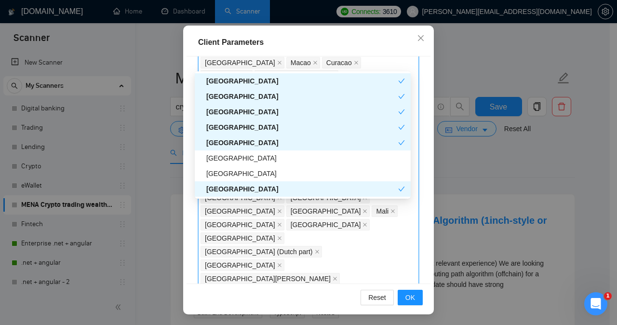
scroll to position [432, 0]
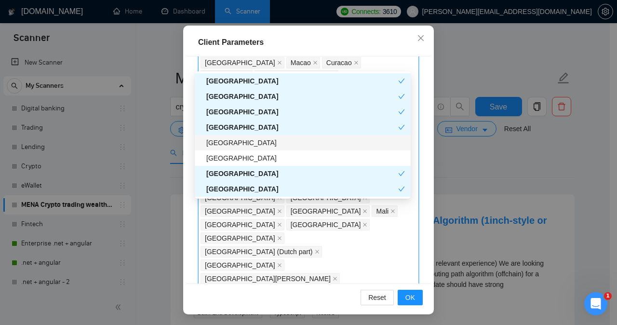
click at [339, 143] on div "[GEOGRAPHIC_DATA]" at bounding box center [305, 142] width 199 height 11
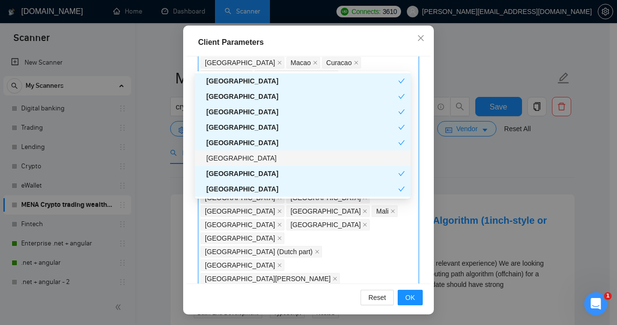
click at [328, 154] on div "[GEOGRAPHIC_DATA]" at bounding box center [305, 158] width 199 height 11
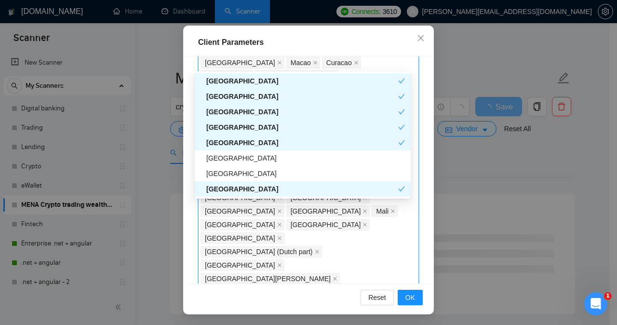
scroll to position [494, 0]
click at [328, 154] on div "[GEOGRAPHIC_DATA]" at bounding box center [305, 158] width 199 height 11
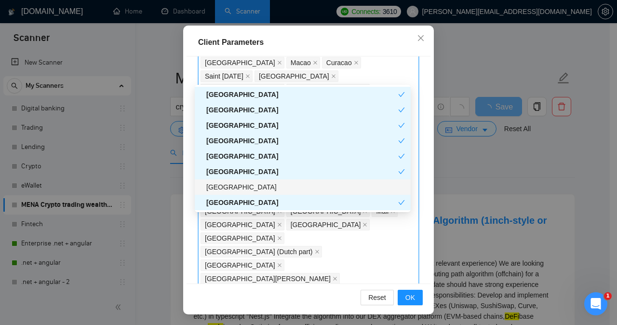
click at [314, 187] on div "[GEOGRAPHIC_DATA]" at bounding box center [305, 187] width 199 height 11
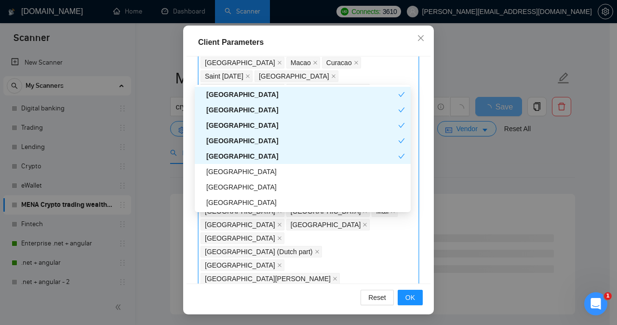
scroll to position [555, 0]
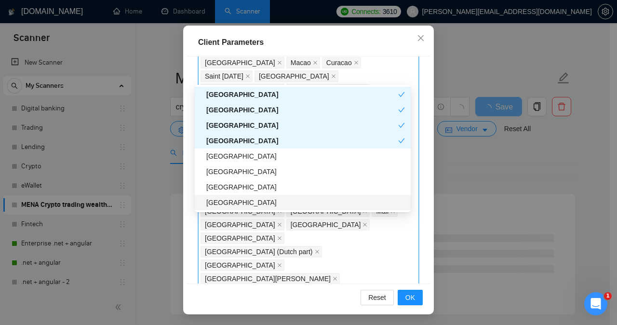
click at [314, 187] on div "[GEOGRAPHIC_DATA]" at bounding box center [305, 187] width 199 height 11
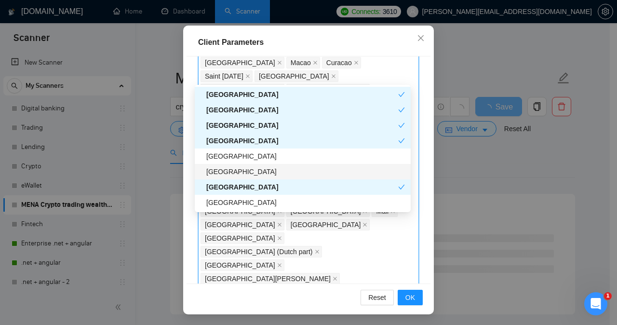
click at [310, 170] on div "[GEOGRAPHIC_DATA]" at bounding box center [305, 171] width 199 height 11
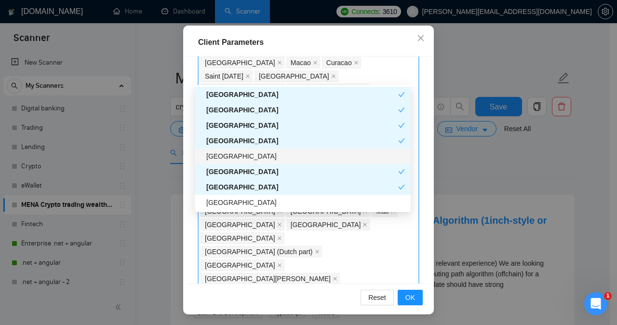
click at [305, 154] on div "[GEOGRAPHIC_DATA]" at bounding box center [305, 156] width 199 height 11
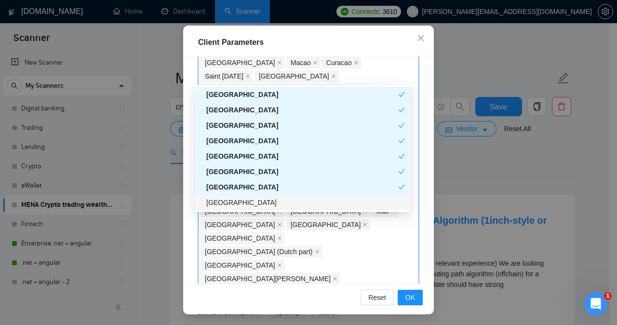
click at [278, 206] on div "[GEOGRAPHIC_DATA]" at bounding box center [305, 202] width 199 height 11
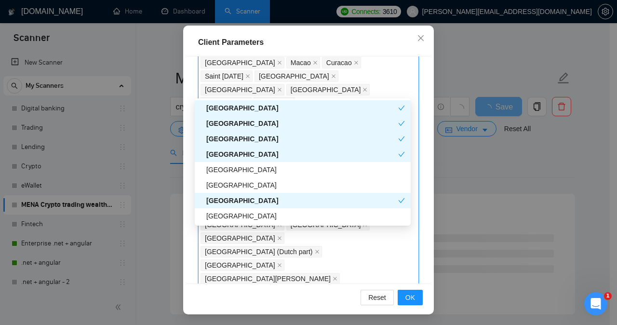
scroll to position [633, 0]
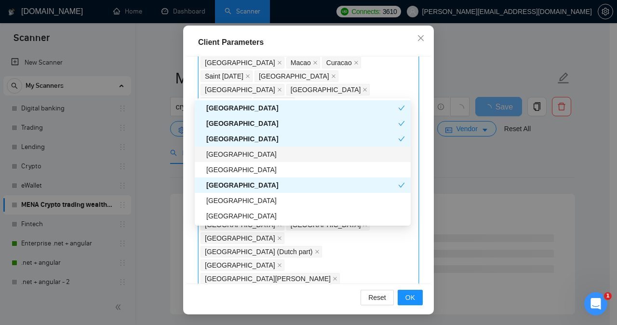
click at [257, 159] on div "[GEOGRAPHIC_DATA]" at bounding box center [305, 154] width 199 height 11
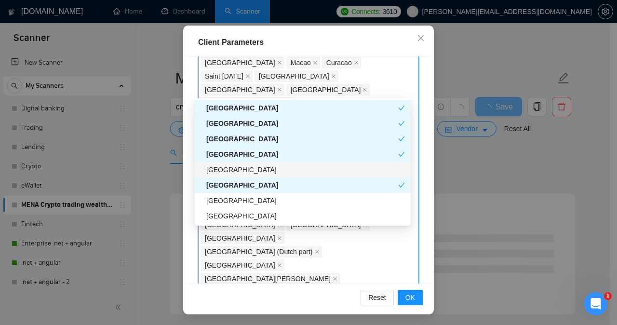
click at [257, 173] on div "[GEOGRAPHIC_DATA]" at bounding box center [305, 169] width 199 height 11
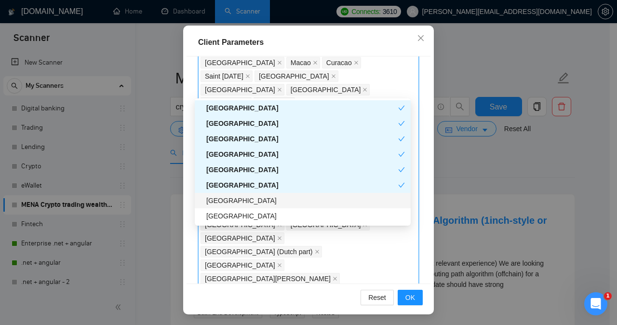
click at [256, 195] on div "[GEOGRAPHIC_DATA]" at bounding box center [305, 200] width 199 height 11
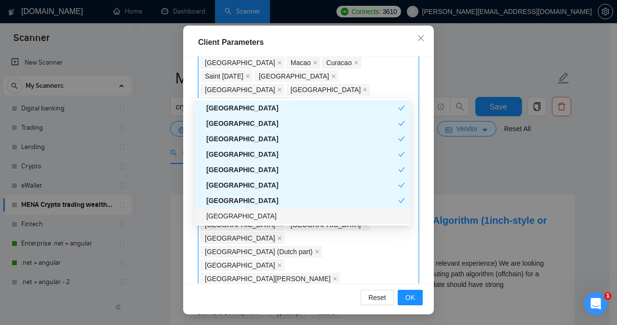
click at [256, 215] on div "[GEOGRAPHIC_DATA]" at bounding box center [305, 216] width 199 height 11
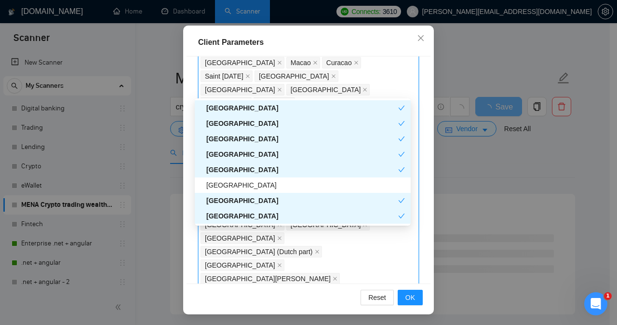
scroll to position [694, 0]
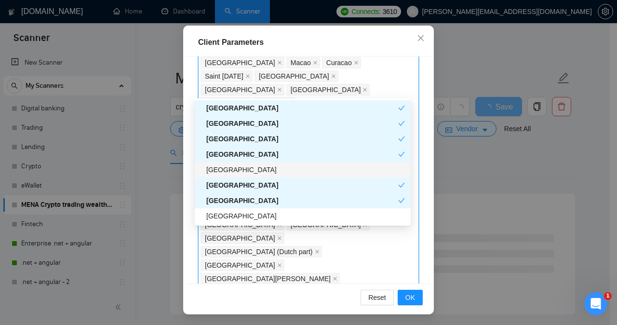
click at [250, 170] on div "[GEOGRAPHIC_DATA]" at bounding box center [305, 169] width 199 height 11
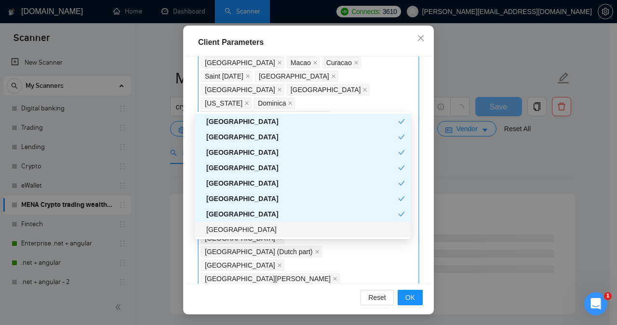
click at [245, 229] on div "[GEOGRAPHIC_DATA]" at bounding box center [305, 229] width 199 height 11
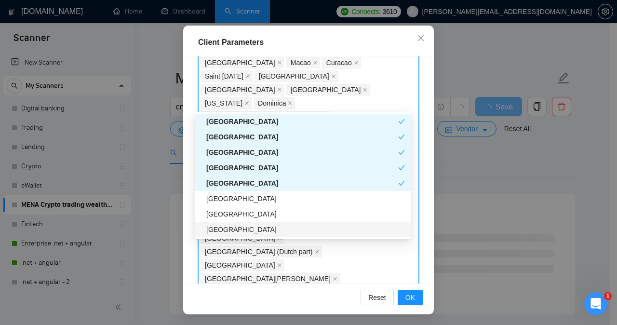
scroll to position [741, 0]
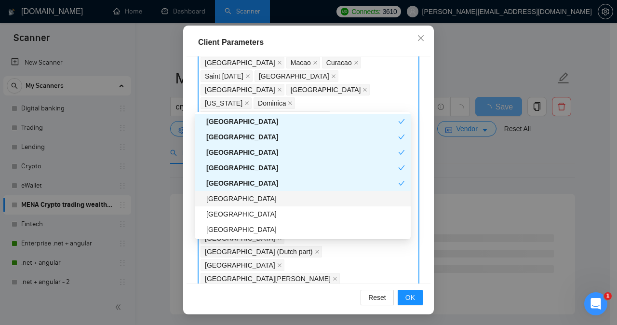
click at [245, 202] on div "[GEOGRAPHIC_DATA]" at bounding box center [305, 198] width 199 height 11
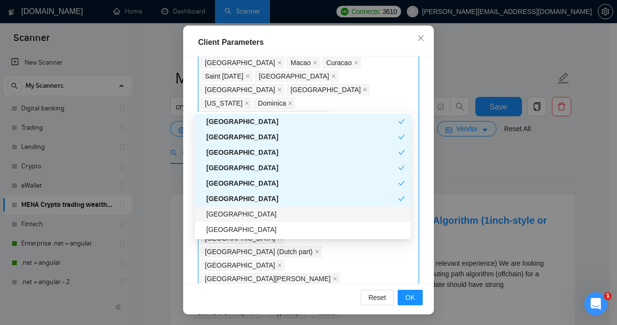
click at [245, 215] on div "[GEOGRAPHIC_DATA]" at bounding box center [305, 214] width 199 height 11
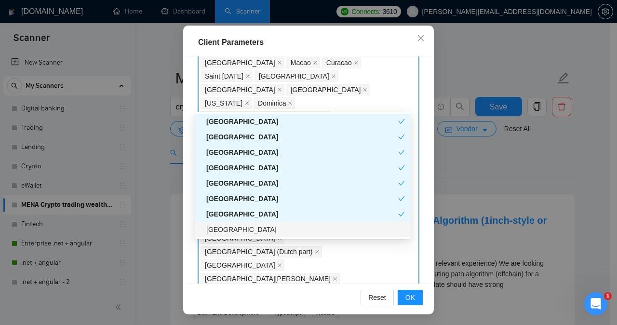
click at [245, 226] on div "[GEOGRAPHIC_DATA]" at bounding box center [305, 229] width 199 height 11
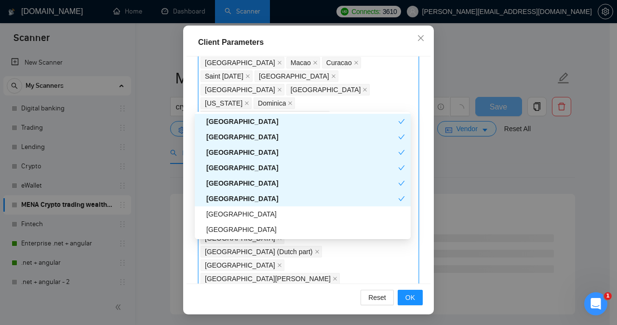
scroll to position [818, 0]
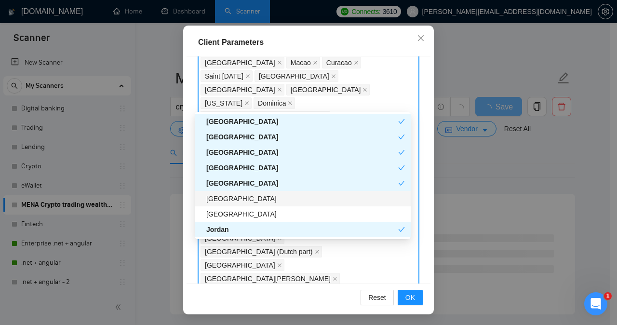
click at [247, 196] on div "[GEOGRAPHIC_DATA]" at bounding box center [305, 198] width 199 height 11
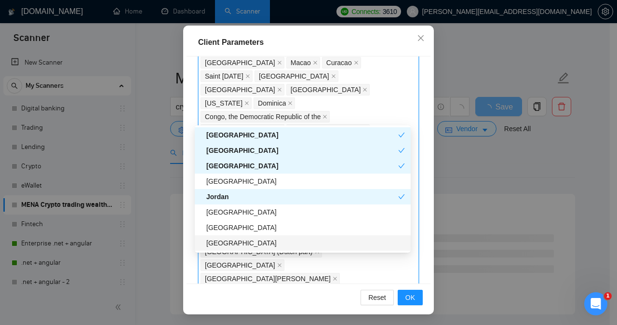
scroll to position [879, 0]
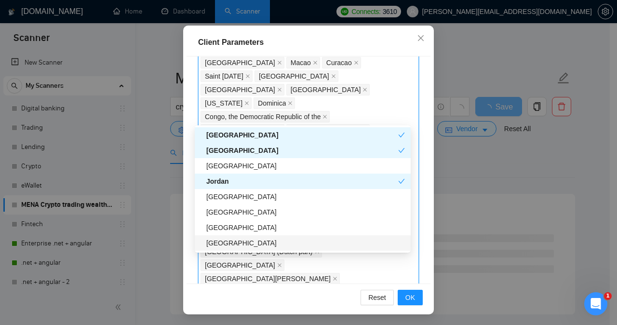
click at [247, 196] on div "[GEOGRAPHIC_DATA]" at bounding box center [305, 196] width 199 height 11
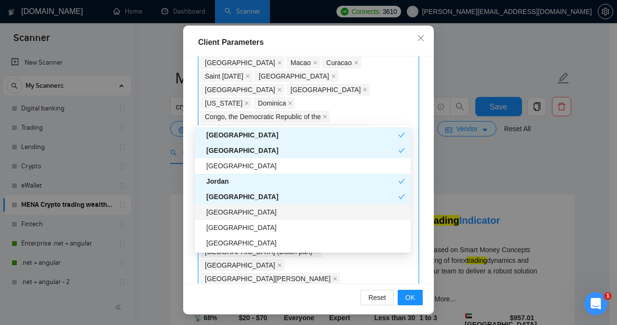
click at [247, 213] on div "[GEOGRAPHIC_DATA]" at bounding box center [305, 212] width 199 height 11
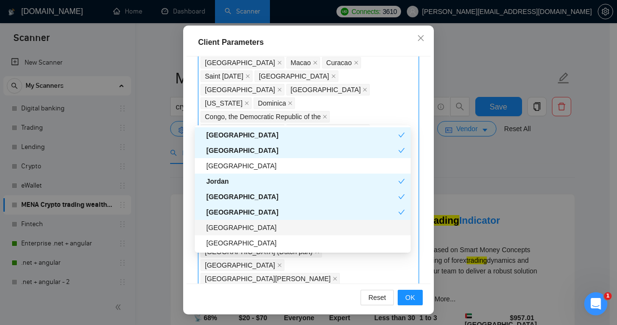
click at [247, 227] on div "[GEOGRAPHIC_DATA]" at bounding box center [305, 227] width 199 height 11
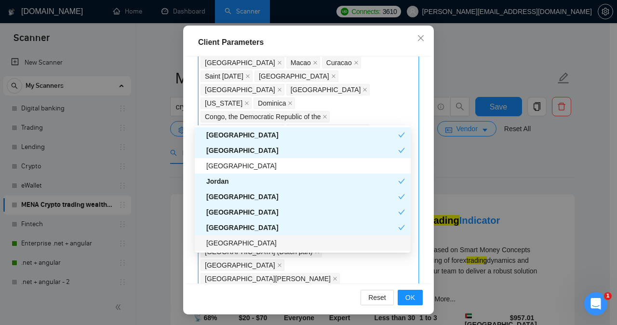
click at [247, 243] on div "[GEOGRAPHIC_DATA]" at bounding box center [305, 243] width 199 height 11
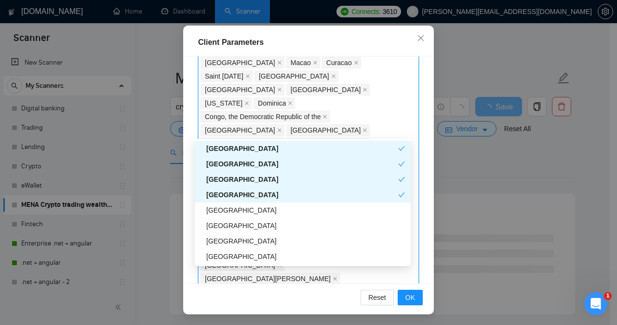
scroll to position [972, 0]
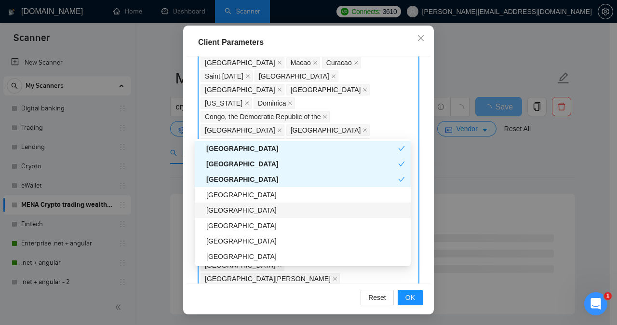
click at [238, 210] on div "[GEOGRAPHIC_DATA]" at bounding box center [305, 210] width 199 height 11
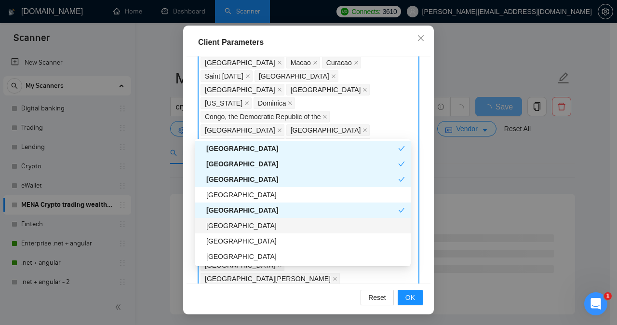
click at [238, 227] on div "[GEOGRAPHIC_DATA]" at bounding box center [305, 225] width 199 height 11
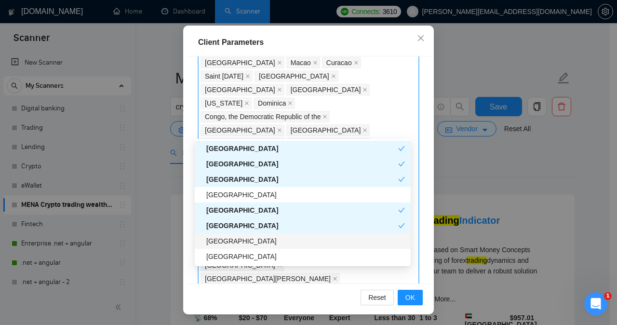
click at [238, 241] on div "[GEOGRAPHIC_DATA]" at bounding box center [305, 241] width 199 height 11
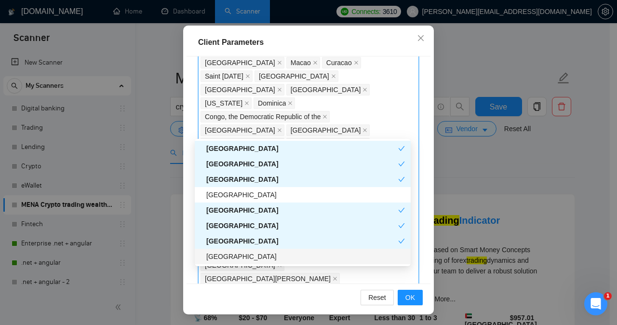
click at [237, 256] on div "[GEOGRAPHIC_DATA]" at bounding box center [305, 256] width 199 height 11
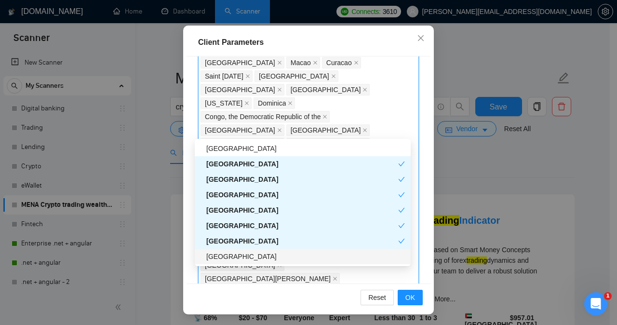
scroll to position [1034, 0]
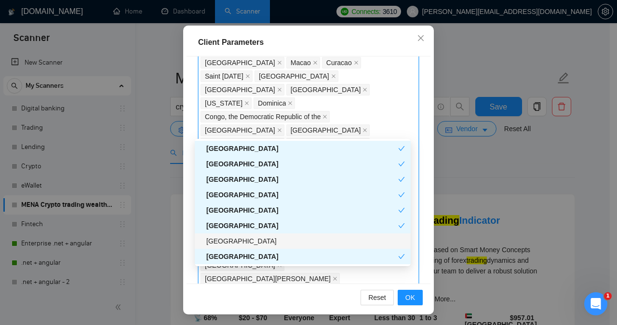
click at [240, 240] on div "[GEOGRAPHIC_DATA]" at bounding box center [305, 241] width 199 height 11
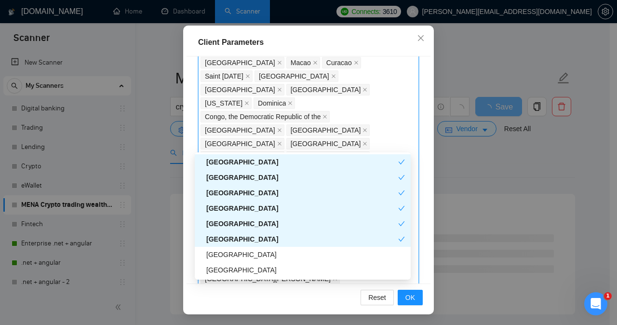
scroll to position [1111, 0]
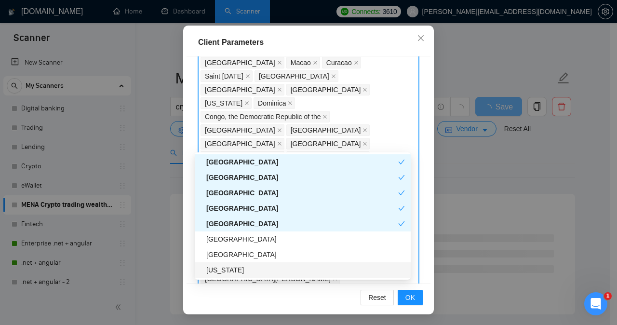
click at [240, 240] on div "[GEOGRAPHIC_DATA]" at bounding box center [305, 239] width 199 height 11
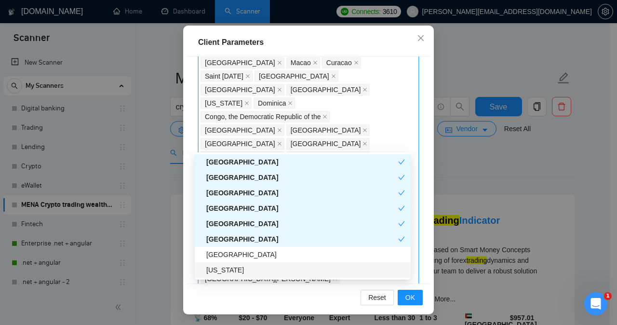
click at [235, 269] on div "[US_STATE]" at bounding box center [305, 270] width 199 height 11
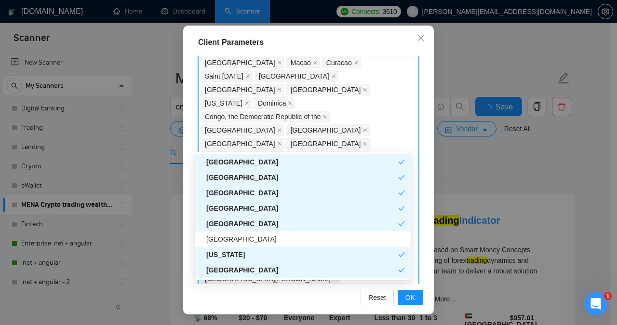
scroll to position [1157, 0]
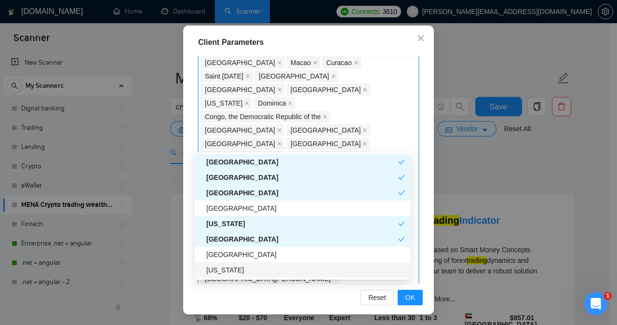
click at [235, 269] on div "[US_STATE]" at bounding box center [305, 270] width 199 height 11
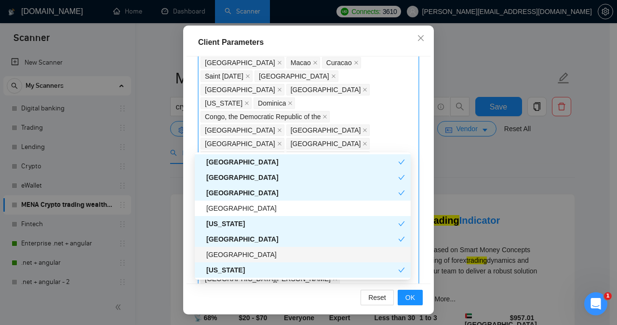
click at [235, 256] on div "[GEOGRAPHIC_DATA]" at bounding box center [305, 254] width 199 height 11
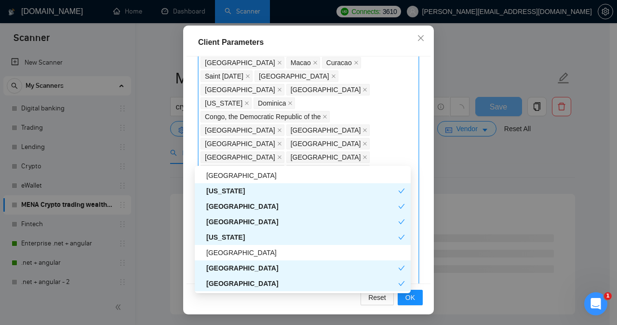
scroll to position [1219, 0]
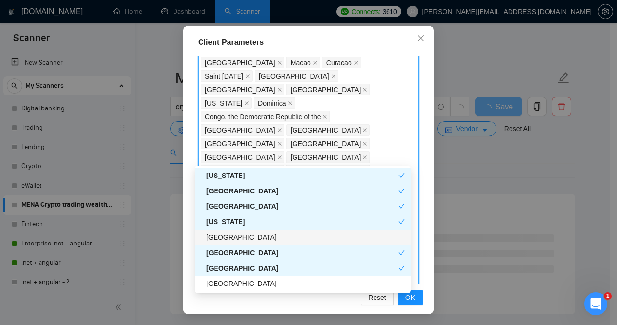
click at [237, 237] on div "[GEOGRAPHIC_DATA]" at bounding box center [305, 237] width 199 height 11
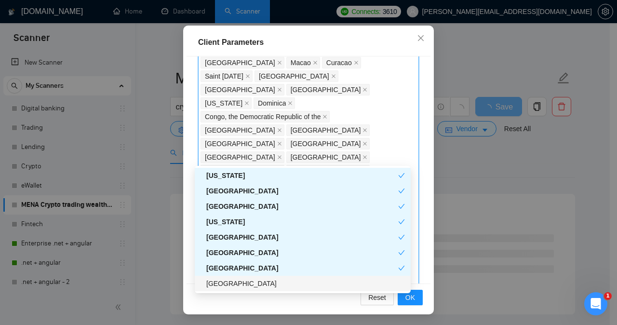
click at [227, 283] on div "[GEOGRAPHIC_DATA]" at bounding box center [305, 283] width 199 height 11
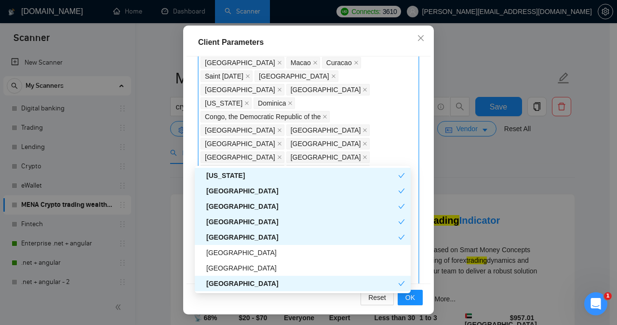
scroll to position [1281, 0]
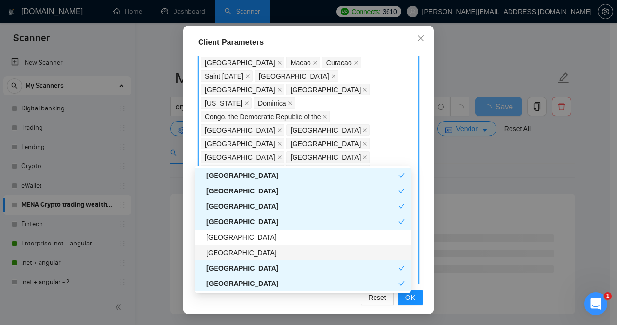
click at [228, 250] on div "[GEOGRAPHIC_DATA]" at bounding box center [305, 252] width 199 height 11
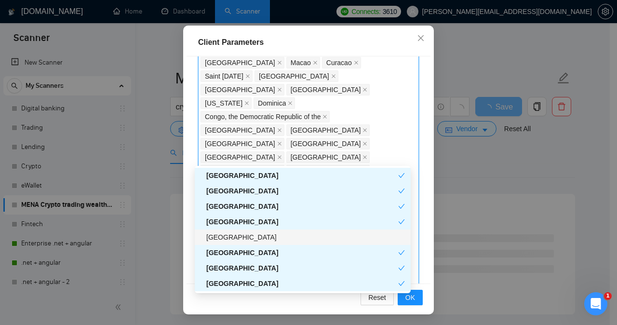
click at [227, 240] on div "[GEOGRAPHIC_DATA]" at bounding box center [305, 237] width 199 height 11
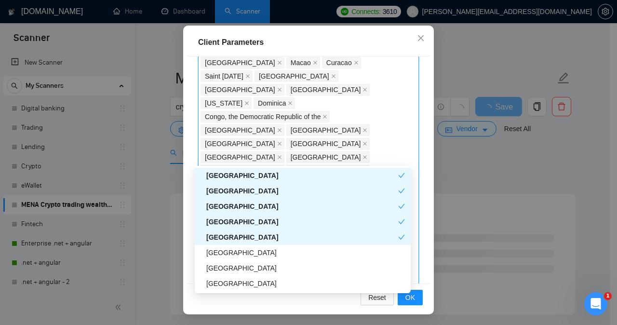
scroll to position [1358, 0]
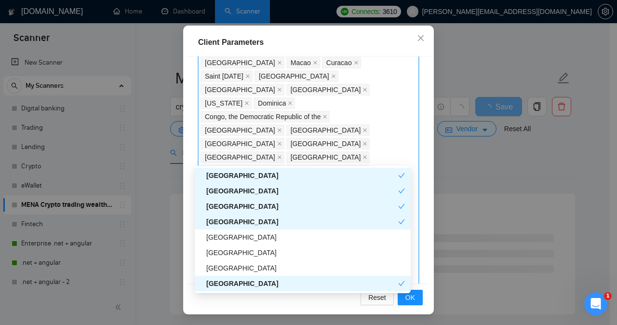
click at [227, 240] on div "[GEOGRAPHIC_DATA]" at bounding box center [305, 237] width 199 height 11
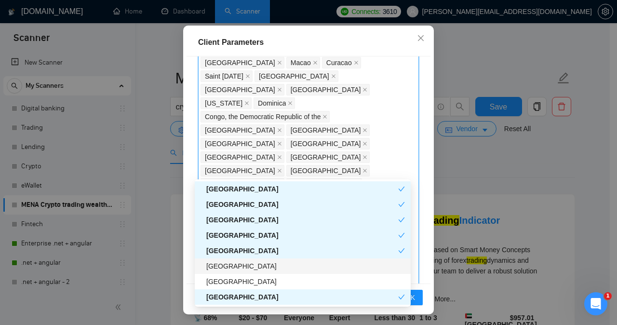
click at [227, 268] on div "[GEOGRAPHIC_DATA]" at bounding box center [305, 266] width 199 height 11
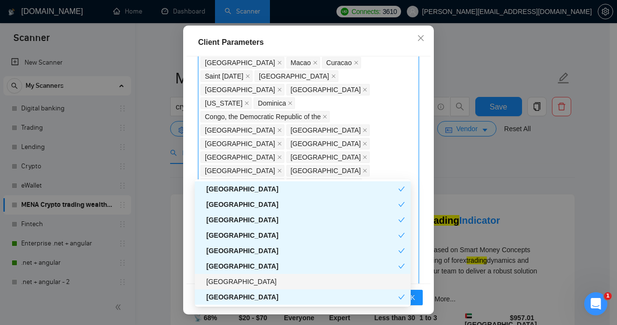
click at [228, 279] on div "[GEOGRAPHIC_DATA]" at bounding box center [305, 281] width 199 height 11
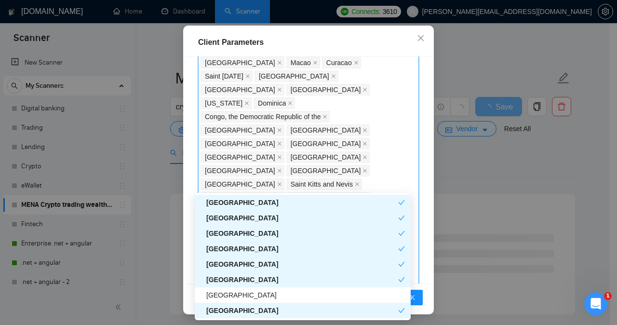
scroll to position [1419, 0]
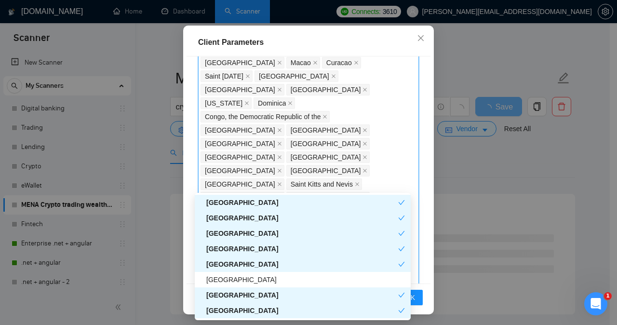
click at [228, 279] on div "[GEOGRAPHIC_DATA]" at bounding box center [305, 279] width 199 height 11
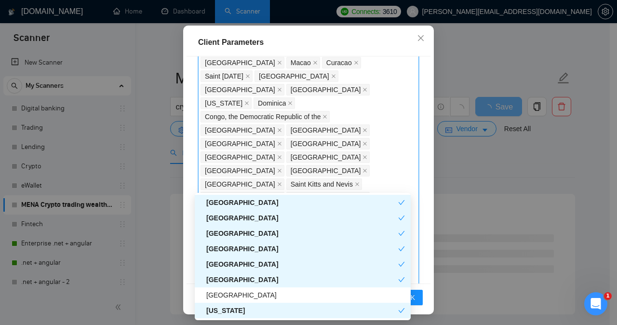
scroll to position [1481, 0]
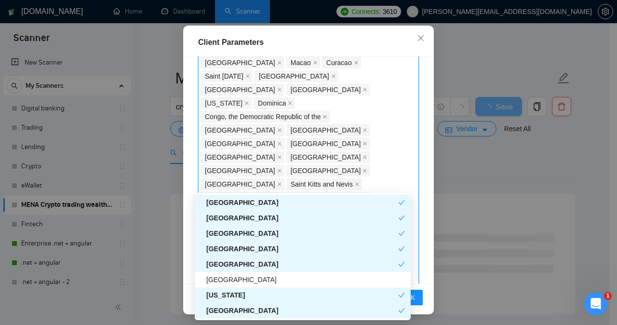
click at [228, 279] on div "[GEOGRAPHIC_DATA]" at bounding box center [305, 279] width 199 height 11
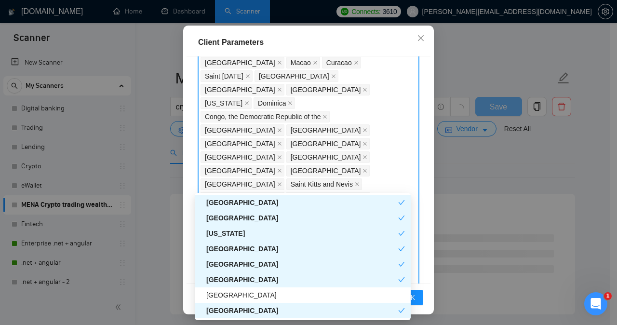
scroll to position [1558, 0]
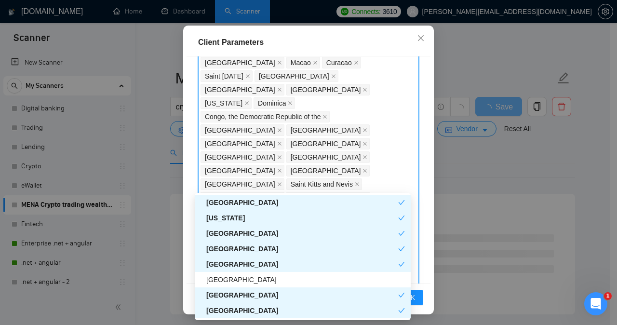
click at [228, 279] on div "[GEOGRAPHIC_DATA]" at bounding box center [305, 279] width 199 height 11
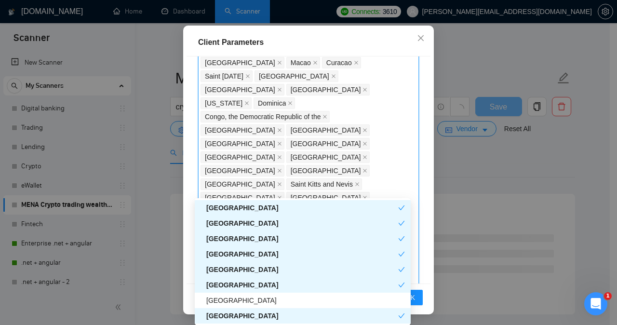
scroll to position [1620, 0]
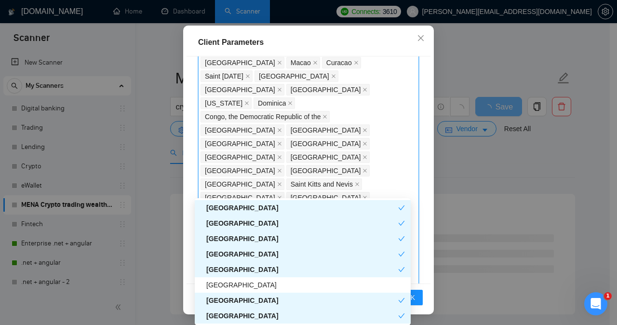
click at [228, 280] on div "[GEOGRAPHIC_DATA]" at bounding box center [305, 285] width 199 height 11
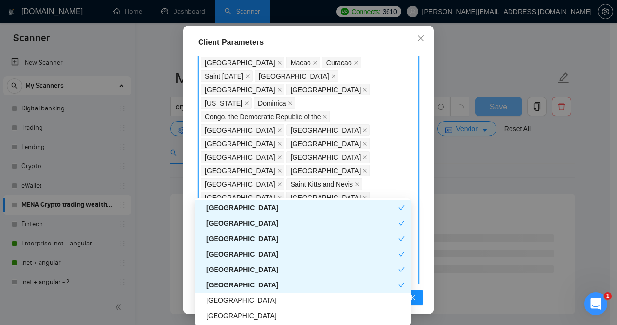
scroll to position [1682, 0]
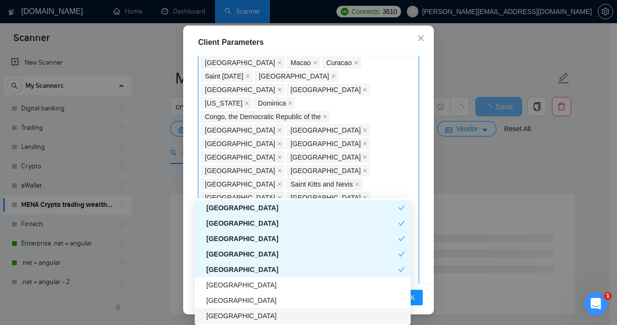
click at [228, 280] on div "[GEOGRAPHIC_DATA]" at bounding box center [305, 285] width 199 height 11
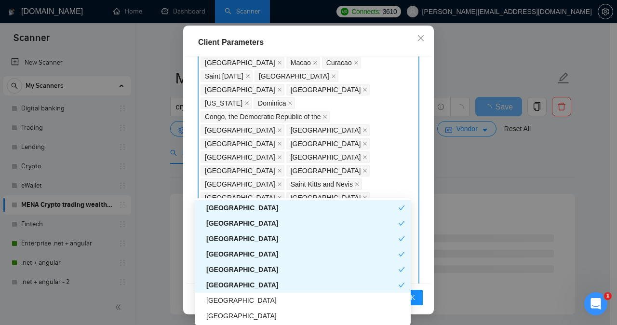
scroll to position [1697, 0]
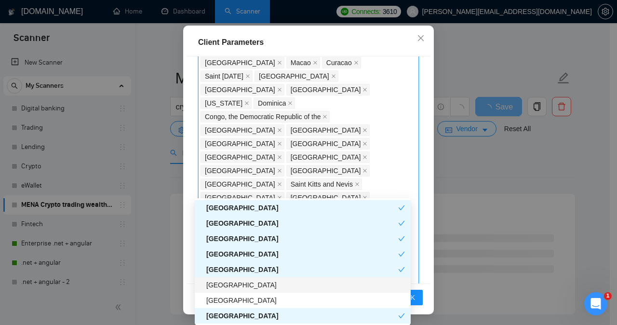
click at [229, 285] on div "[GEOGRAPHIC_DATA]" at bounding box center [305, 285] width 199 height 11
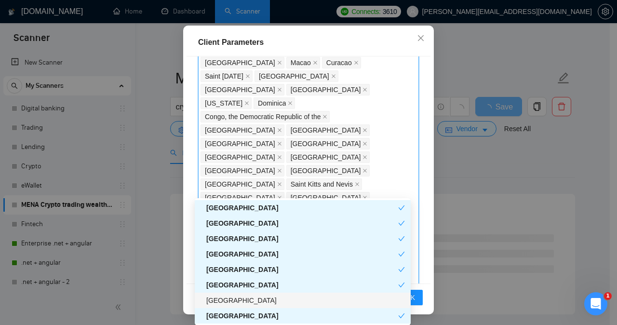
click at [230, 301] on div "[GEOGRAPHIC_DATA]" at bounding box center [305, 300] width 199 height 11
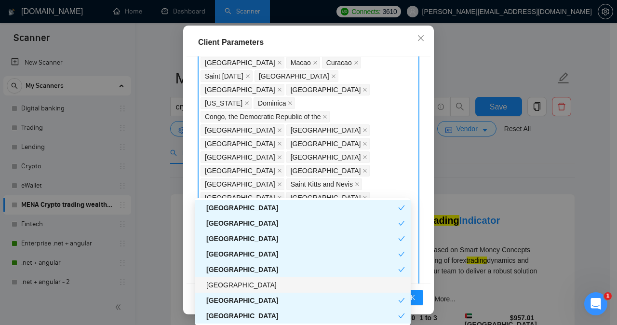
click at [236, 283] on div "[GEOGRAPHIC_DATA]" at bounding box center [305, 285] width 199 height 11
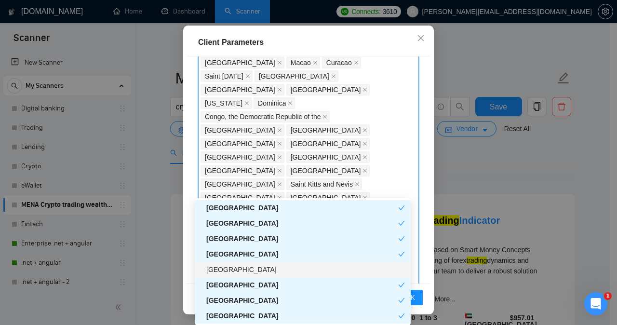
click at [236, 271] on div "[GEOGRAPHIC_DATA]" at bounding box center [305, 269] width 199 height 11
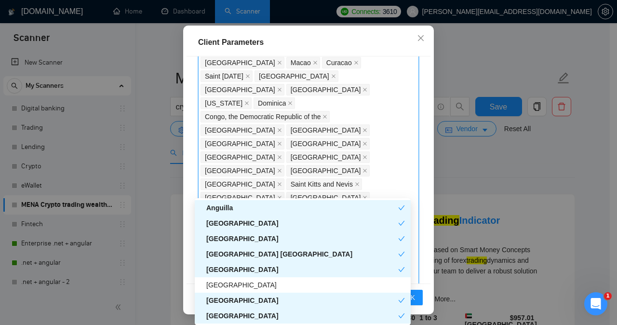
scroll to position [2222, 0]
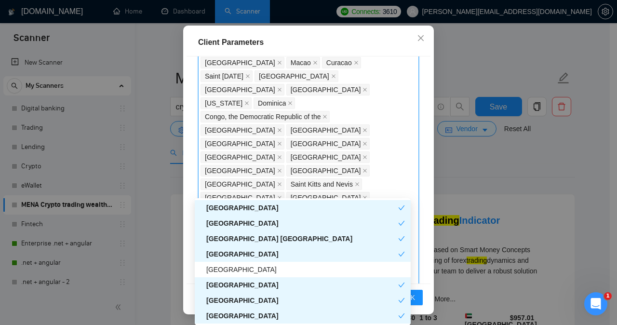
click at [236, 271] on div "[GEOGRAPHIC_DATA]" at bounding box center [305, 269] width 199 height 11
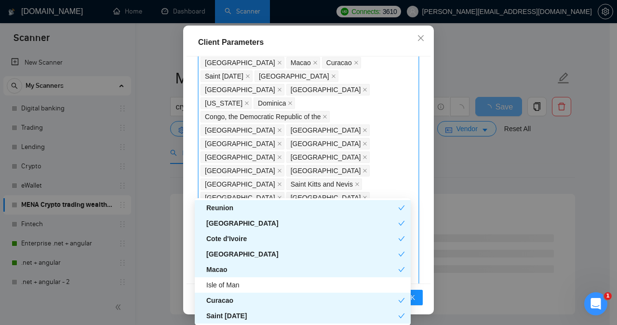
scroll to position [2407, 0]
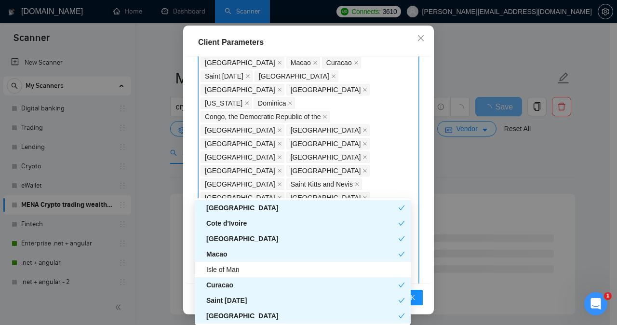
click at [236, 271] on div "Isle of Man" at bounding box center [305, 269] width 199 height 11
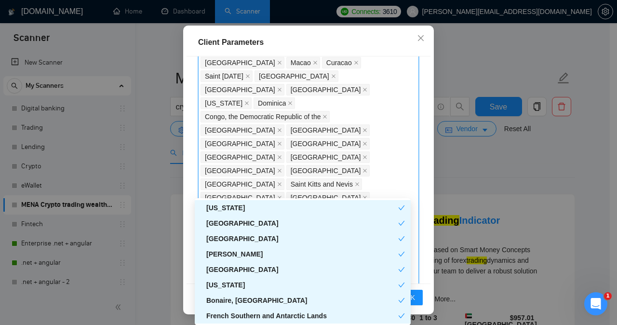
scroll to position [15, 0]
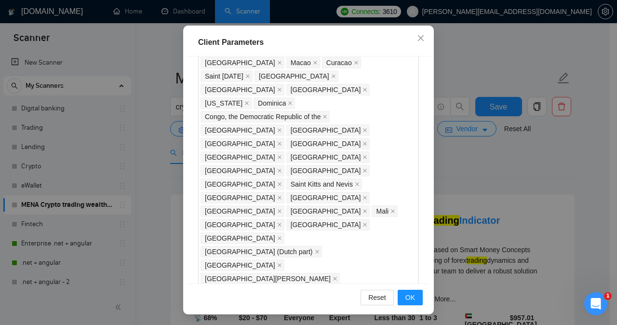
click at [418, 216] on div "Client Location Include Client Countries Select Exclude Client Countries [GEOGR…" at bounding box center [309, 170] width 244 height 228
click at [405, 297] on span "OK" at bounding box center [410, 297] width 10 height 11
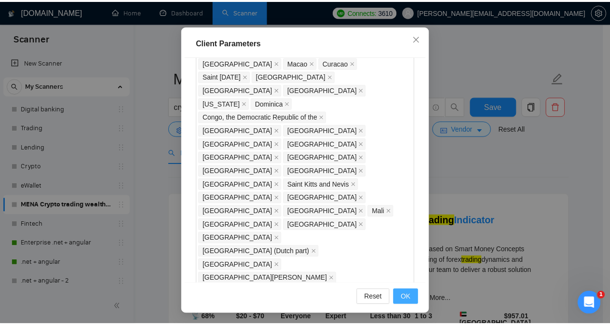
scroll to position [33, 0]
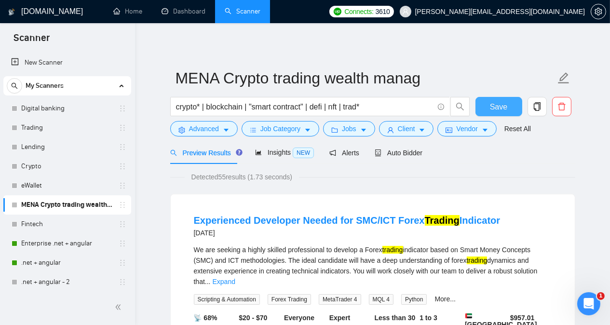
click at [431, 108] on span "Save" at bounding box center [498, 107] width 17 height 12
click at [71, 129] on link "Trading" at bounding box center [67, 127] width 92 height 19
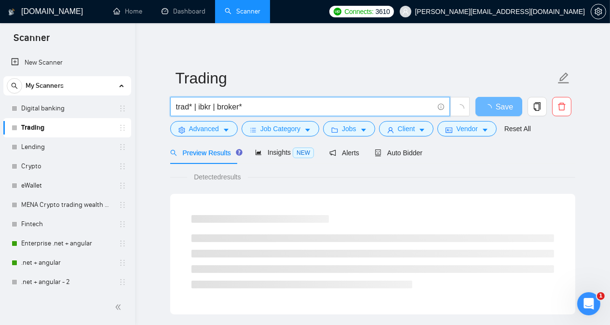
drag, startPoint x: 248, startPoint y: 108, endPoint x: 195, endPoint y: 106, distance: 53.1
click at [195, 106] on input "trad* | ibkr | broker*" at bounding box center [304, 107] width 257 height 12
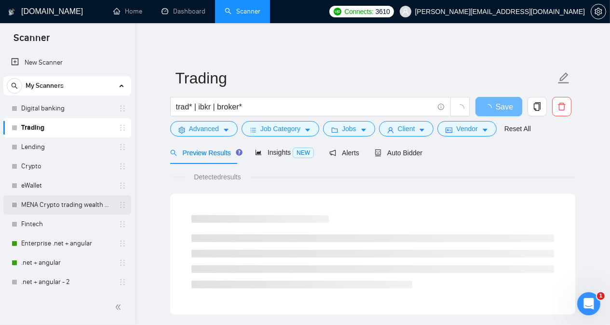
click at [71, 201] on link "MENA Crypto trading wealth manag" at bounding box center [67, 204] width 92 height 19
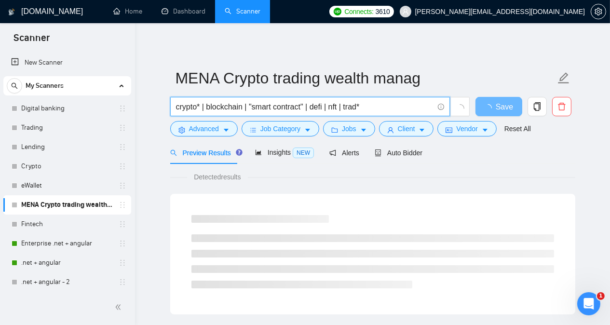
click at [364, 106] on input "crypto* | blockchain | "smart contract" | defi | nft | trad*" at bounding box center [304, 107] width 257 height 12
paste input "| ibkr | broker*"
click at [363, 108] on input "crypto* | blockchain | "smart contract" | defi | nft | trad* | ibkr | broker*" at bounding box center [304, 107] width 257 height 12
click at [417, 107] on input "crypto* | blockchain | "smart contract" | defi | nft | trad* | ibkr | broker*" at bounding box center [304, 107] width 257 height 12
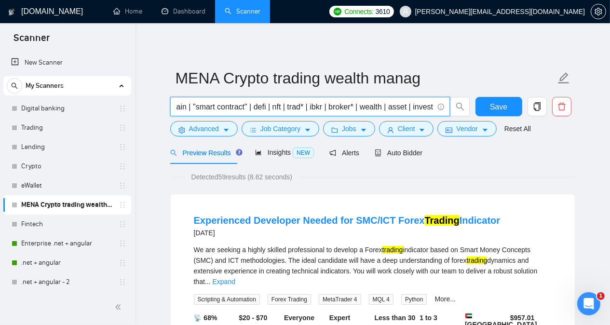
scroll to position [0, 73]
type input "crypto* | blockchain | "smart contract" | defi | nft | trad* | ibkr | broker* |…"
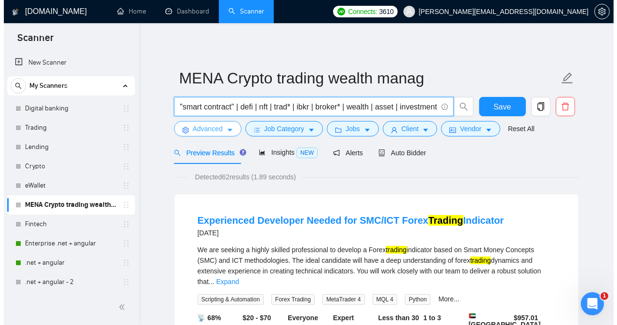
scroll to position [0, 0]
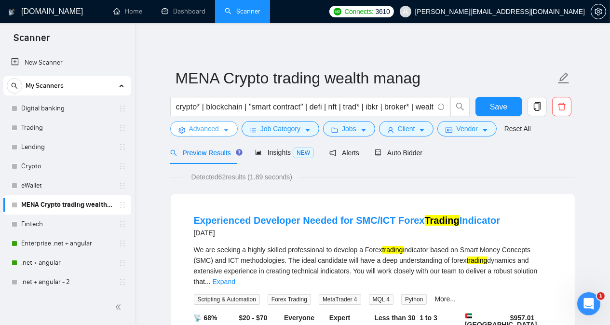
click at [205, 131] on span "Advanced" at bounding box center [204, 128] width 30 height 11
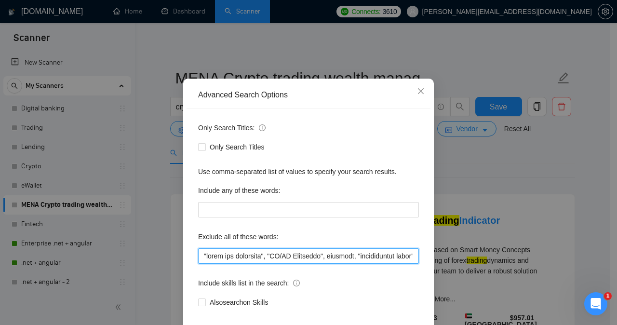
click at [368, 264] on input "text" at bounding box center [308, 255] width 221 height 15
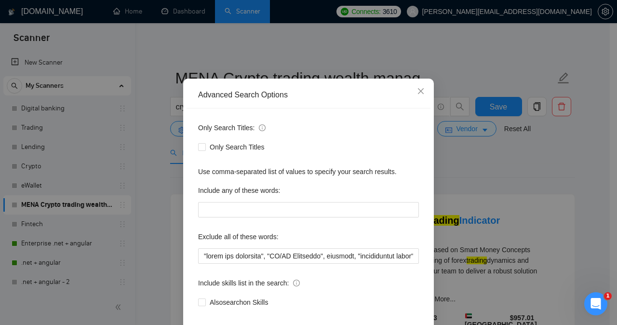
click at [431, 144] on div "Advanced Search Options Only Search Titles: Only Search Titles Use comma-separa…" at bounding box center [308, 162] width 617 height 325
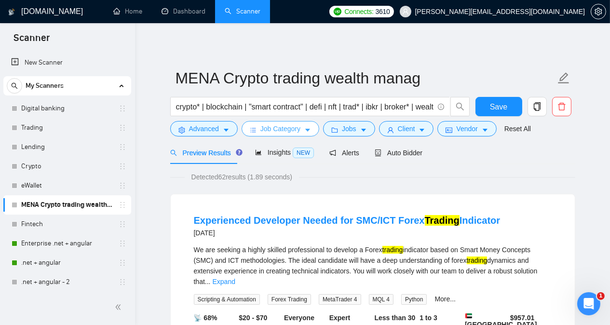
click at [304, 125] on button "Job Category" at bounding box center [281, 128] width 78 height 15
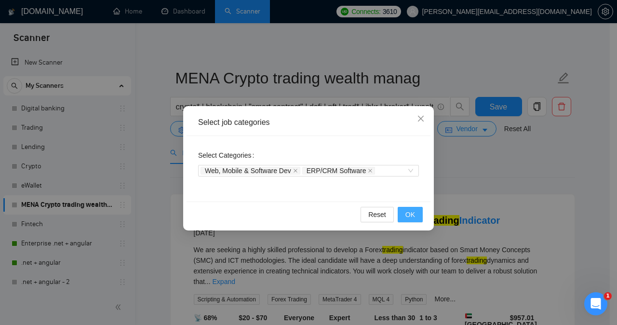
click at [409, 216] on span "OK" at bounding box center [410, 214] width 10 height 11
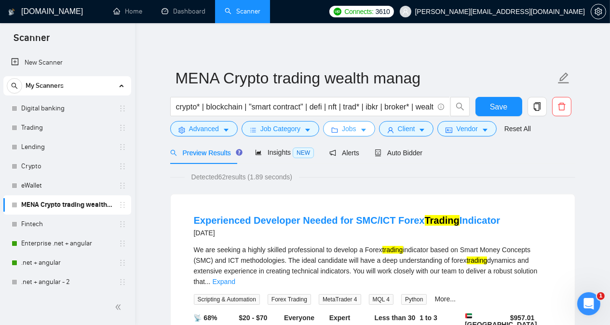
click at [349, 129] on span "Jobs" at bounding box center [349, 128] width 14 height 11
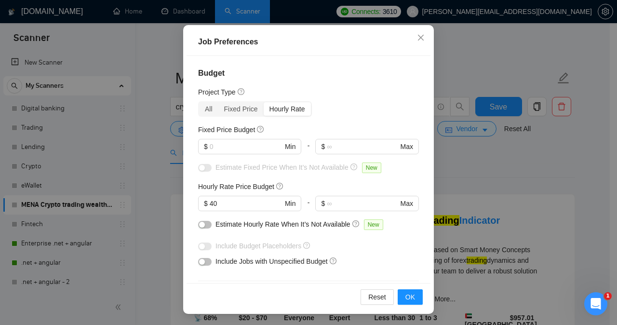
click at [431, 68] on div "Job Preferences Budget Project Type All Fixed Price Hourly Rate Fixed Price Bud…" at bounding box center [308, 162] width 617 height 325
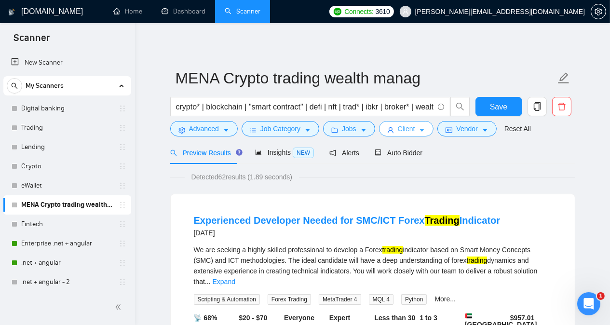
click at [411, 125] on button "Client" at bounding box center [406, 128] width 55 height 15
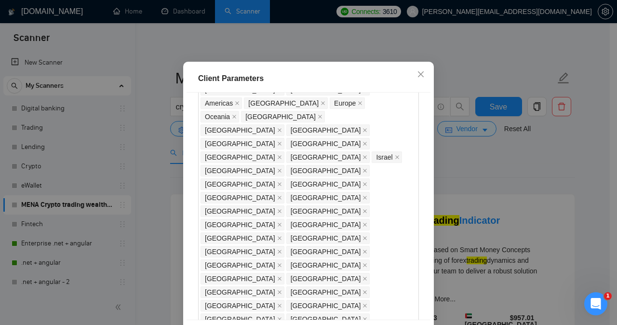
scroll to position [1003, 0]
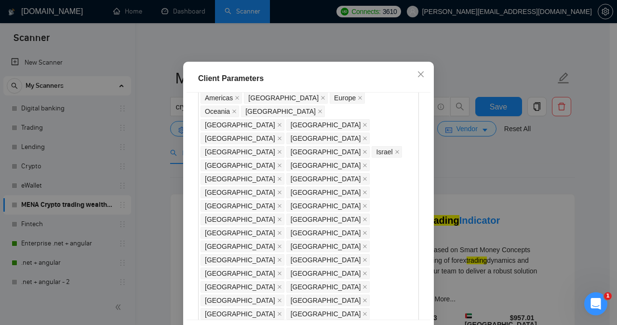
click at [431, 184] on div "Client Parameters Client Location Include Client Countries Select Exclude Clien…" at bounding box center [308, 162] width 617 height 325
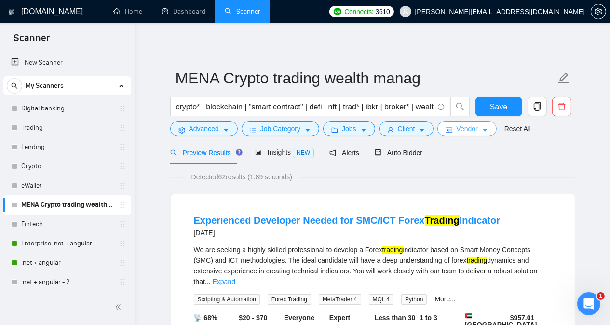
click at [431, 134] on span "Vendor" at bounding box center [466, 128] width 21 height 11
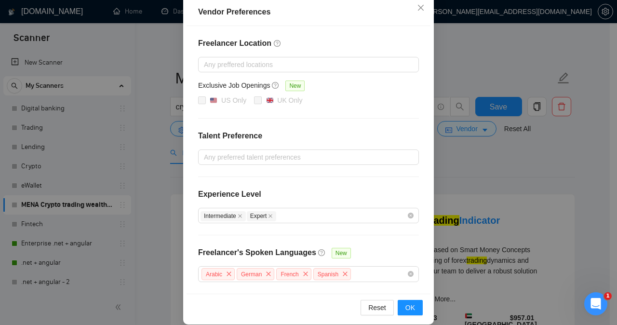
scroll to position [118, 0]
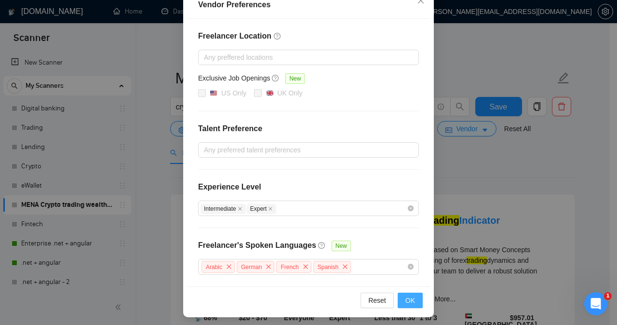
click at [405, 299] on span "OK" at bounding box center [410, 300] width 10 height 11
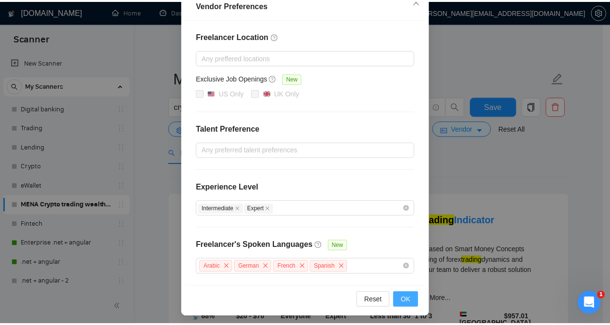
scroll to position [70, 0]
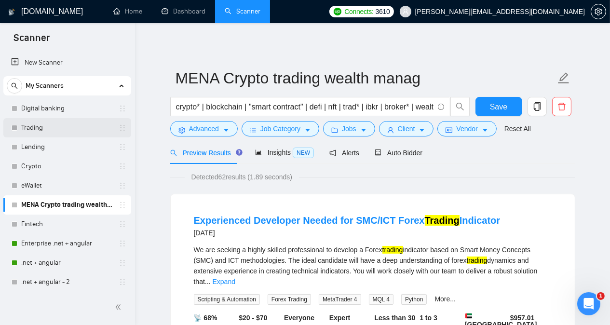
click at [51, 130] on link "Trading" at bounding box center [67, 127] width 92 height 19
click at [431, 111] on button "Save" at bounding box center [498, 106] width 47 height 19
click at [431, 146] on div "Preview Results Insights NEW Alerts Auto Bidder" at bounding box center [372, 152] width 405 height 23
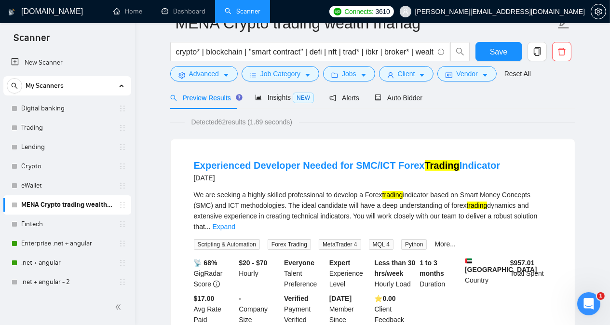
scroll to position [0, 0]
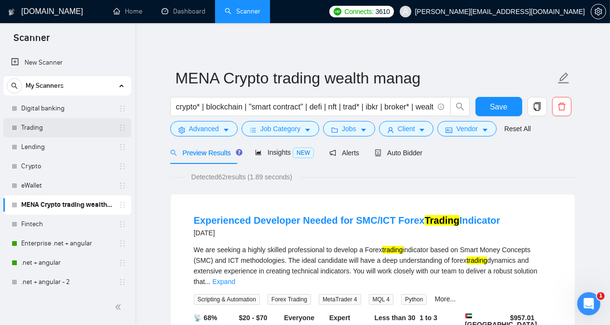
click at [52, 124] on link "Trading" at bounding box center [67, 127] width 92 height 19
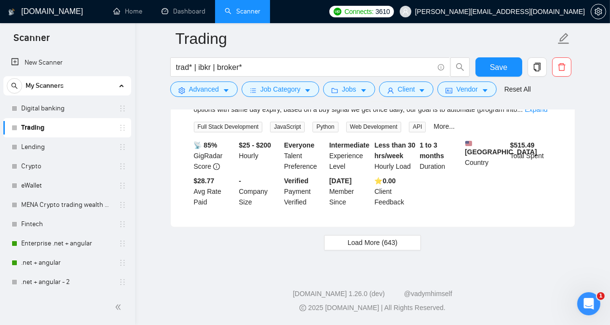
scroll to position [2027, 0]
click at [363, 249] on button "Load More (643)" at bounding box center [372, 242] width 97 height 15
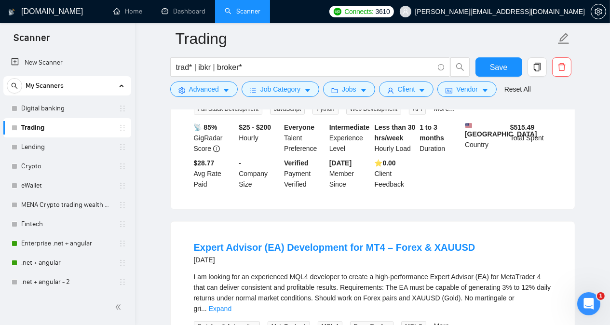
click at [431, 211] on main "Trading trad* | ibkr | broker* Save Advanced Job Category Jobs Client Vendor Re…" at bounding box center [372, 172] width 444 height 4322
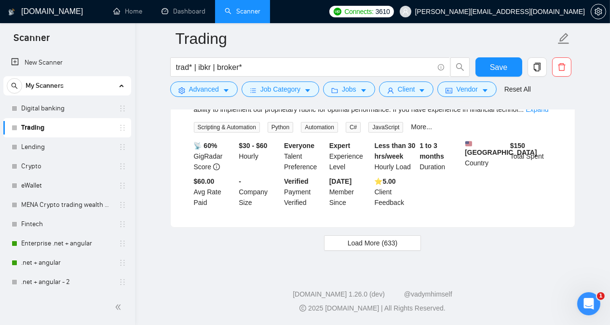
scroll to position [4125, 0]
click at [405, 241] on button "Load More (633)" at bounding box center [372, 242] width 97 height 15
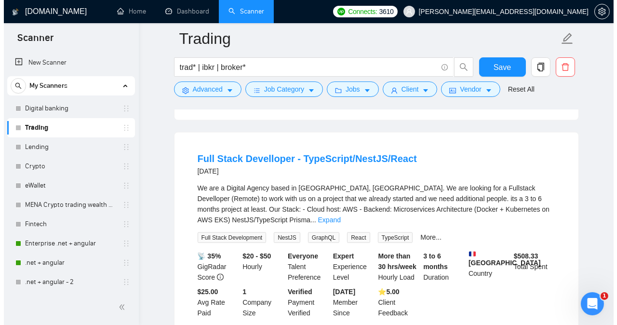
scroll to position [5957, 0]
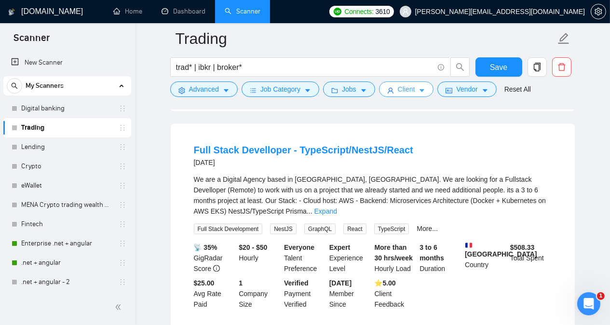
click at [398, 86] on span "Client" at bounding box center [406, 89] width 17 height 11
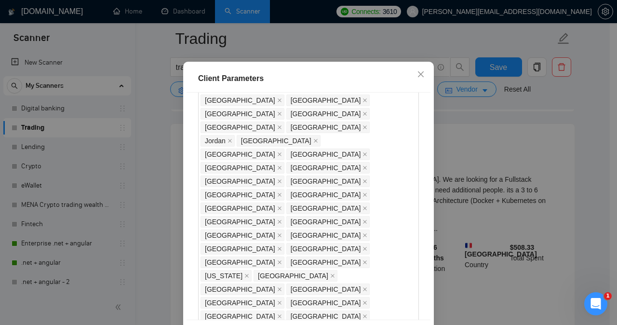
scroll to position [135, 0]
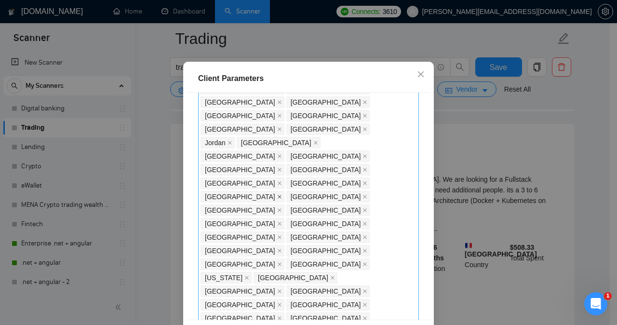
click at [277, 194] on icon "close" at bounding box center [279, 196] width 5 height 5
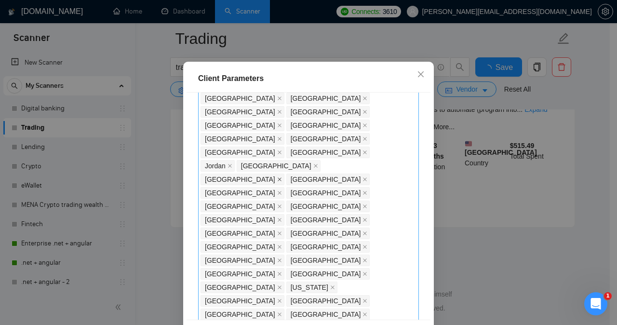
scroll to position [2027, 0]
click at [282, 177] on icon "close" at bounding box center [279, 179] width 5 height 5
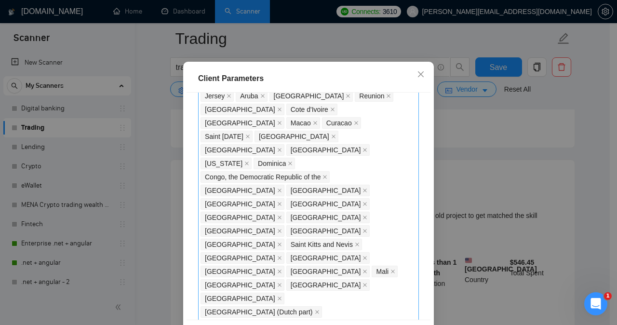
scroll to position [58, 0]
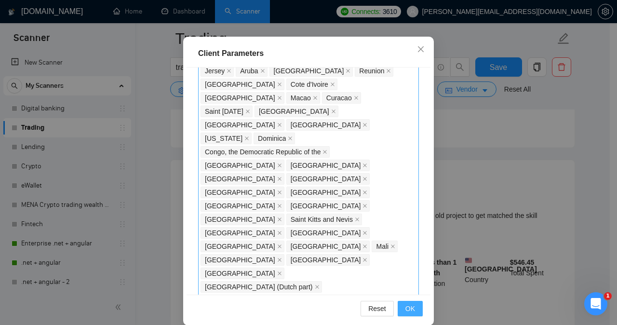
click at [402, 309] on button "OK" at bounding box center [410, 308] width 25 height 15
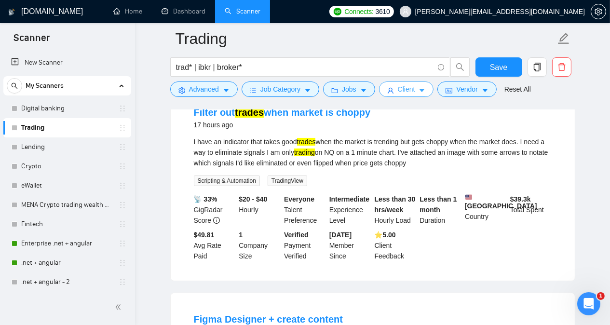
scroll to position [0, 0]
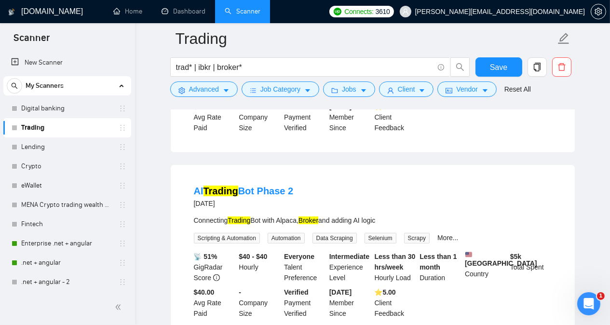
scroll to position [463, 0]
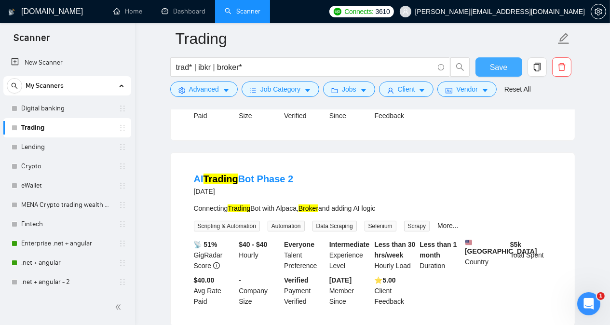
click at [431, 63] on button "Save" at bounding box center [498, 66] width 47 height 19
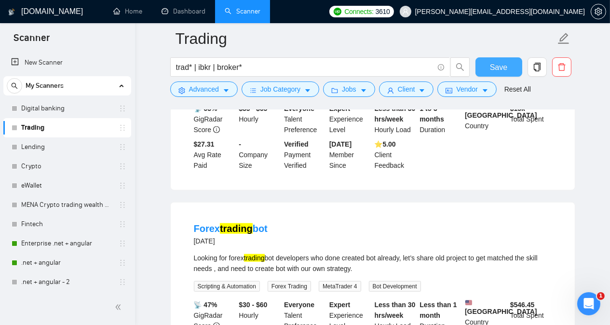
scroll to position [1249, 0]
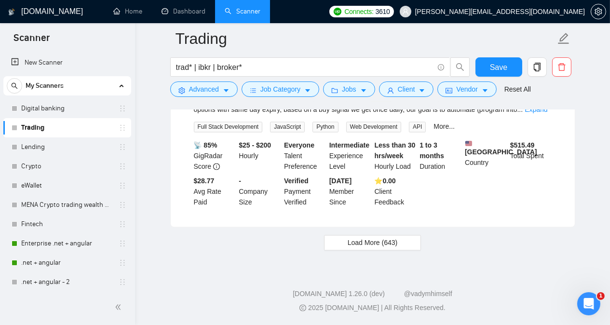
scroll to position [2027, 0]
click at [391, 242] on span "Load More (643)" at bounding box center [373, 243] width 50 height 11
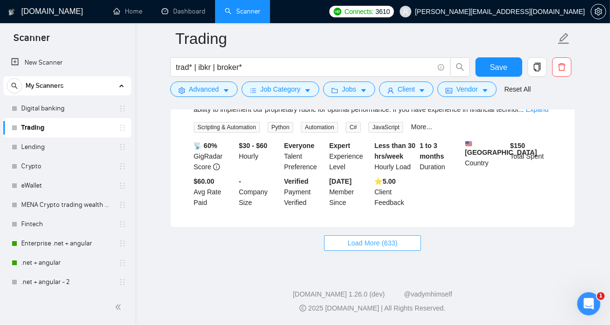
scroll to position [4125, 0]
click at [391, 242] on span "Load More (633)" at bounding box center [373, 243] width 50 height 11
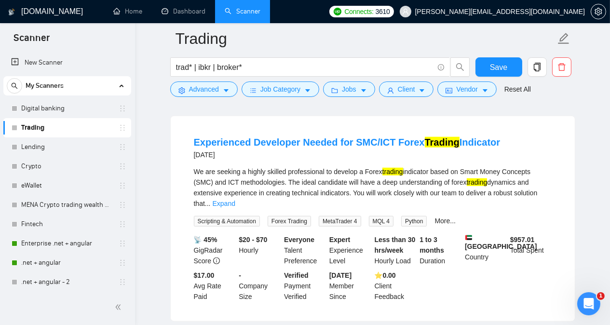
scroll to position [5495, 0]
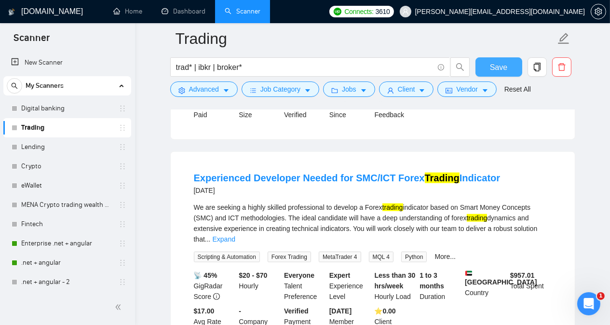
click at [431, 57] on button "Save" at bounding box center [498, 66] width 47 height 19
click at [83, 107] on link "Digital banking" at bounding box center [67, 108] width 92 height 19
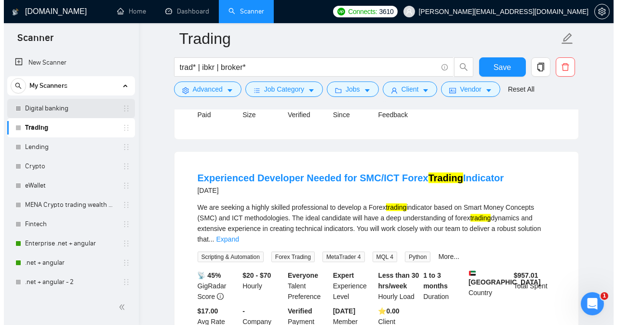
scroll to position [27, 0]
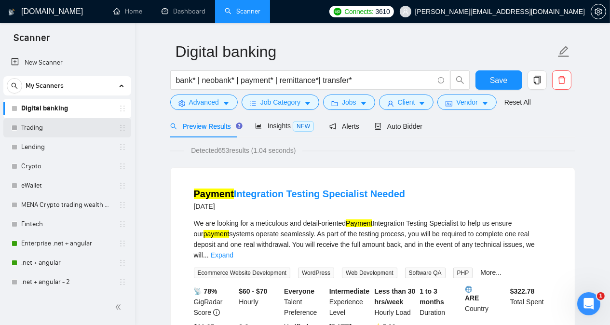
click at [78, 126] on link "Trading" at bounding box center [67, 127] width 92 height 19
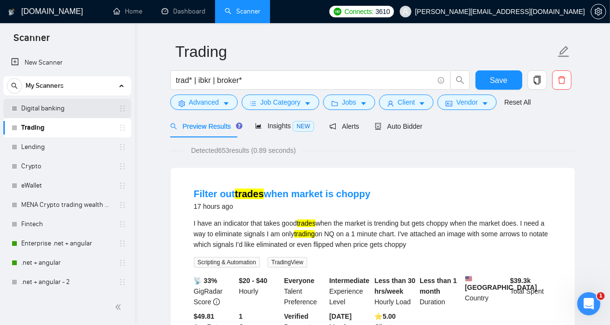
click at [73, 108] on link "Digital banking" at bounding box center [67, 108] width 92 height 19
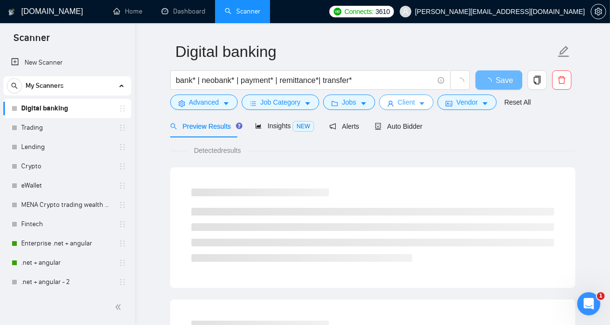
click at [387, 104] on icon "user" at bounding box center [390, 103] width 7 height 7
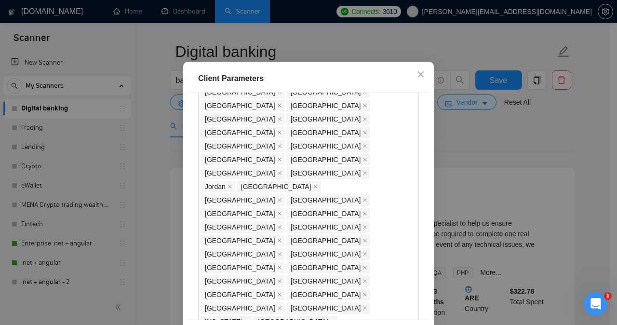
scroll to position [84, 0]
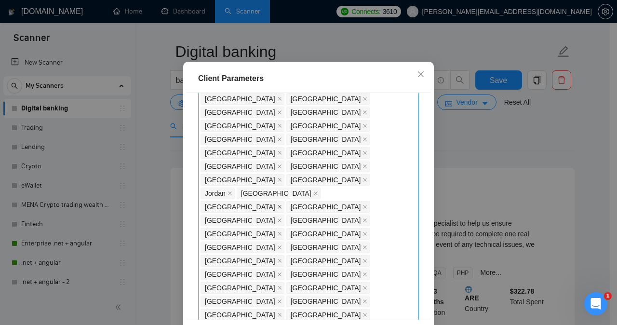
click at [282, 204] on icon "close" at bounding box center [279, 206] width 5 height 5
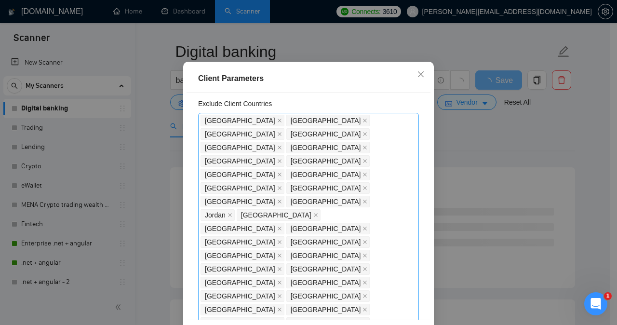
scroll to position [60, 0]
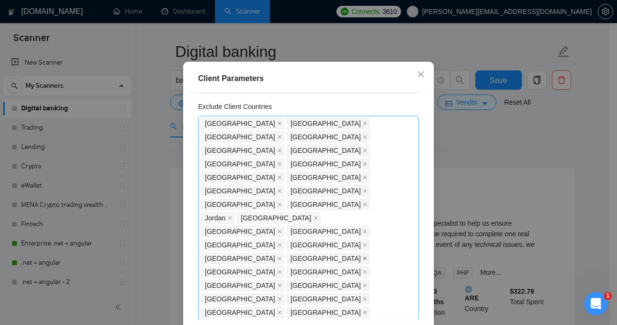
click at [366, 256] on icon "close" at bounding box center [365, 258] width 5 height 5
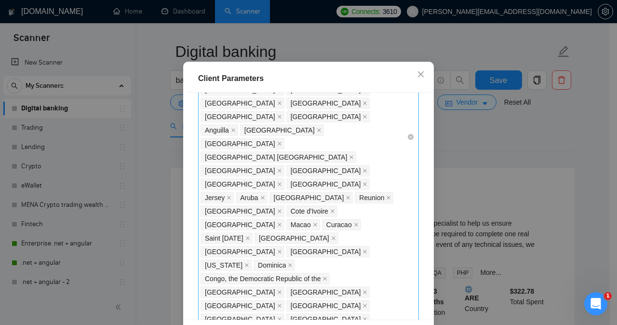
scroll to position [70, 0]
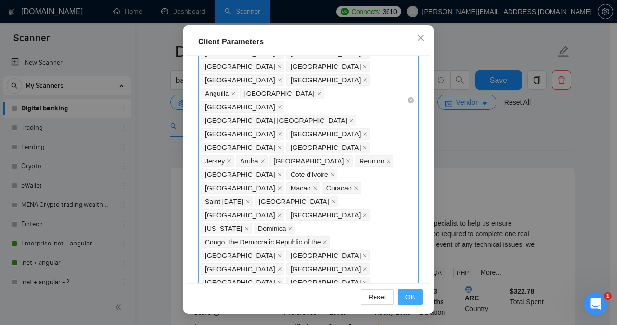
click at [405, 297] on span "OK" at bounding box center [410, 297] width 10 height 11
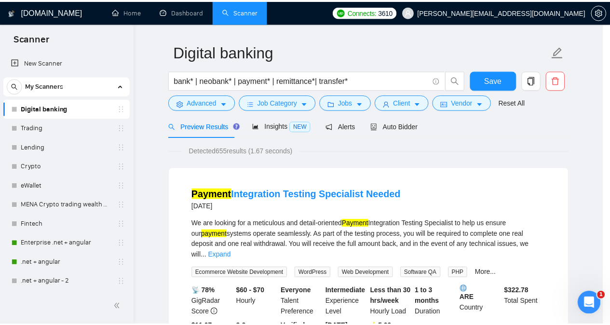
scroll to position [33, 0]
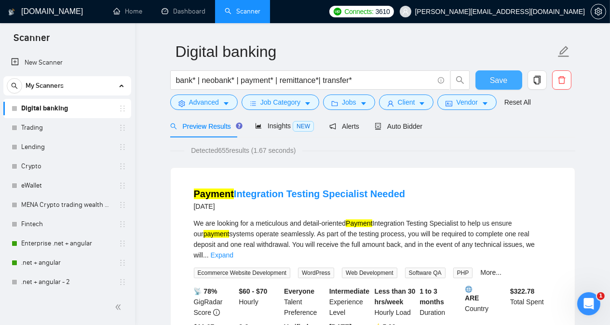
click at [431, 80] on span "Save" at bounding box center [498, 80] width 17 height 12
